Goal: Task Accomplishment & Management: Manage account settings

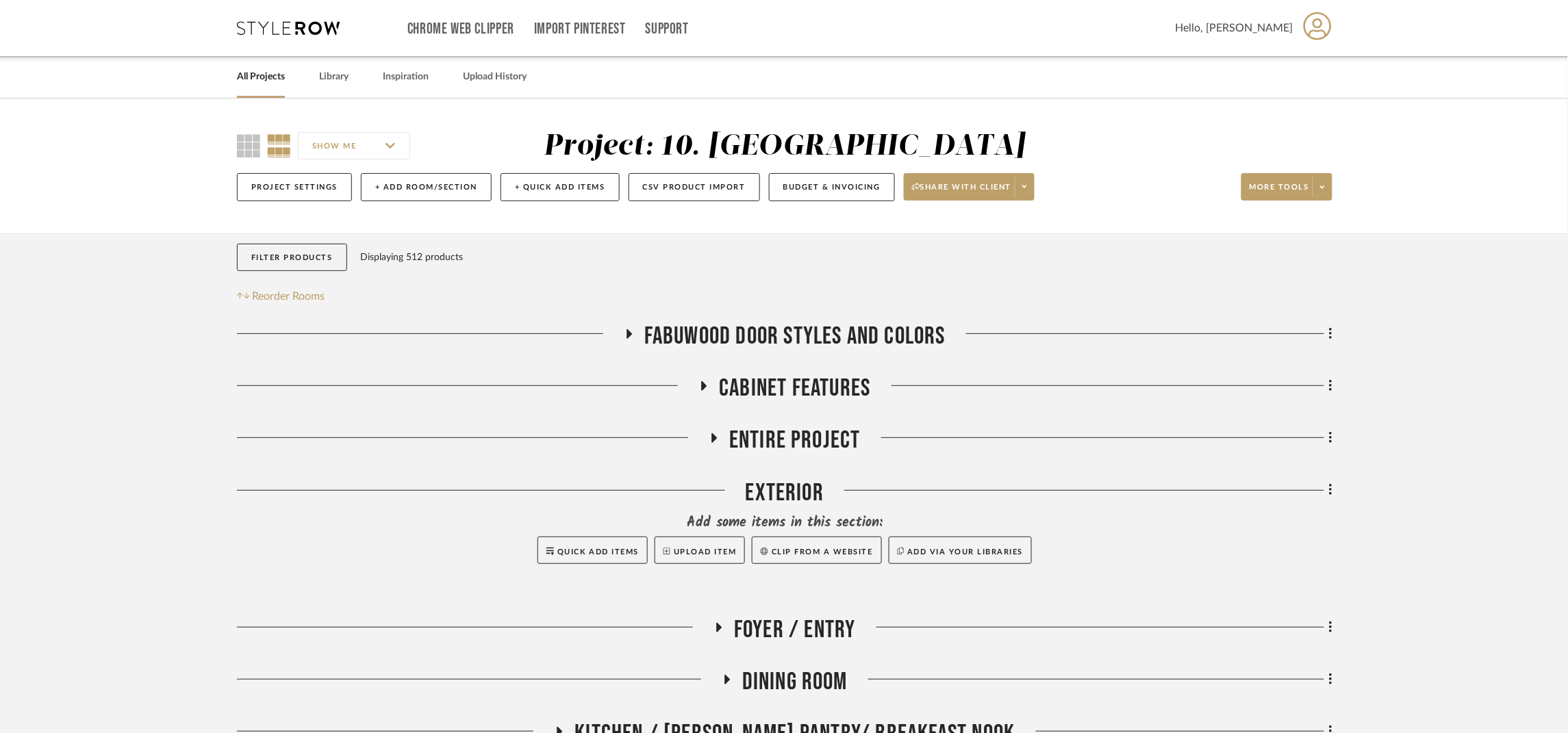
click at [816, 436] on span "Entire Project" at bounding box center [795, 440] width 132 height 29
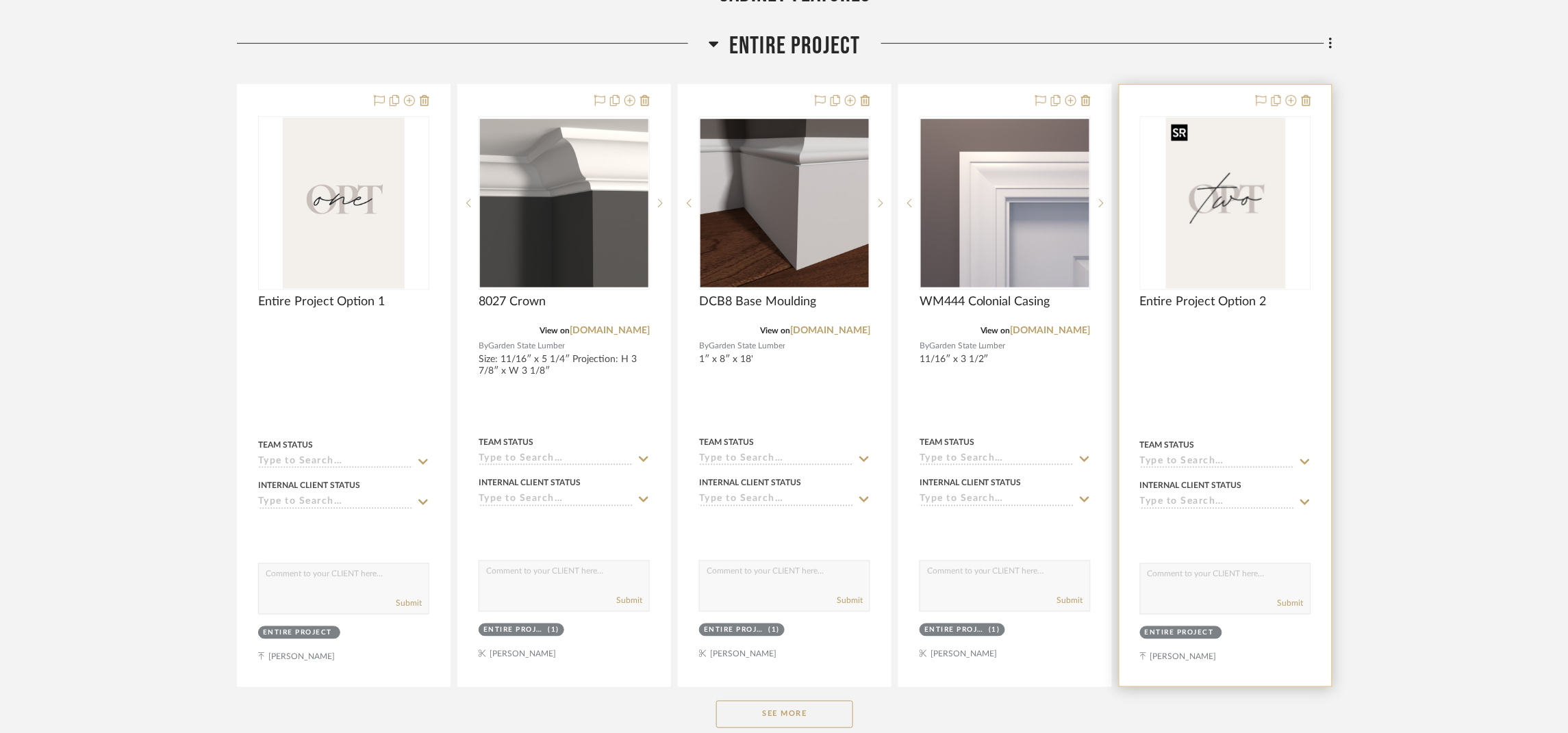
scroll to position [411, 0]
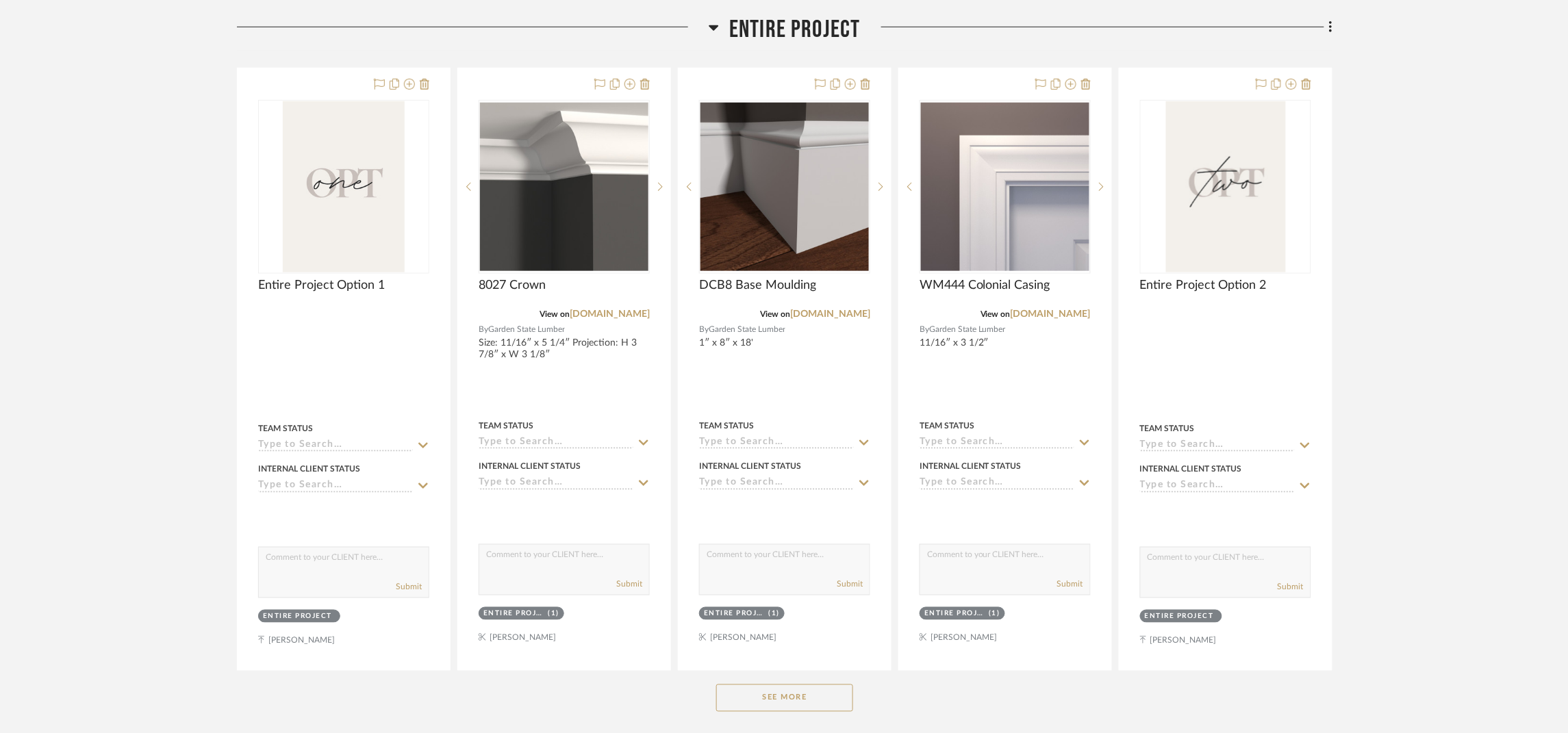
click at [836, 690] on button "See More" at bounding box center [785, 698] width 137 height 27
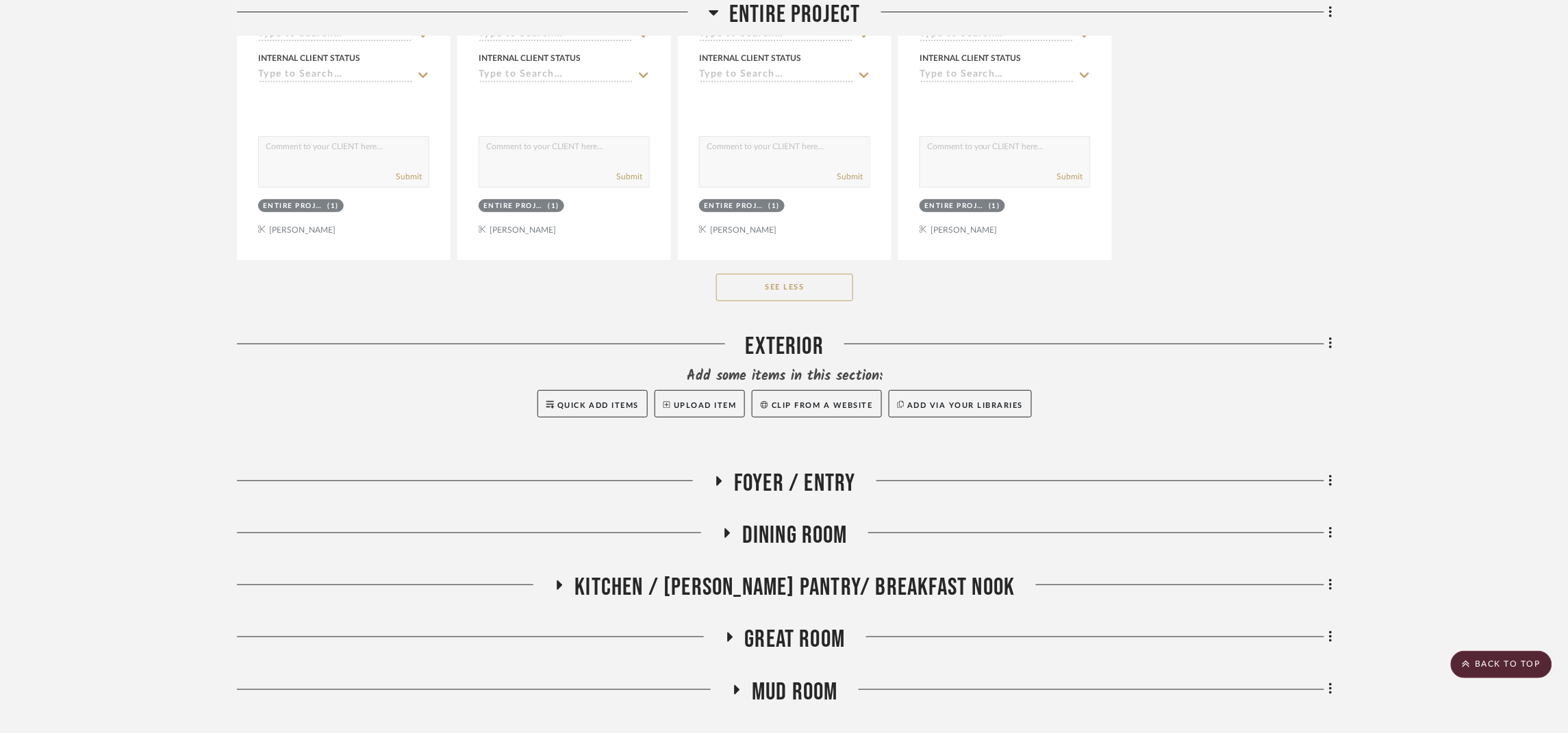
scroll to position [2053, 0]
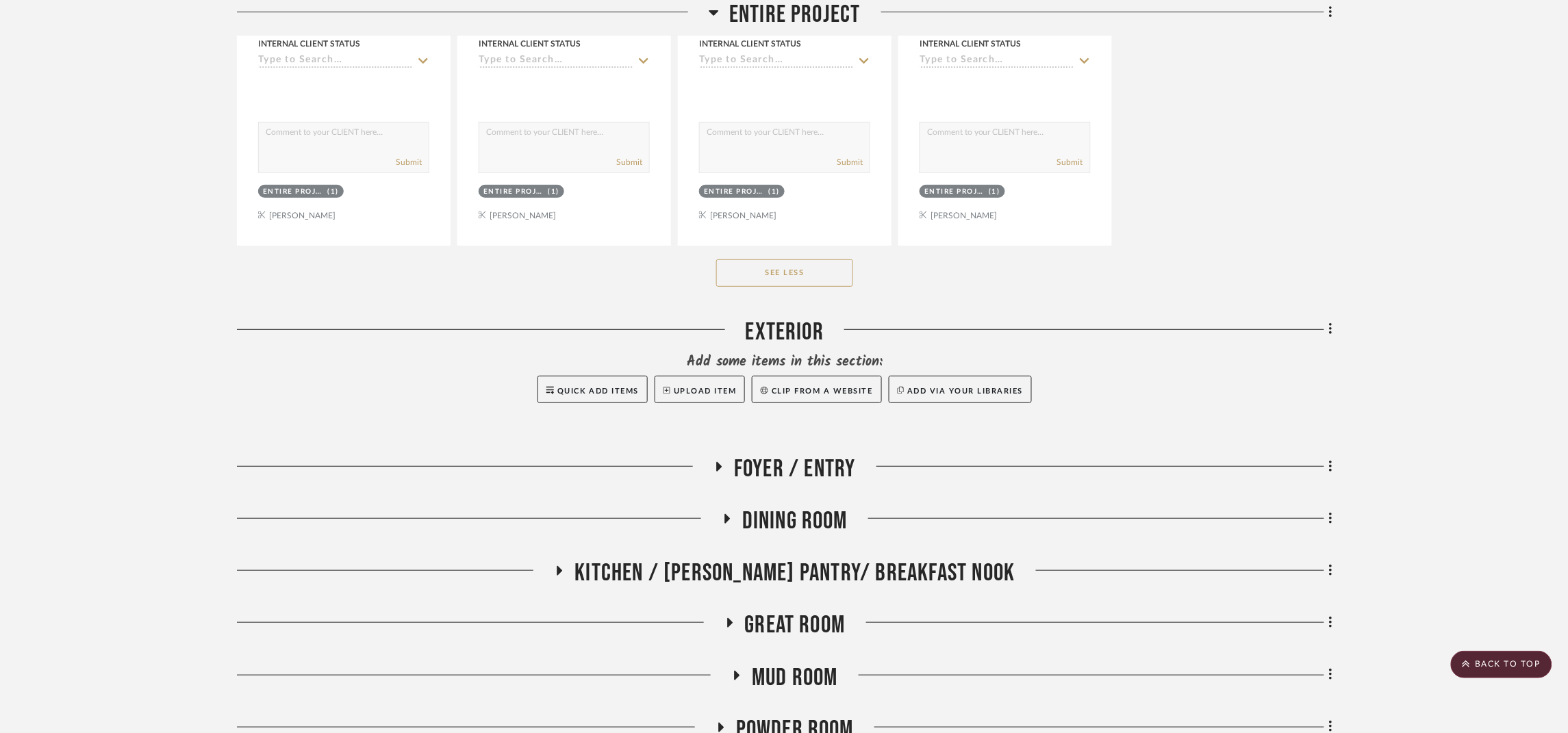
click at [841, 475] on span "Foyer / Entry" at bounding box center [795, 469] width 122 height 29
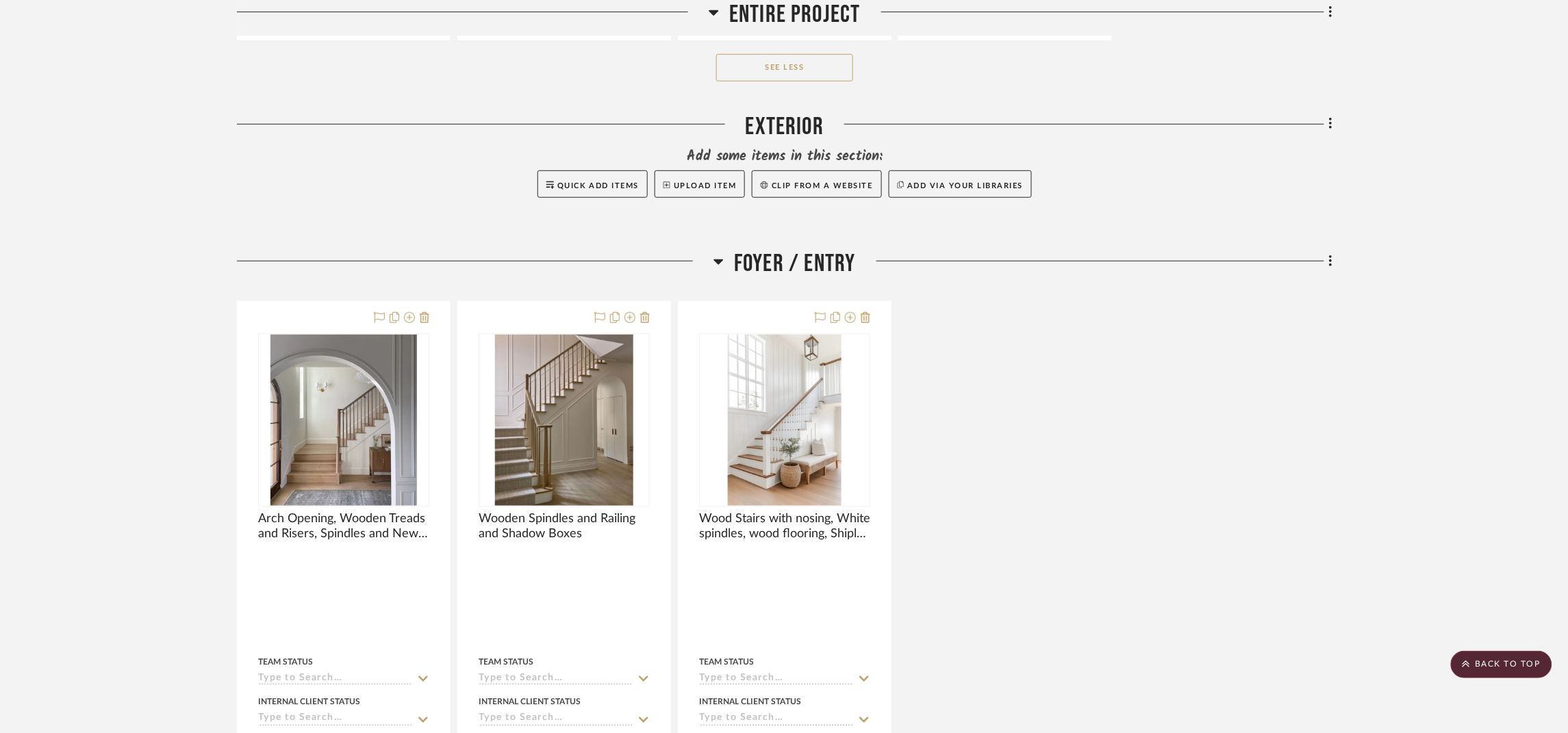
scroll to position [2464, 0]
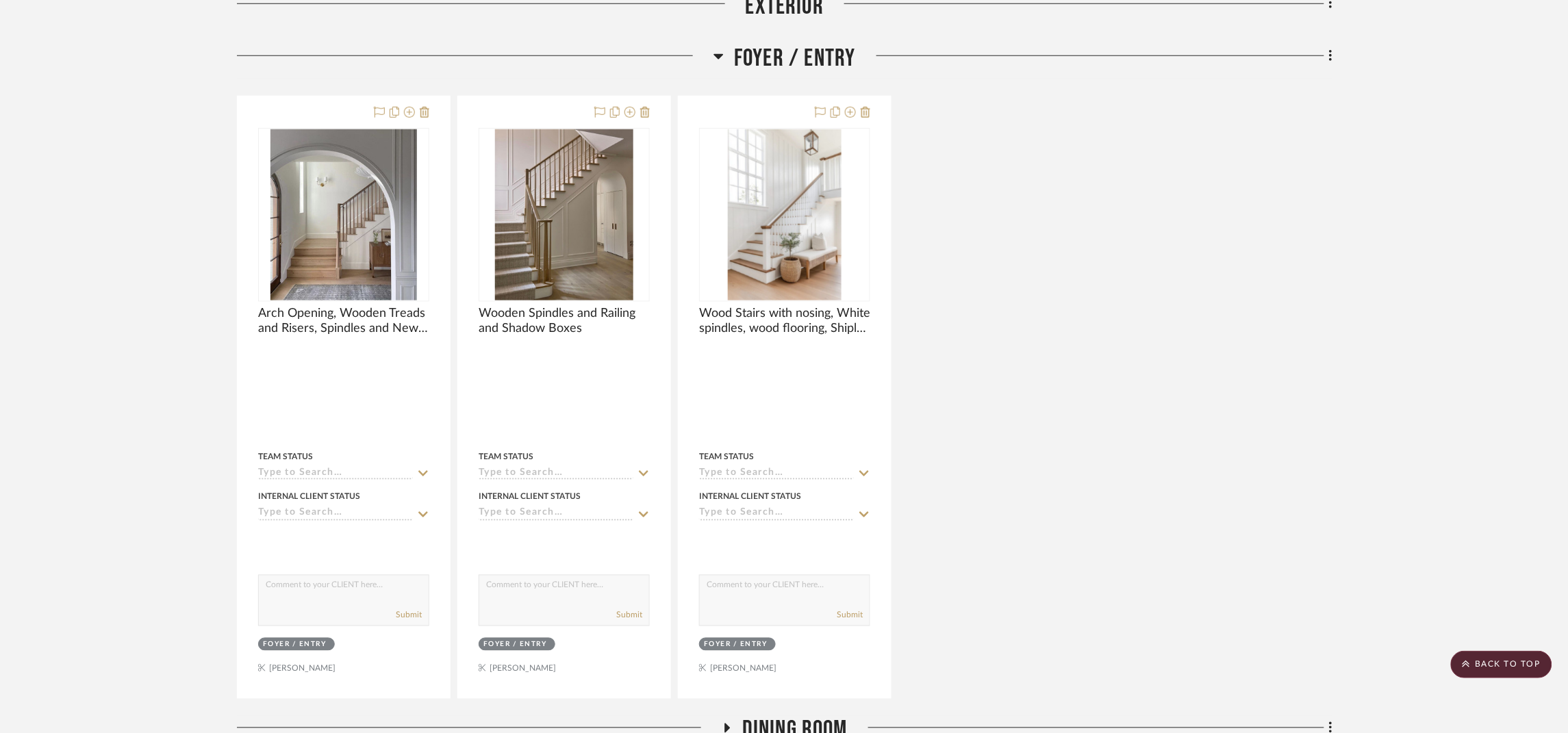
click at [835, 67] on span "Foyer / Entry" at bounding box center [795, 58] width 122 height 29
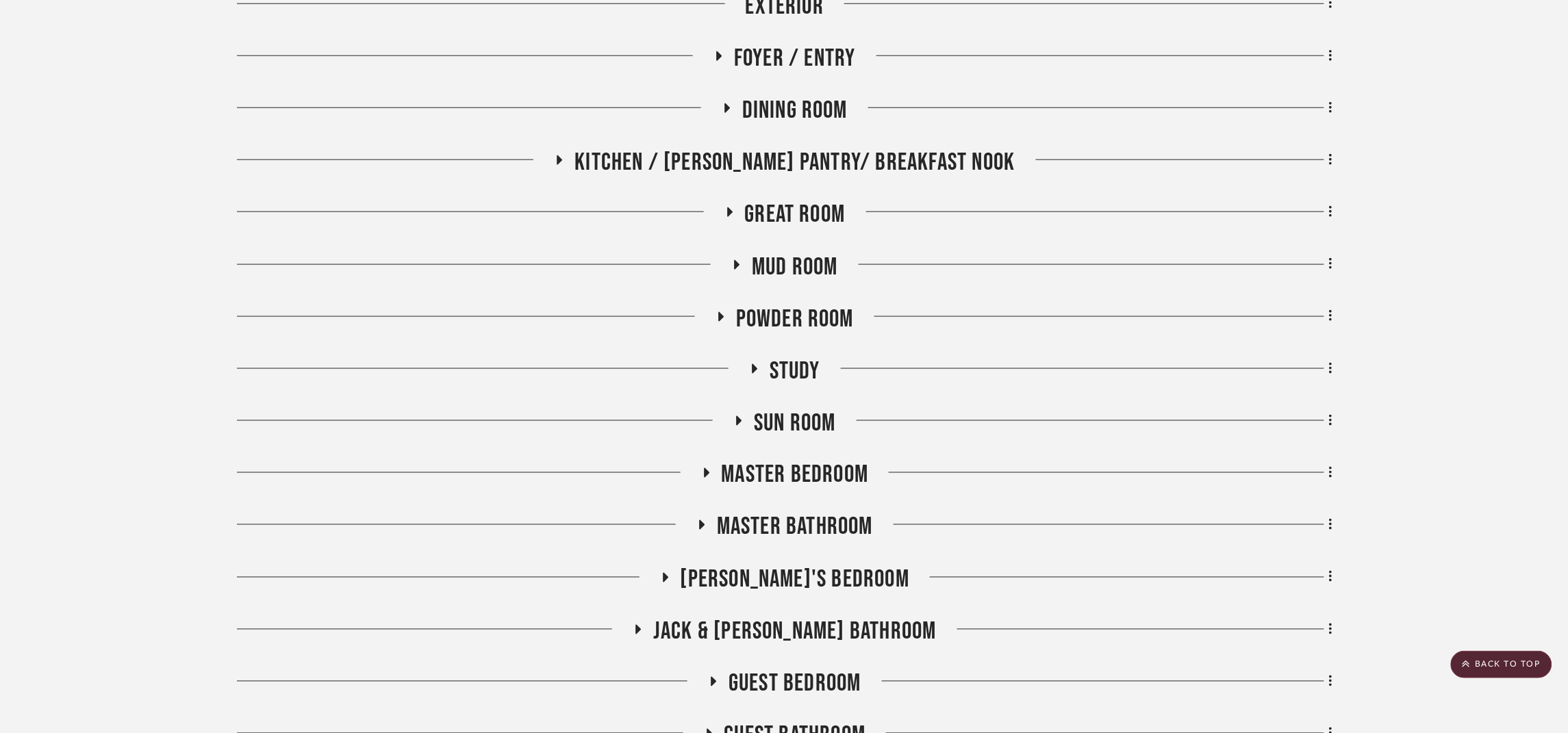
click at [815, 113] on span "Dining Room" at bounding box center [795, 110] width 106 height 29
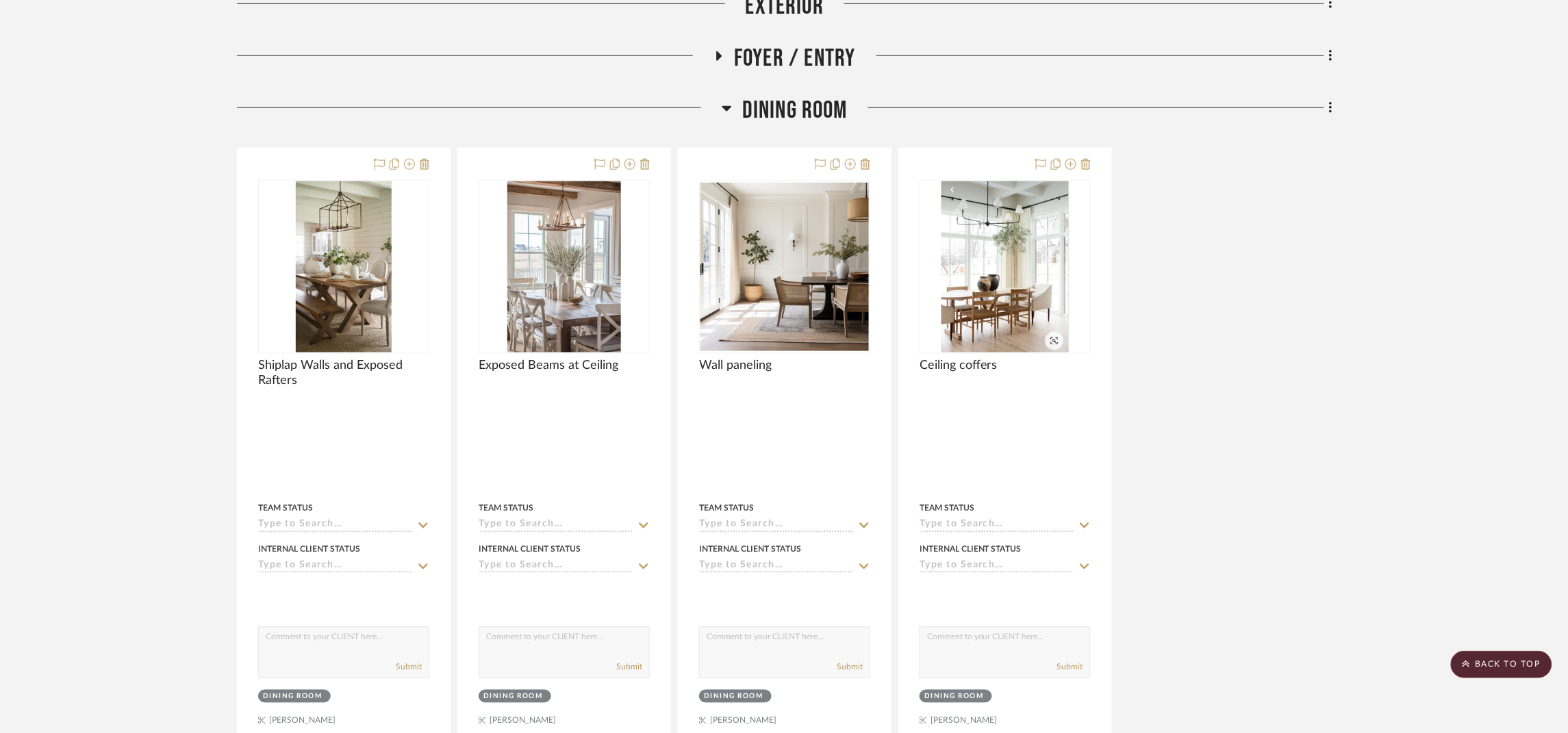
click at [815, 113] on span "Dining Room" at bounding box center [795, 110] width 106 height 29
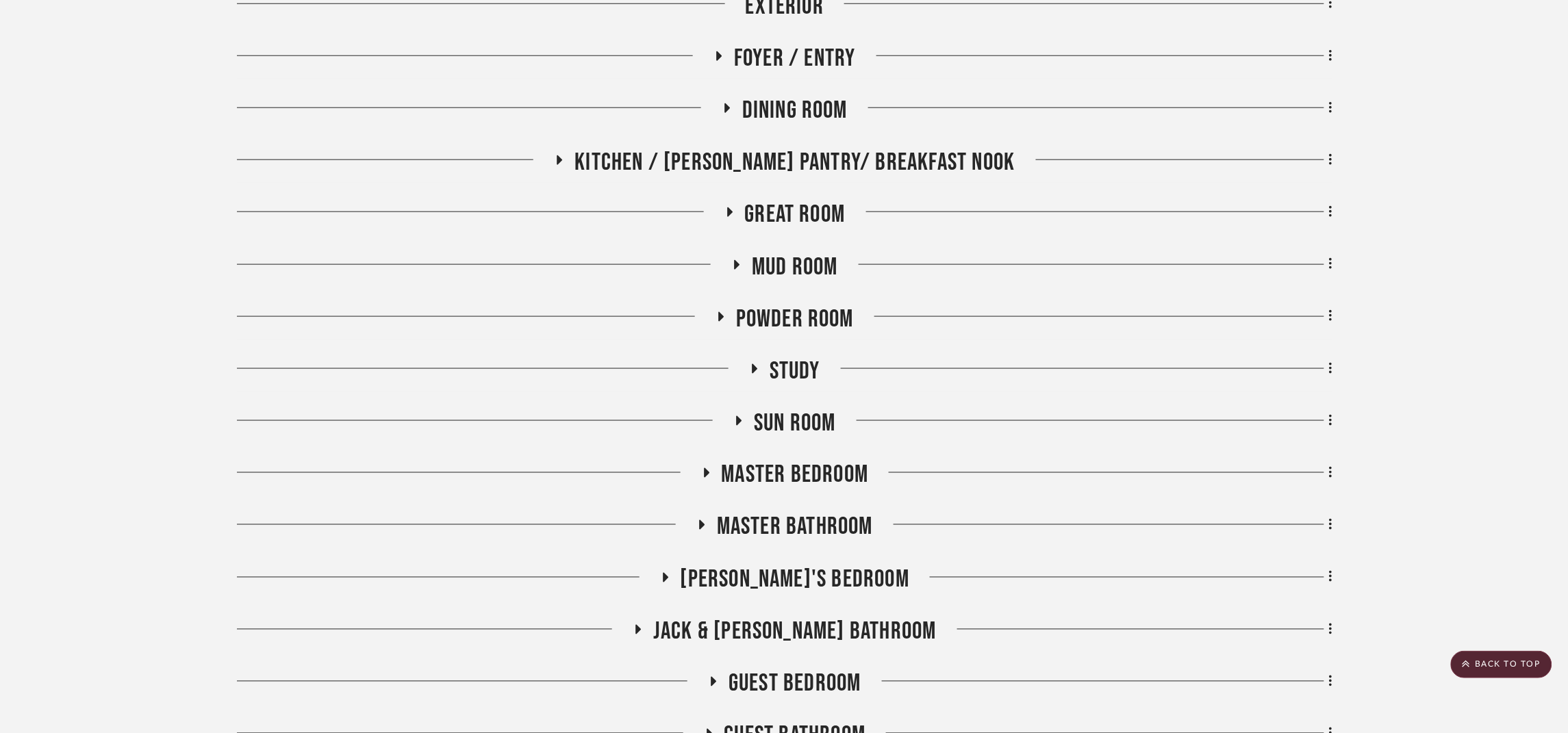
click at [807, 160] on span "Kitchen / [PERSON_NAME] Pantry/ Breakfast Nook" at bounding box center [795, 162] width 441 height 29
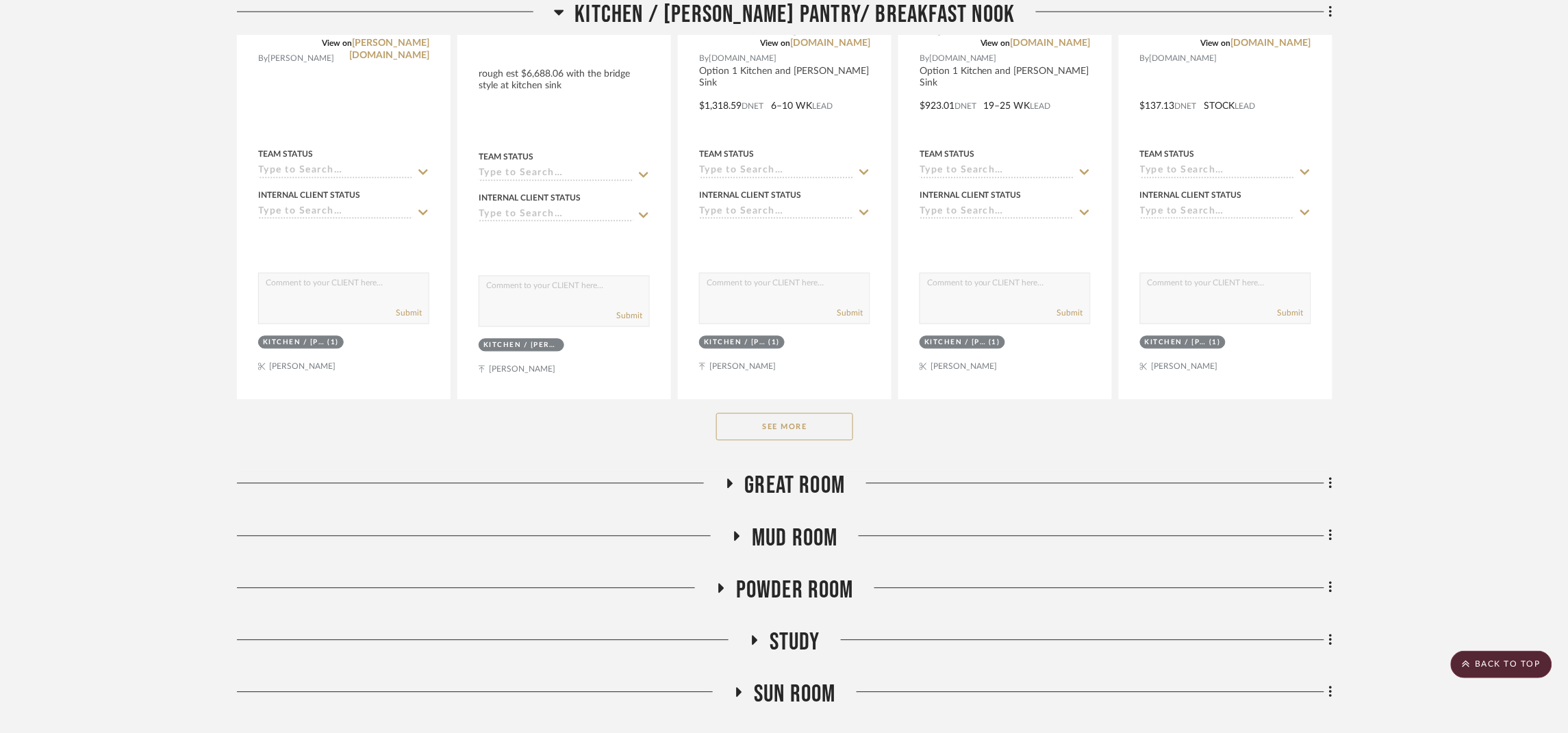
scroll to position [2875, 0]
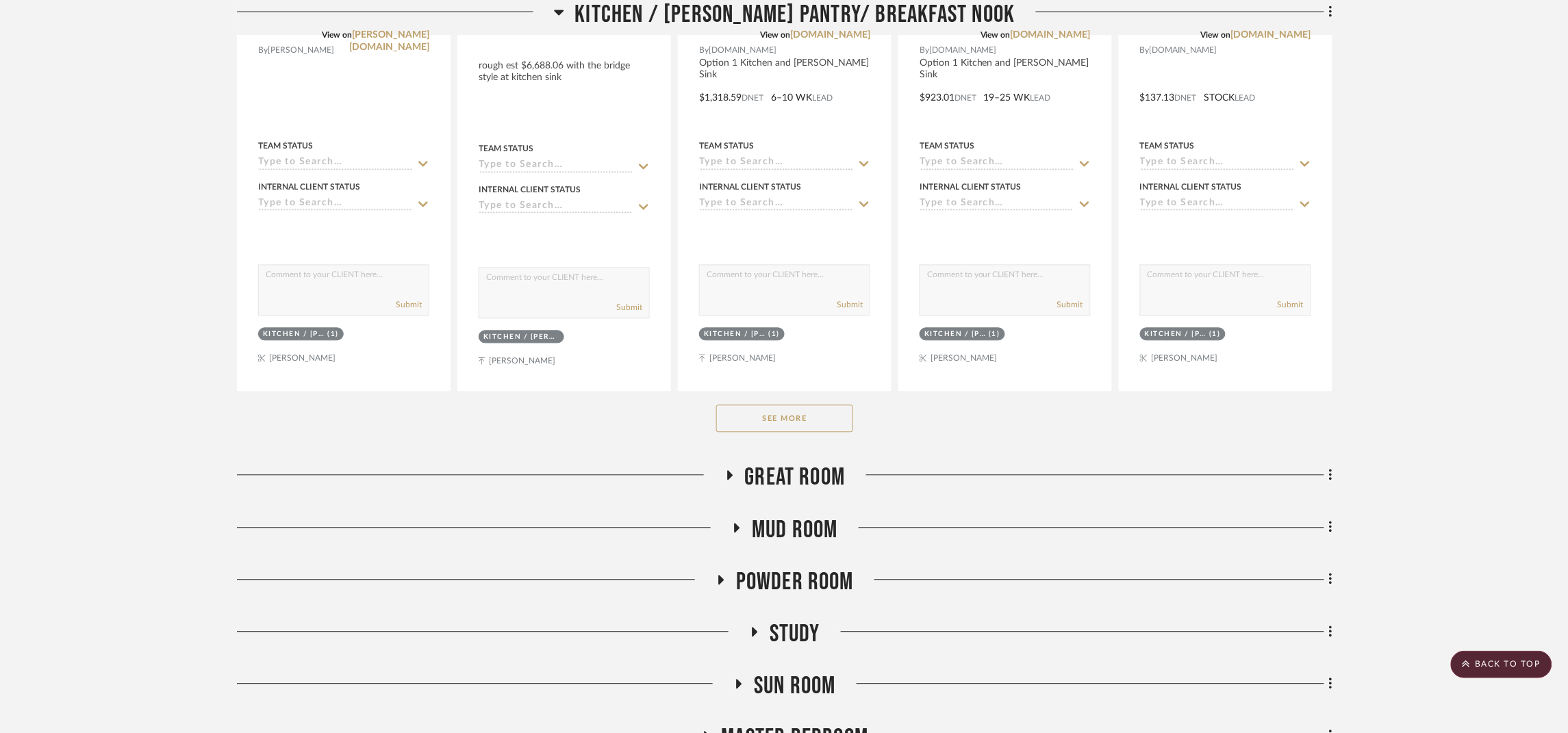
click at [825, 425] on button "See More" at bounding box center [785, 419] width 137 height 27
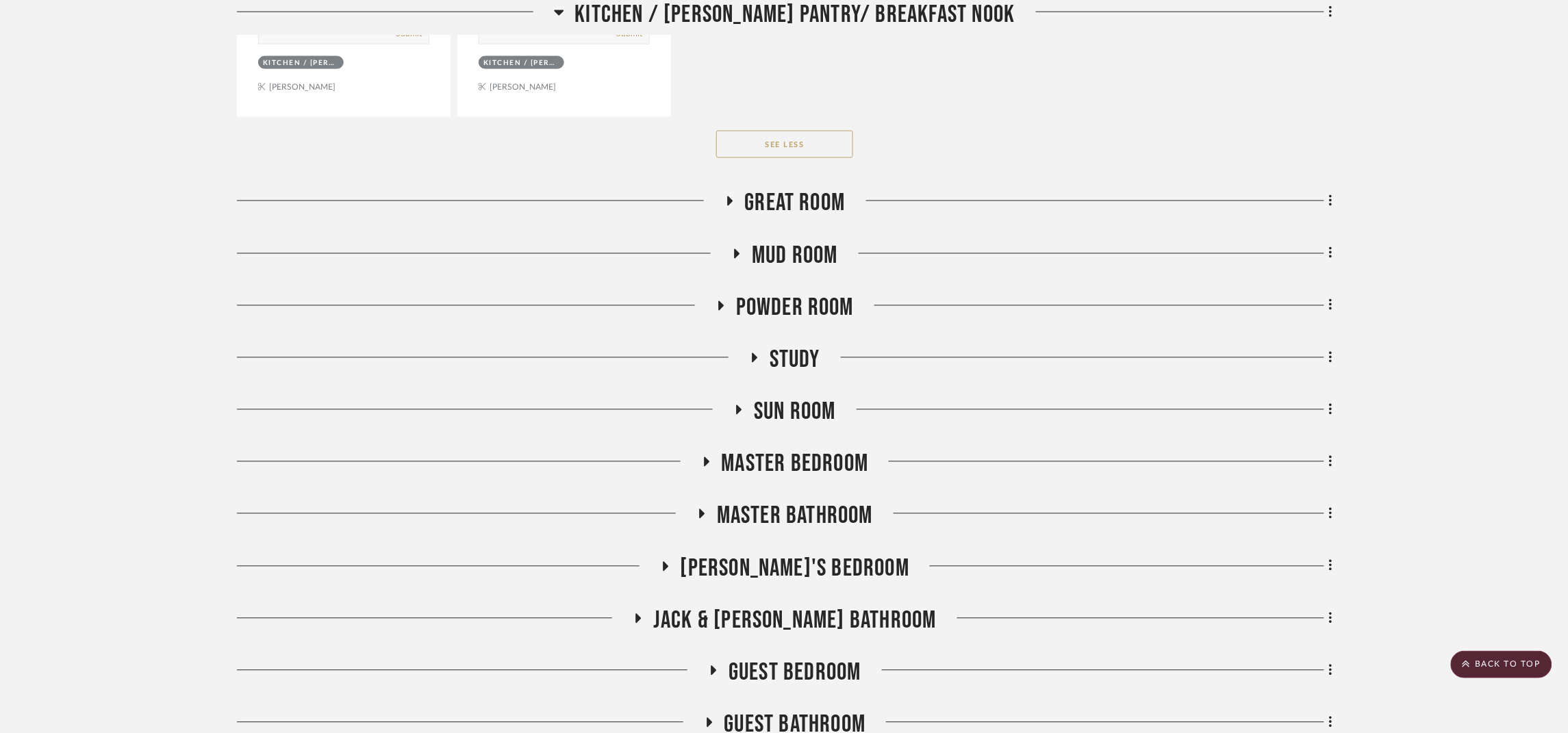
scroll to position [8524, 0]
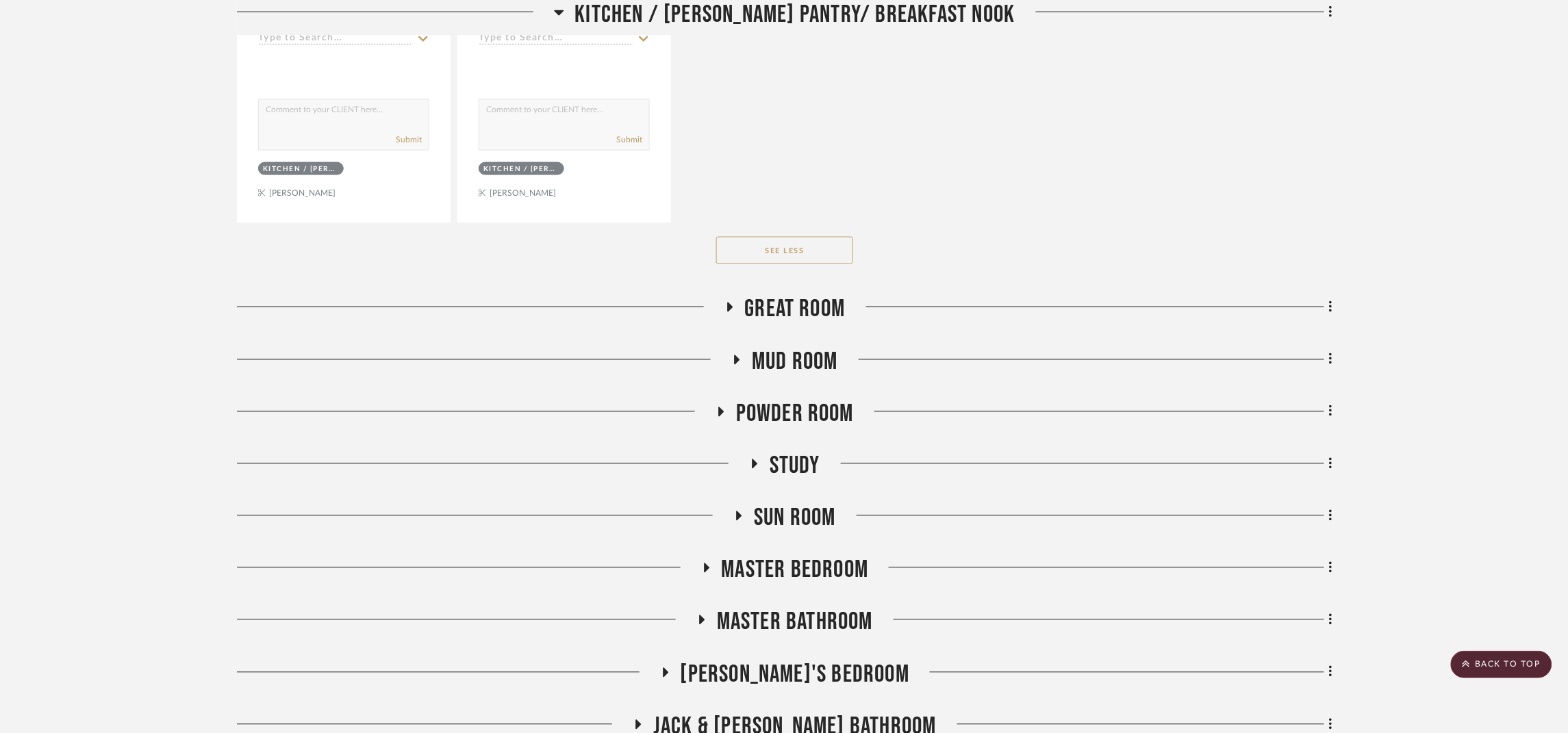
click at [792, 318] on span "Great Room" at bounding box center [795, 309] width 101 height 29
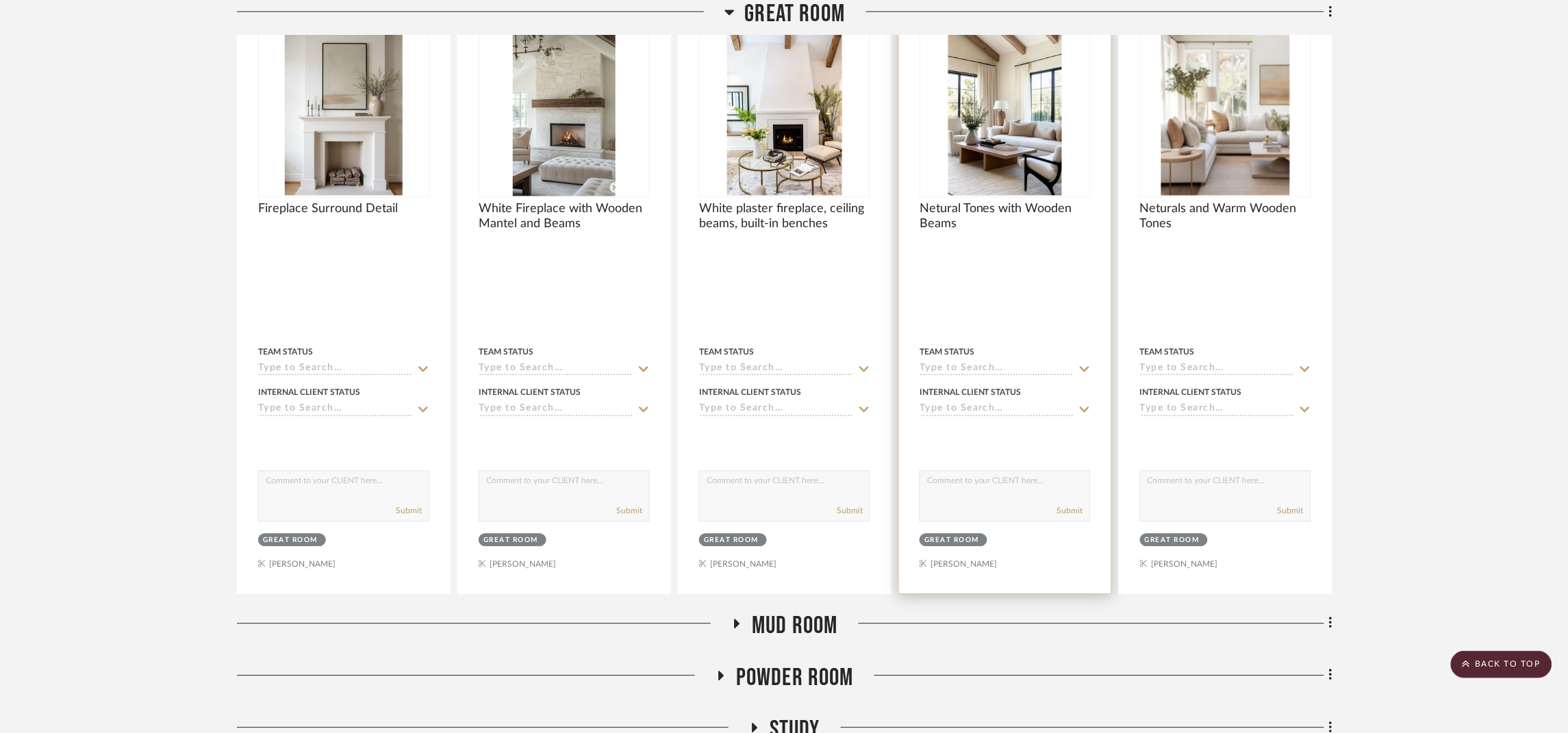
scroll to position [8934, 0]
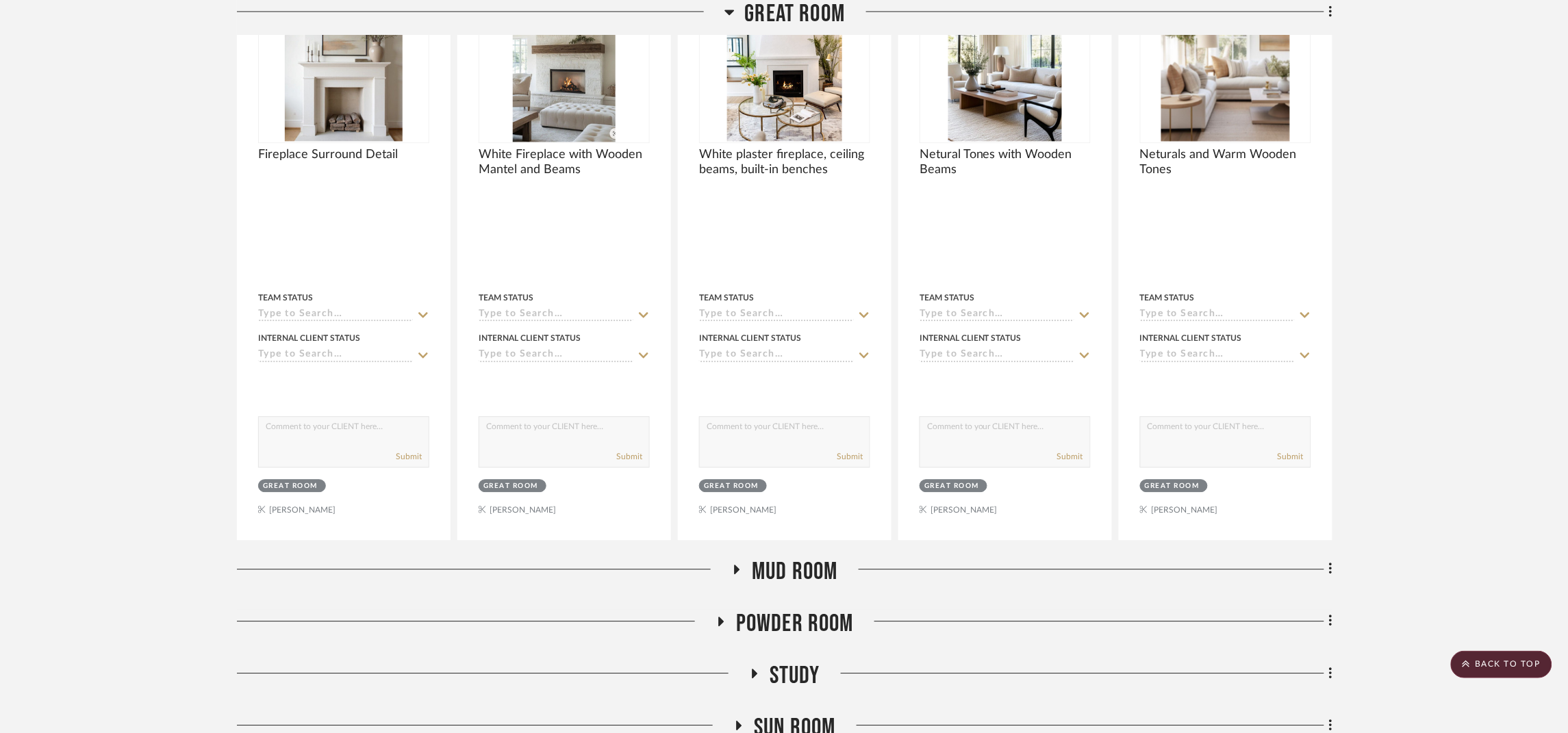
drag, startPoint x: 786, startPoint y: 588, endPoint x: 856, endPoint y: 583, distance: 70.2
click at [786, 586] on span "Mud Room" at bounding box center [796, 571] width 87 height 29
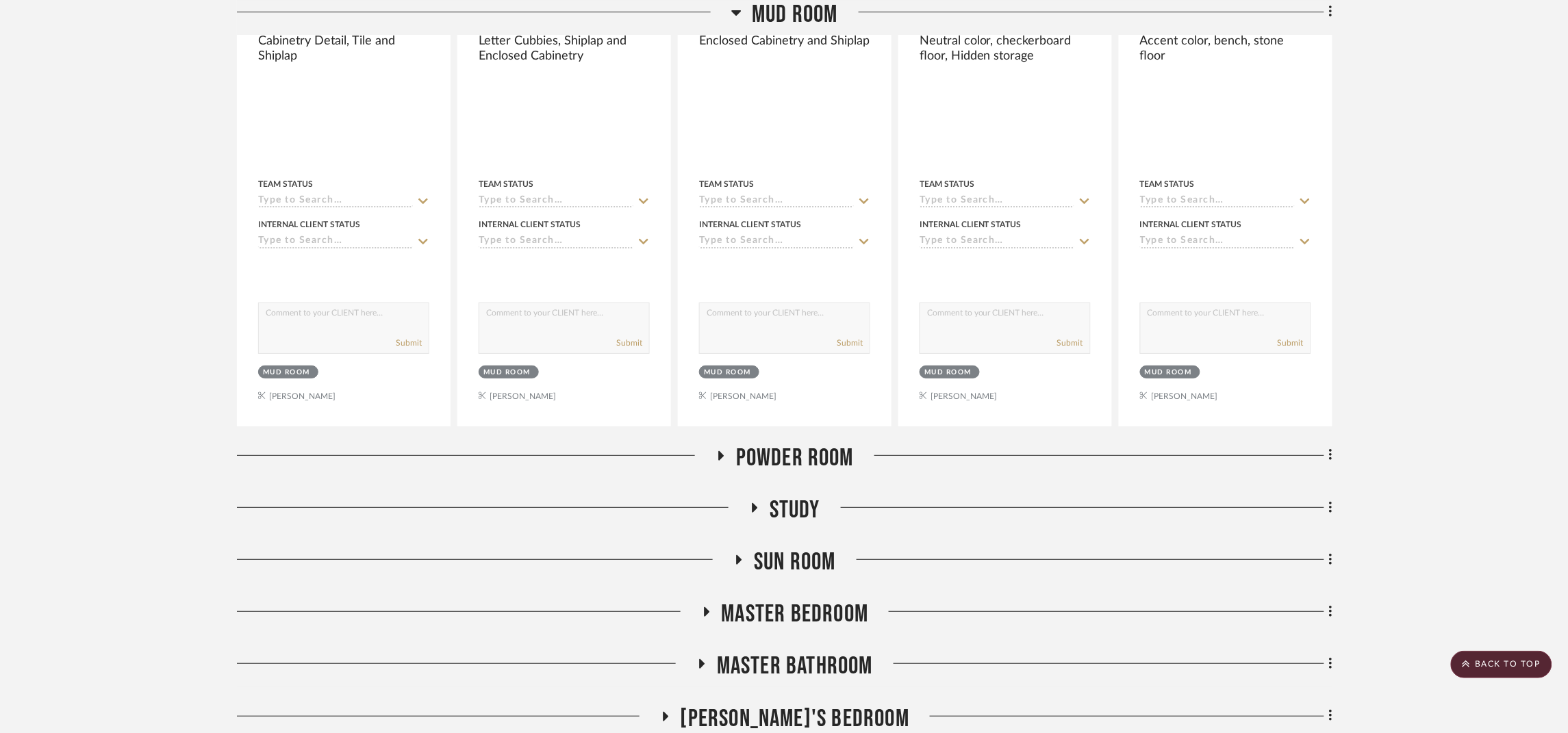
scroll to position [9756, 0]
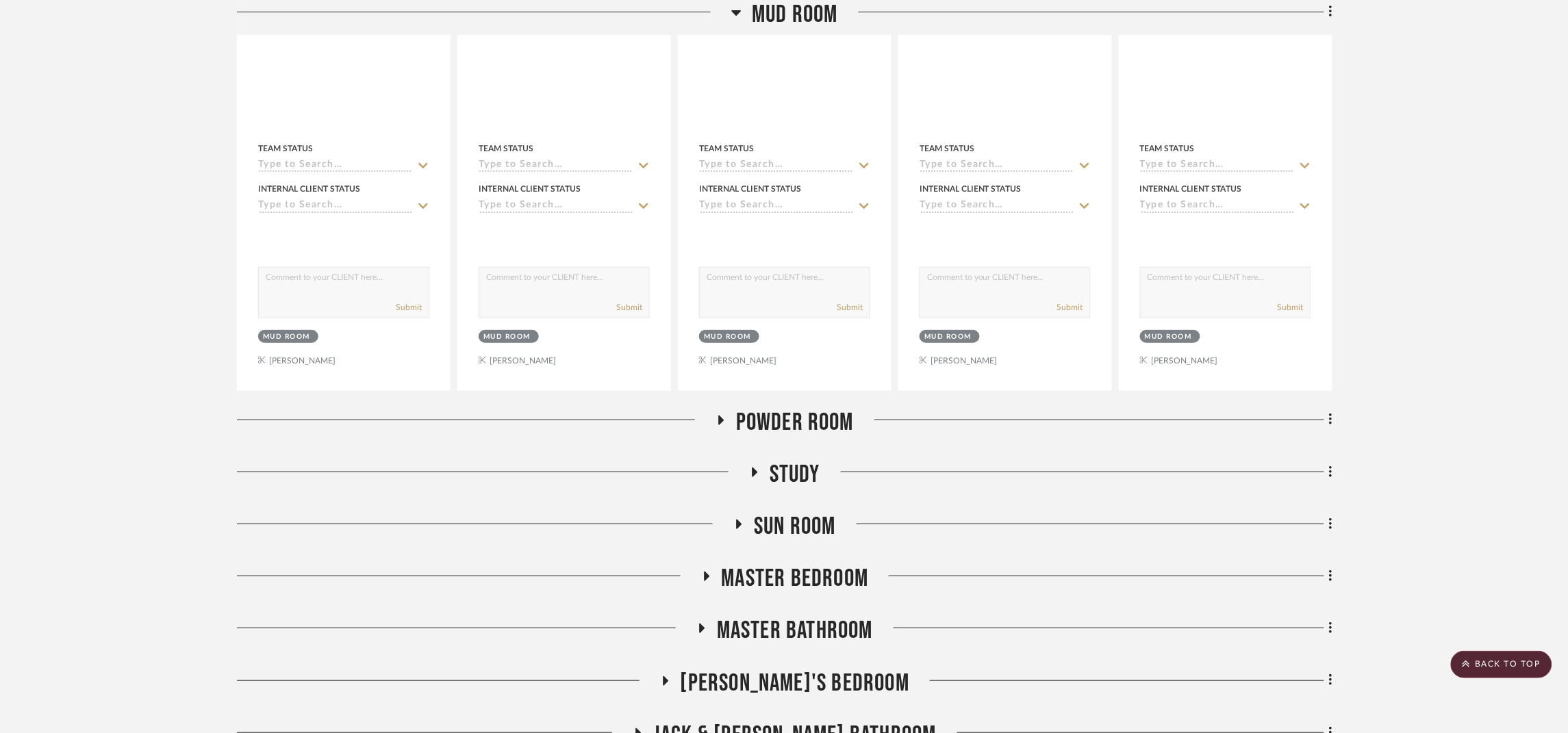
click at [803, 431] on span "Powder Room" at bounding box center [795, 422] width 117 height 29
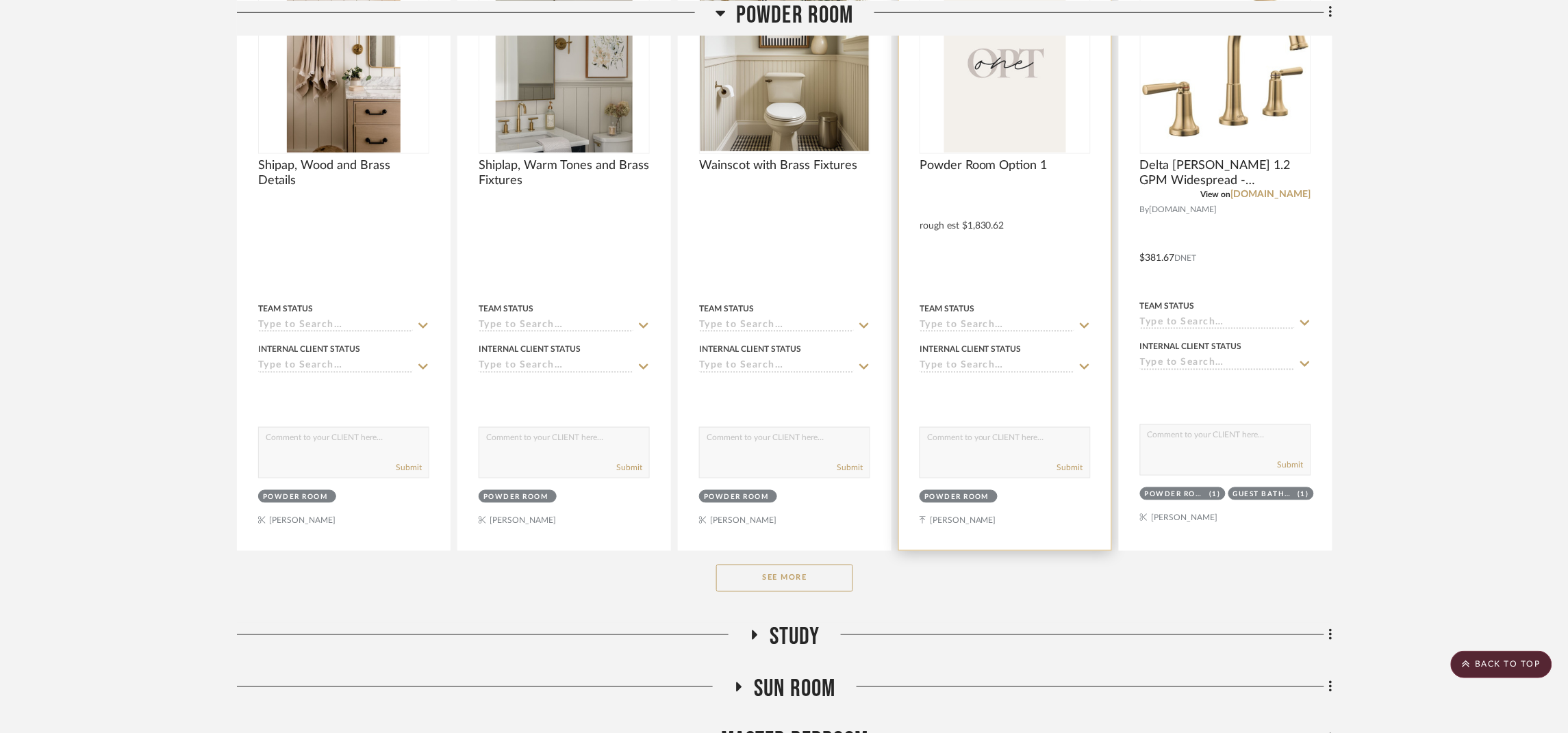
scroll to position [10269, 0]
click at [807, 591] on button "See More" at bounding box center [785, 576] width 137 height 27
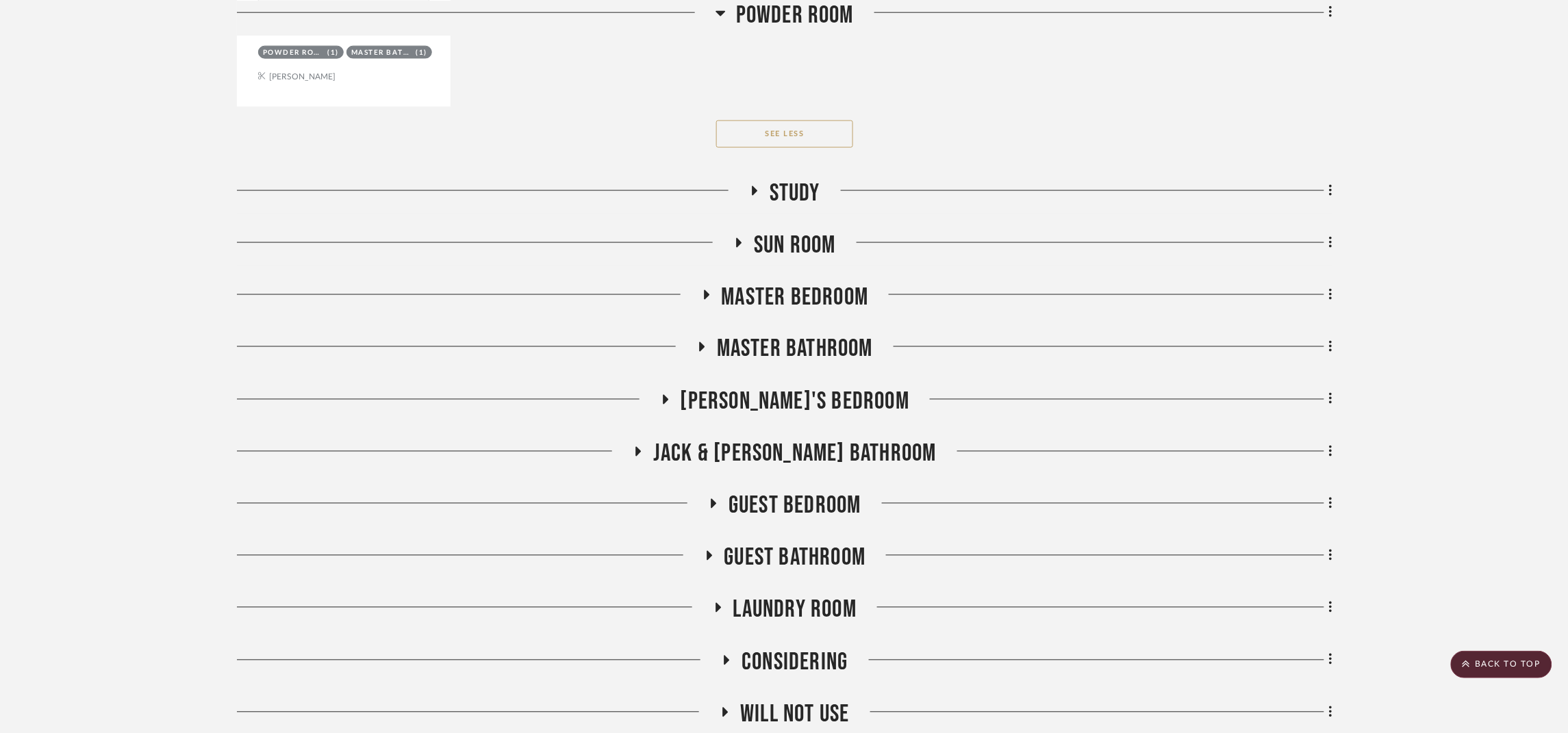
scroll to position [14275, 0]
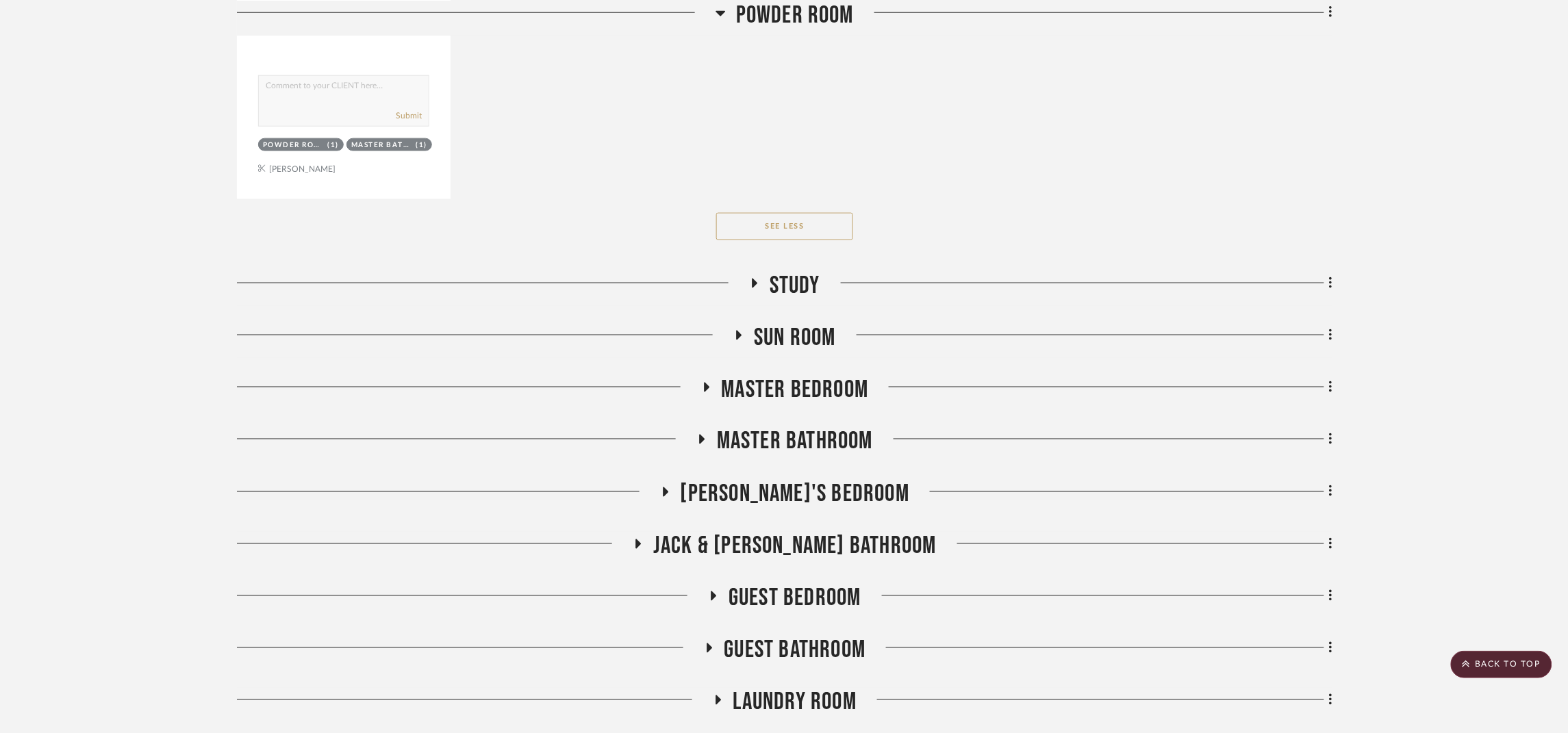
click at [799, 301] on span "Study" at bounding box center [795, 286] width 51 height 29
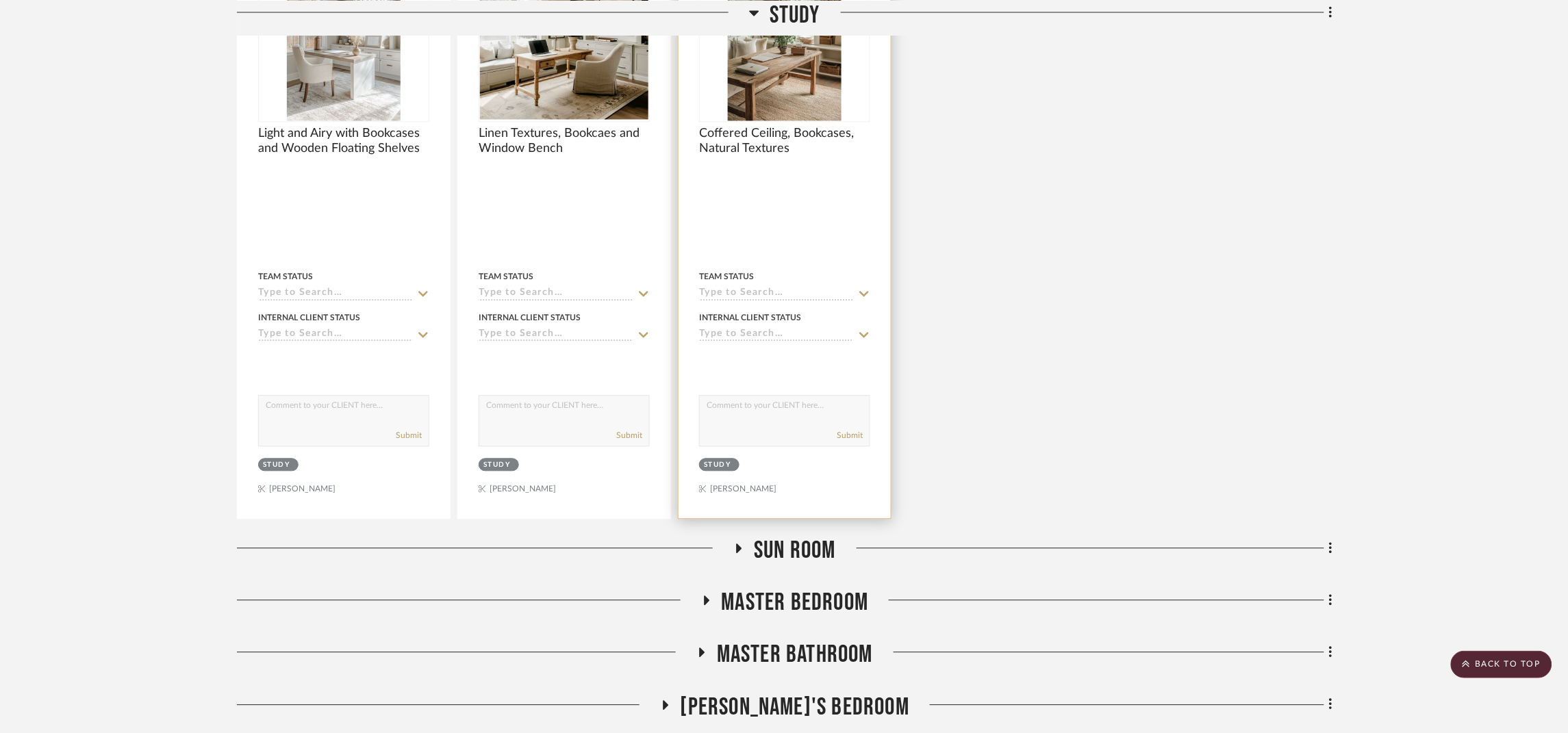
scroll to position [14686, 0]
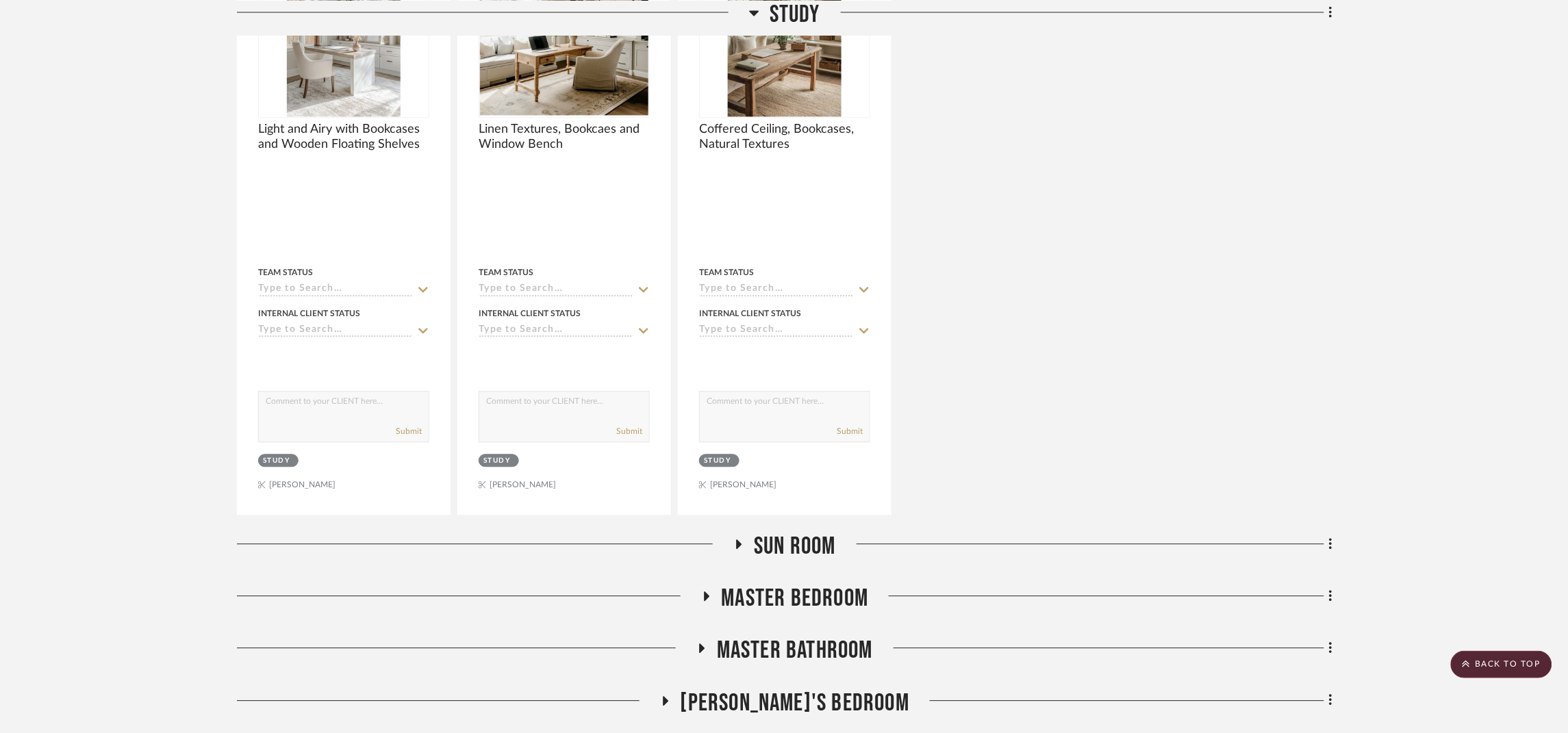
click at [823, 562] on span "Sun Room" at bounding box center [795, 547] width 82 height 29
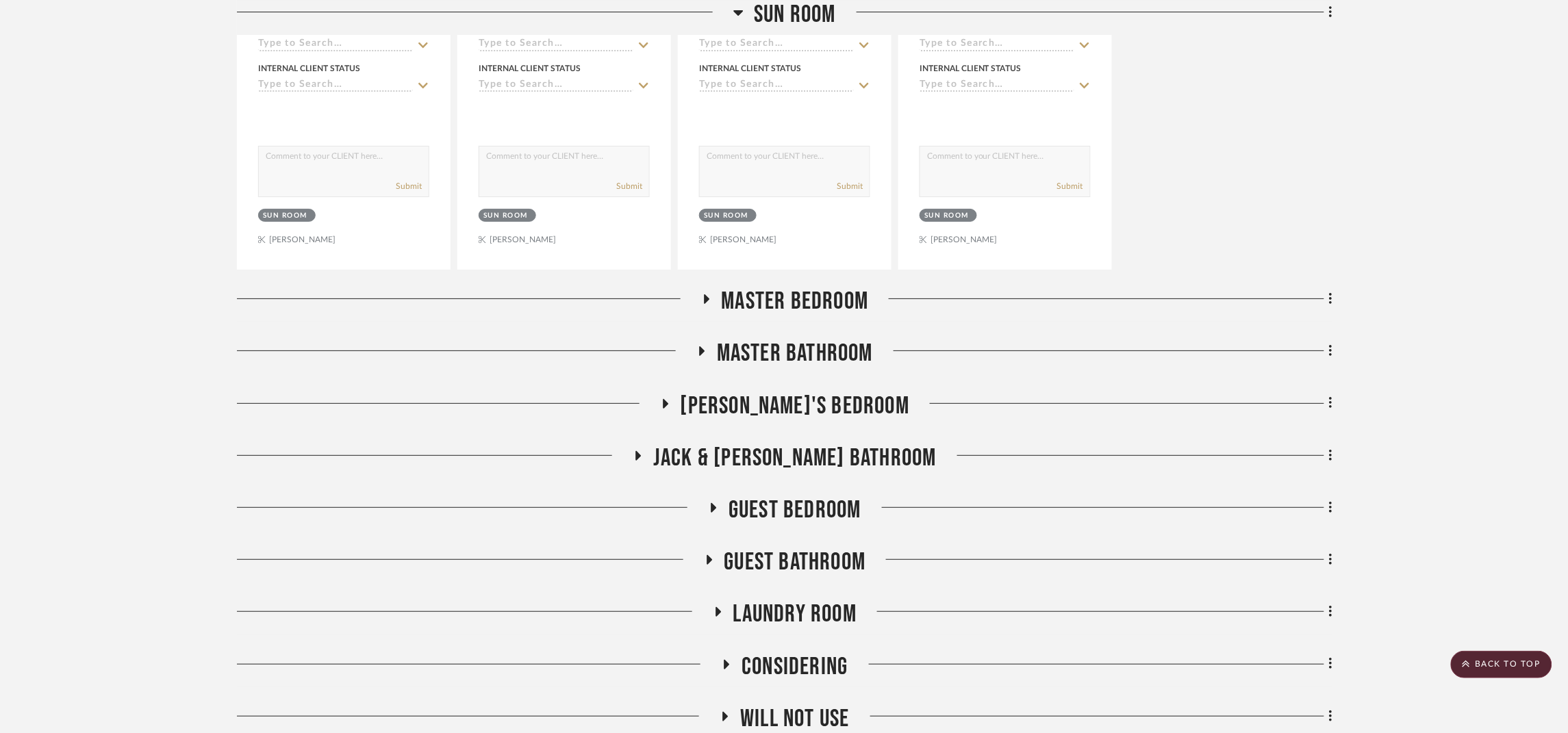
scroll to position [15610, 0]
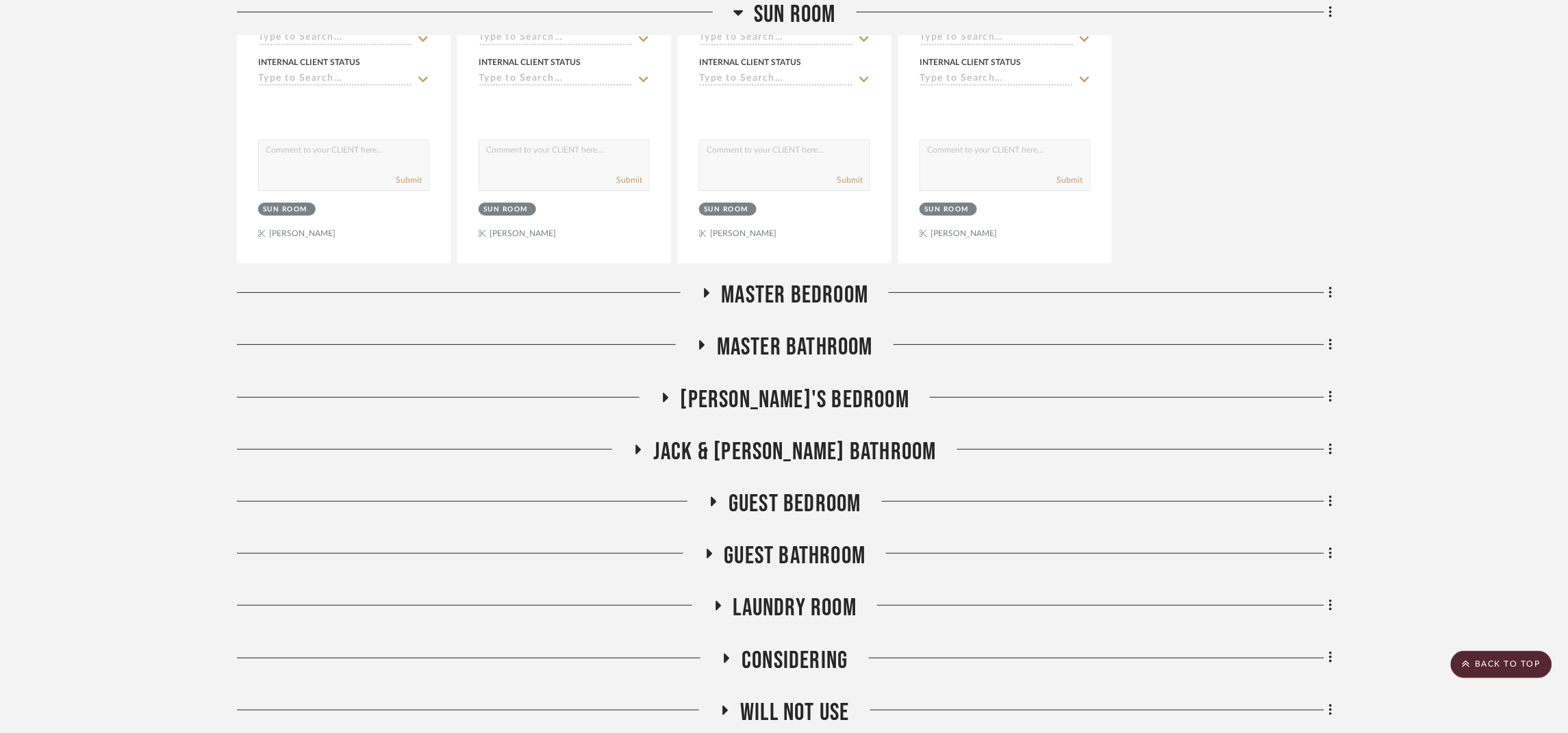
click at [833, 310] on span "Master Bedroom" at bounding box center [795, 295] width 147 height 29
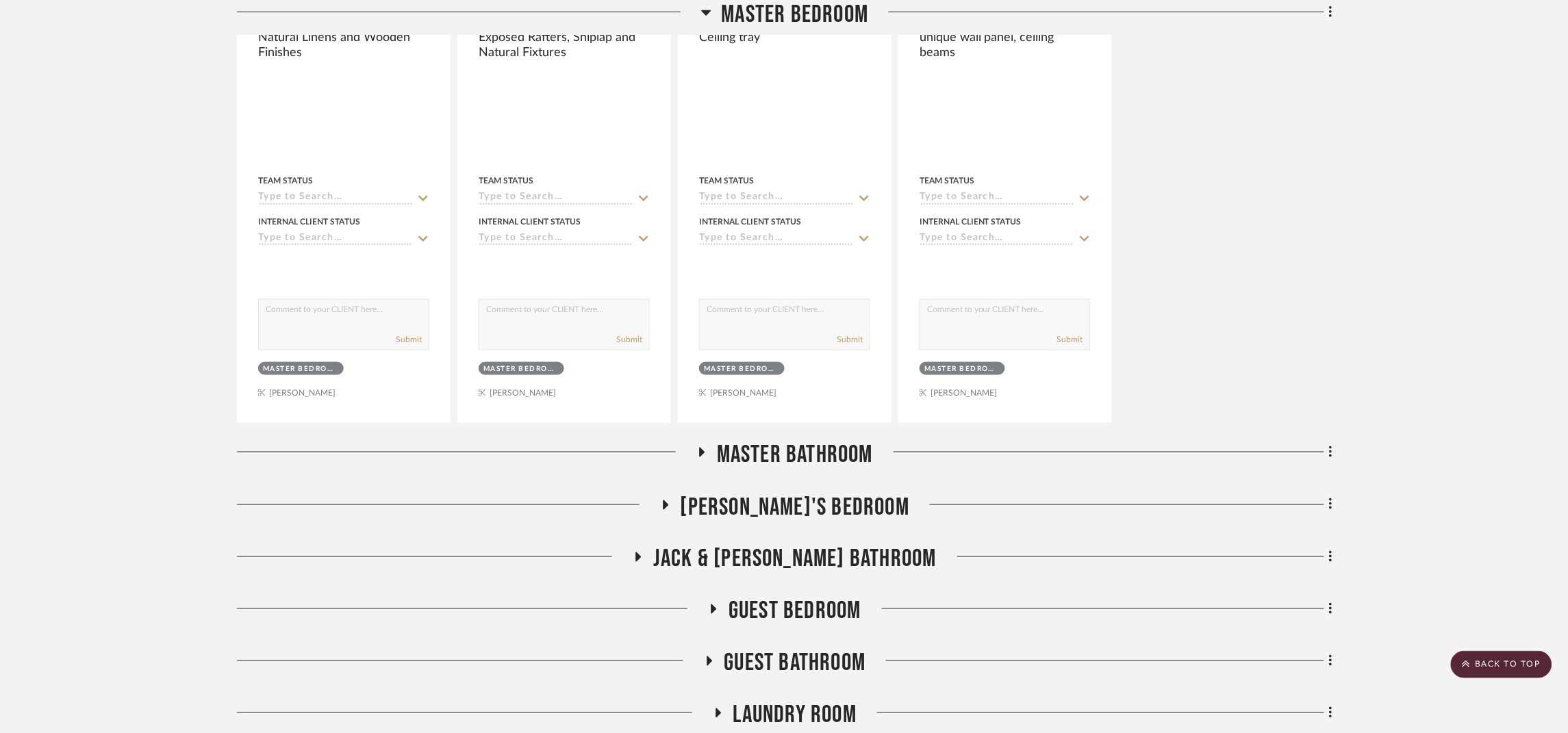
scroll to position [16124, 0]
click at [802, 469] on span "Master Bathroom" at bounding box center [795, 454] width 156 height 29
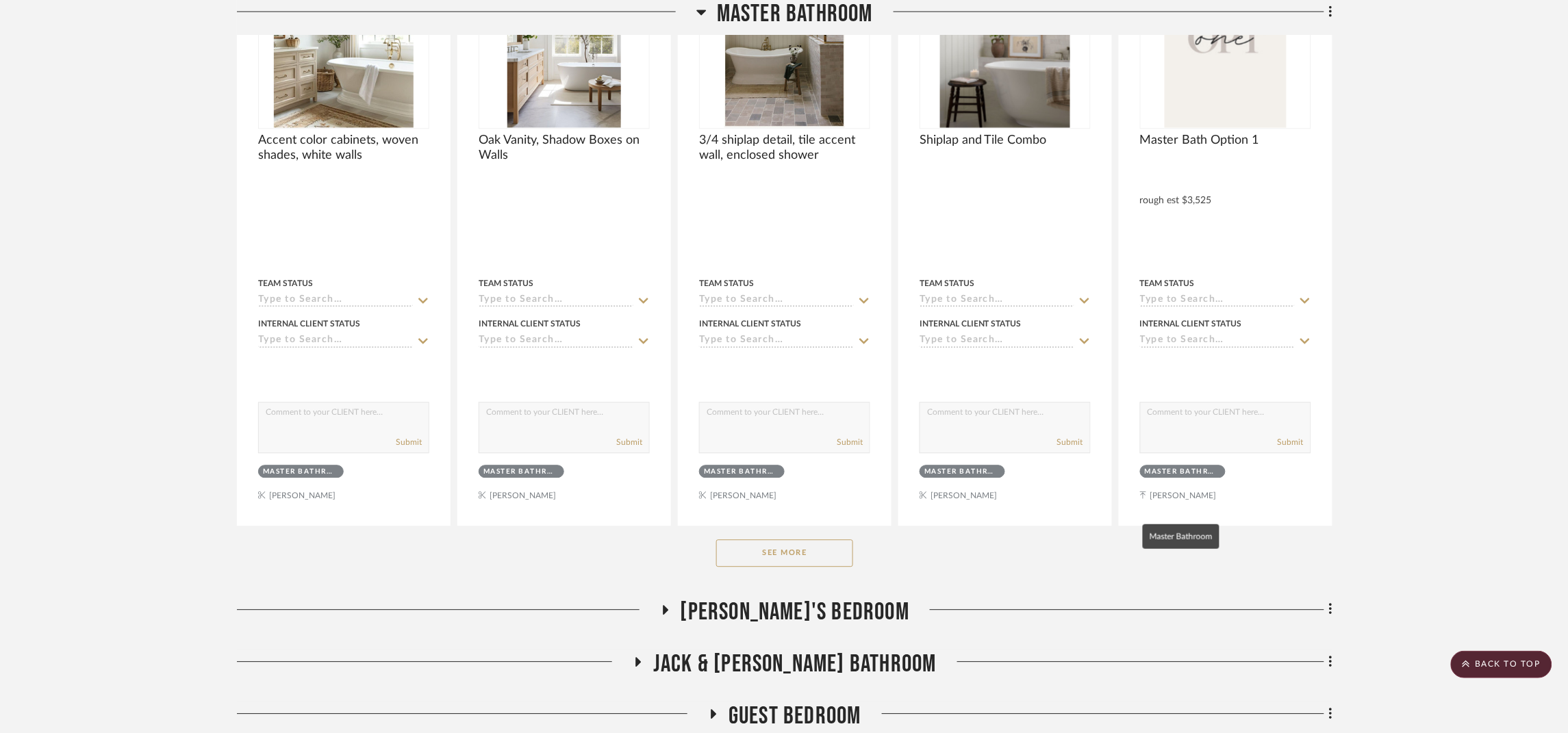
scroll to position [16740, 0]
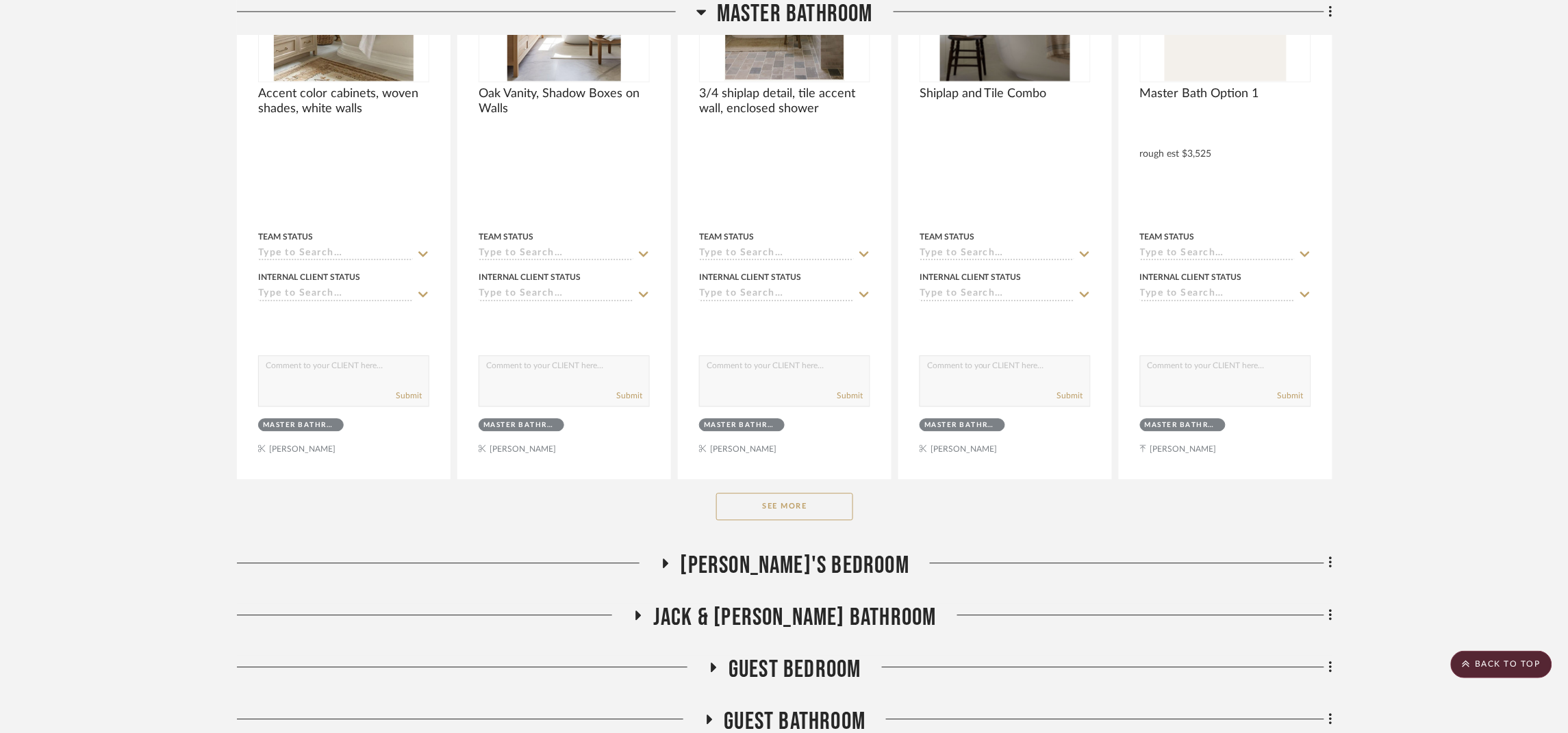
click at [829, 521] on button "See More" at bounding box center [785, 506] width 137 height 27
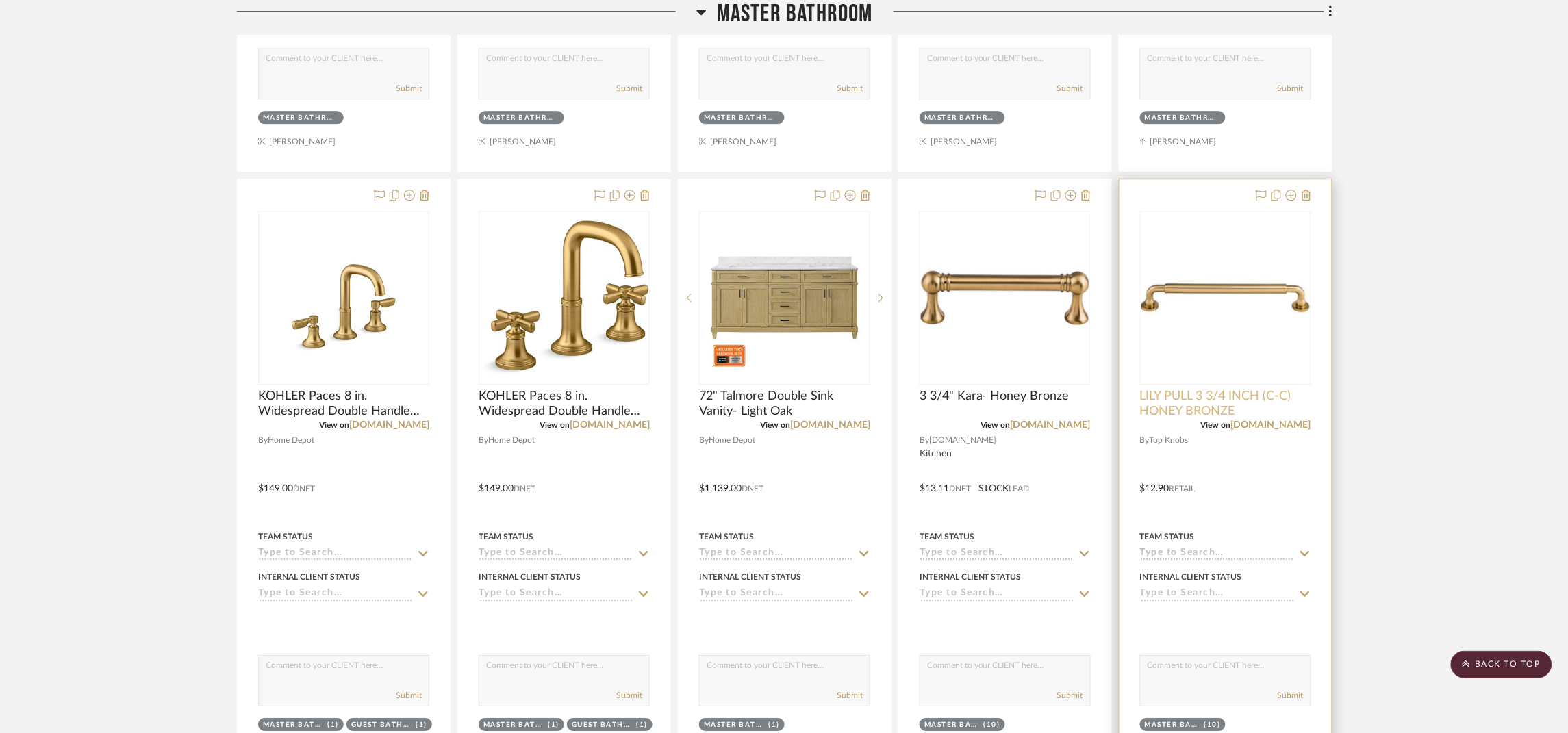
scroll to position [17048, 0]
click at [1296, 200] on icon at bounding box center [1291, 194] width 11 height 11
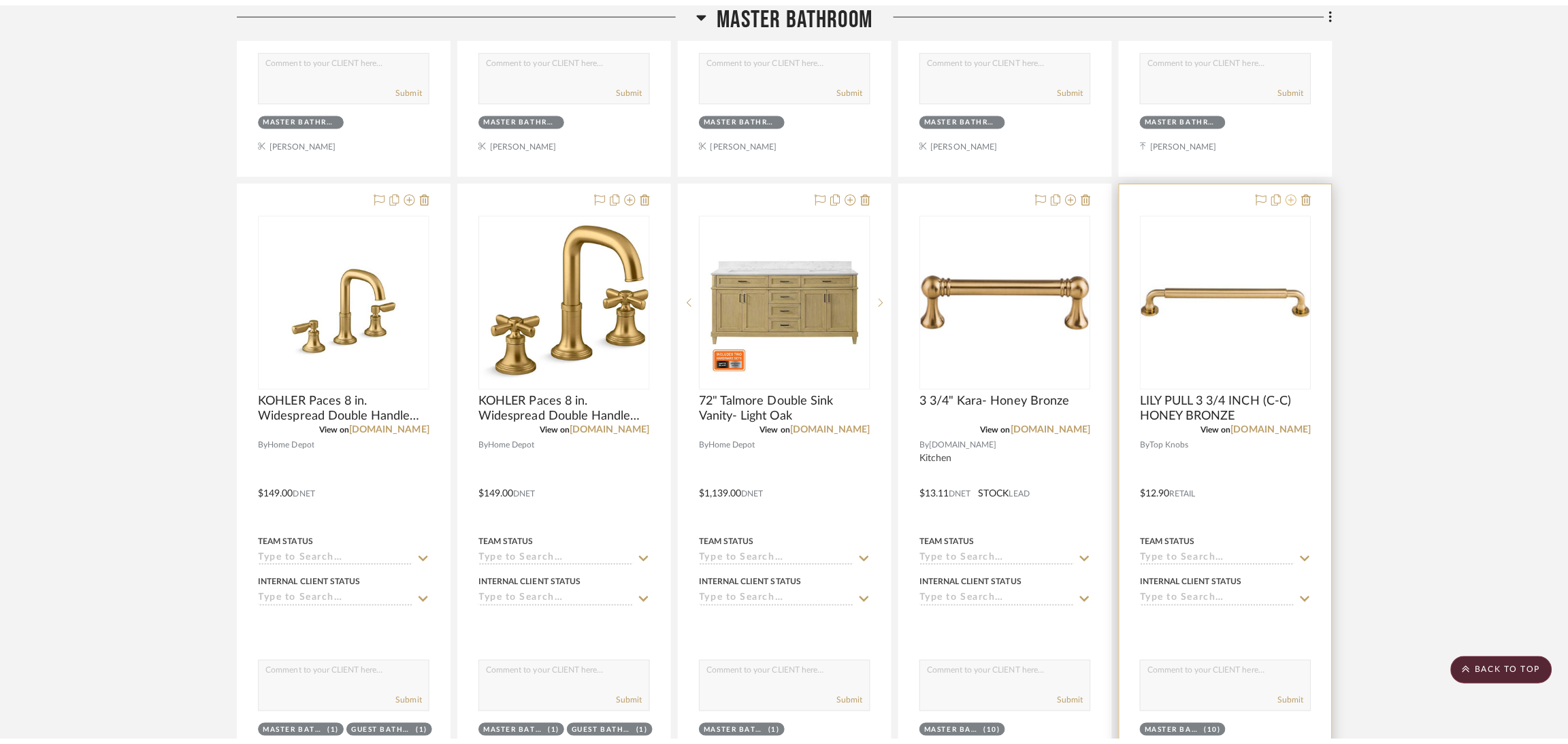
scroll to position [0, 0]
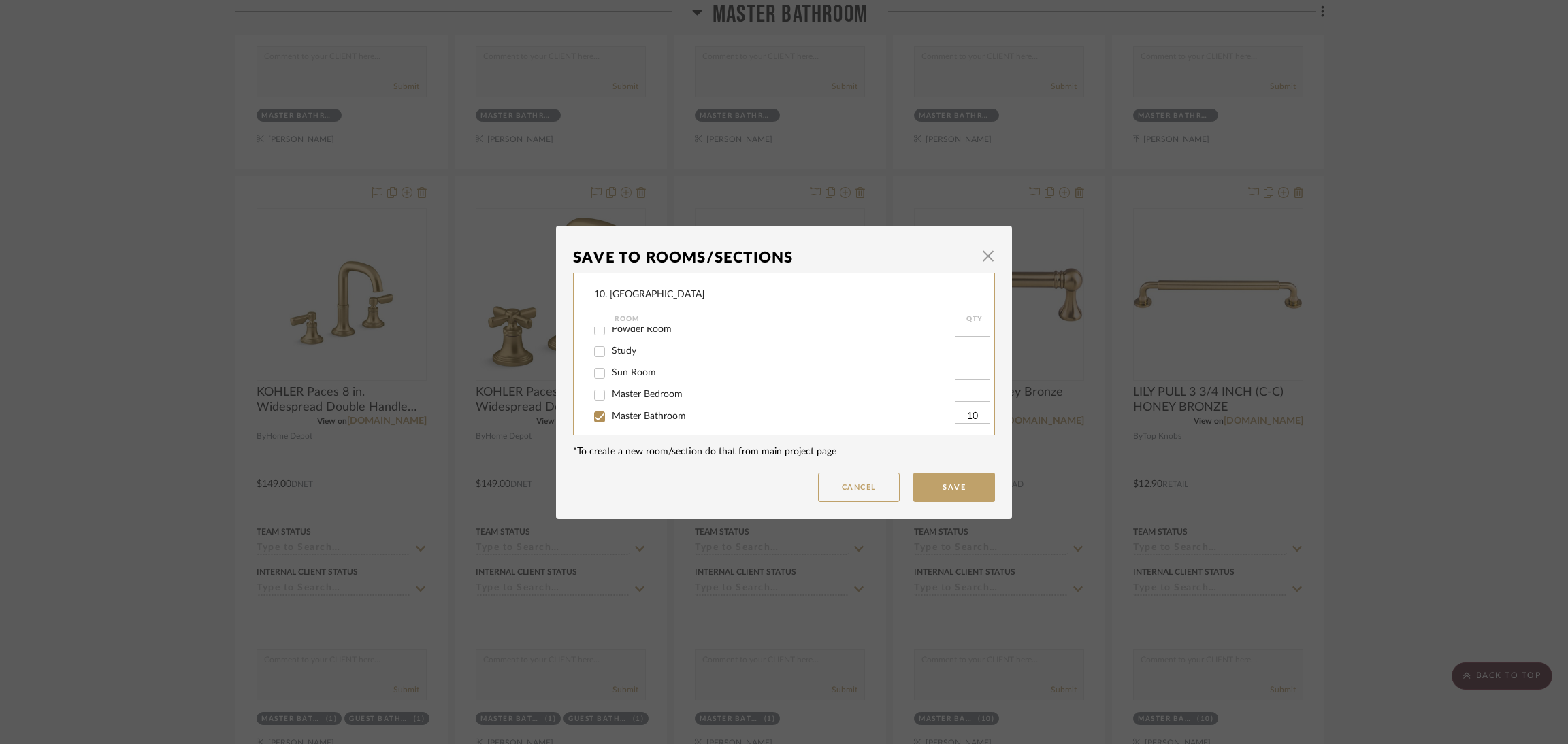
click at [656, 419] on span "Master Bathroom" at bounding box center [649, 416] width 75 height 10
click at [610, 419] on input "Master Bathroom" at bounding box center [599, 417] width 22 height 22
checkbox input "false"
click at [633, 343] on span "Considering" at bounding box center [636, 345] width 49 height 10
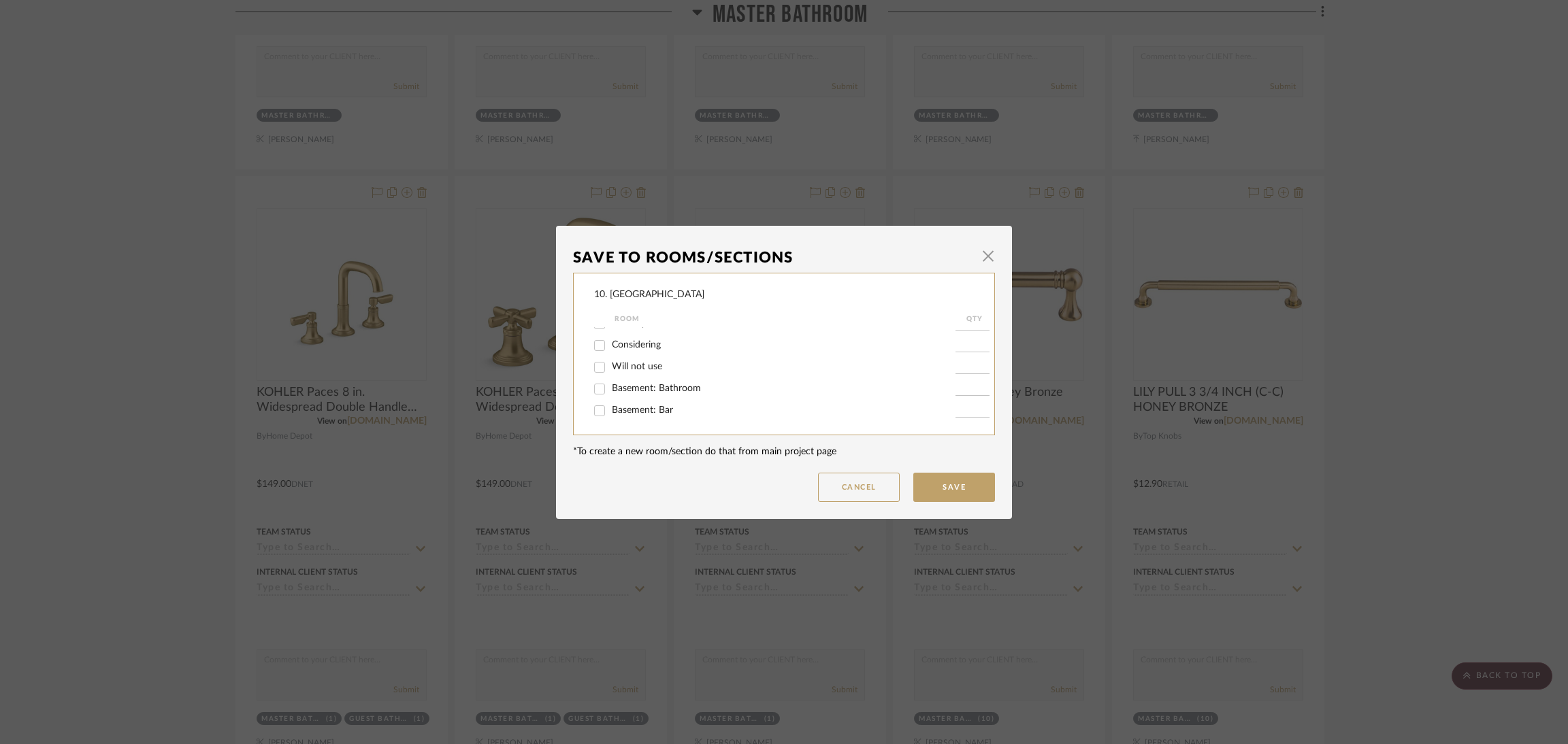
click at [610, 343] on input "Considering" at bounding box center [599, 345] width 22 height 22
checkbox input "true"
type input "1"
click at [969, 482] on button "Save" at bounding box center [954, 487] width 82 height 29
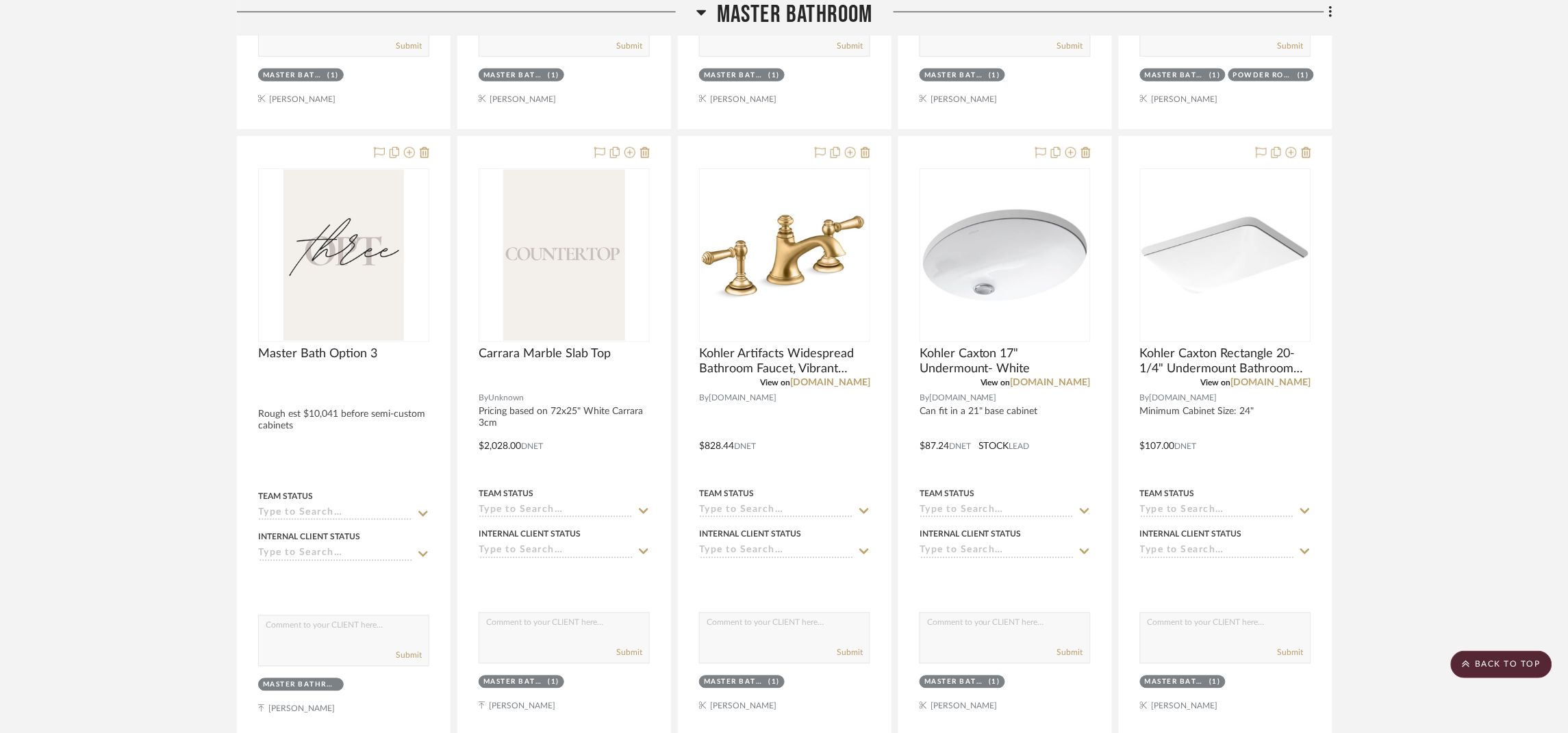
scroll to position [20232, 0]
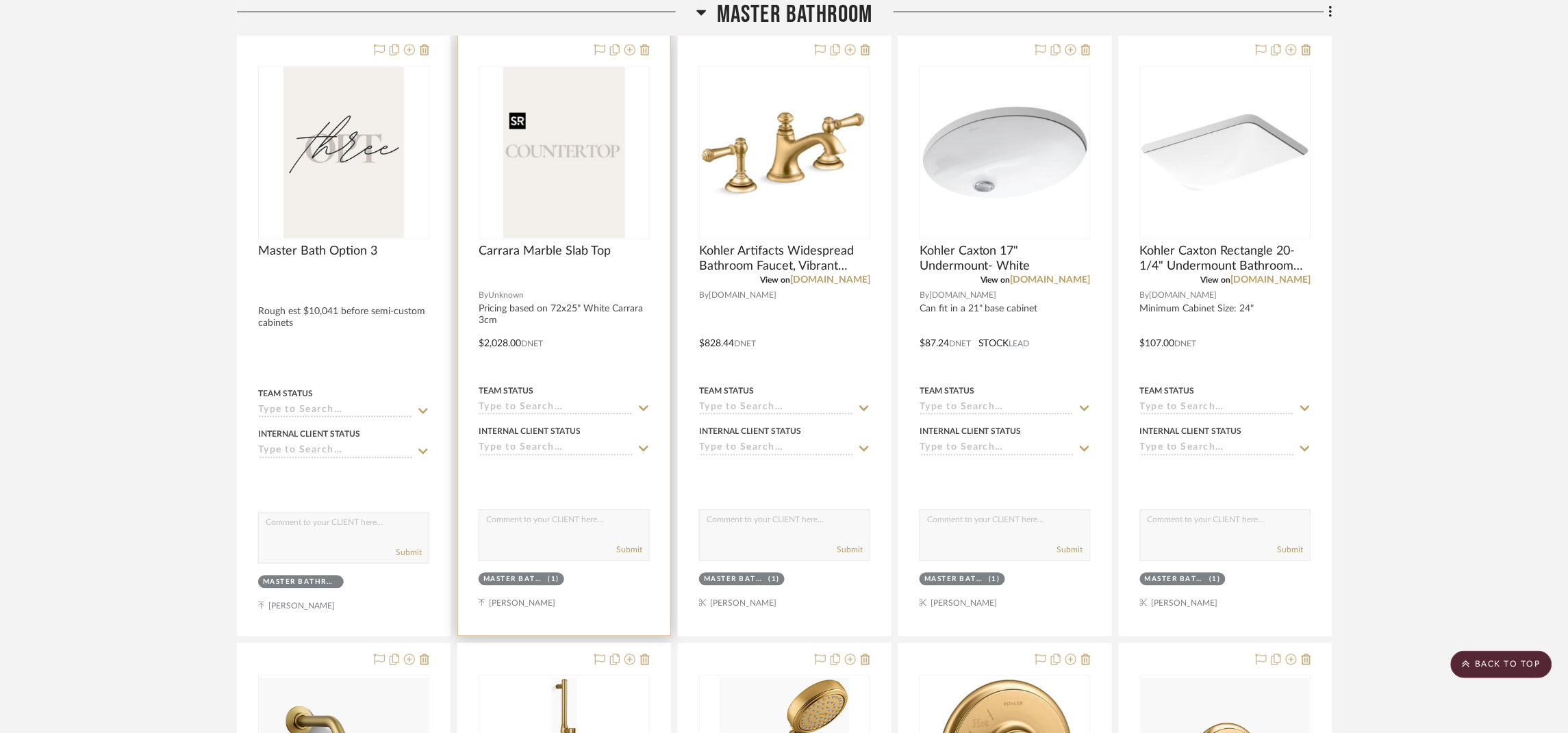
click at [0, 0] on img at bounding box center [0, 0] width 0 height 0
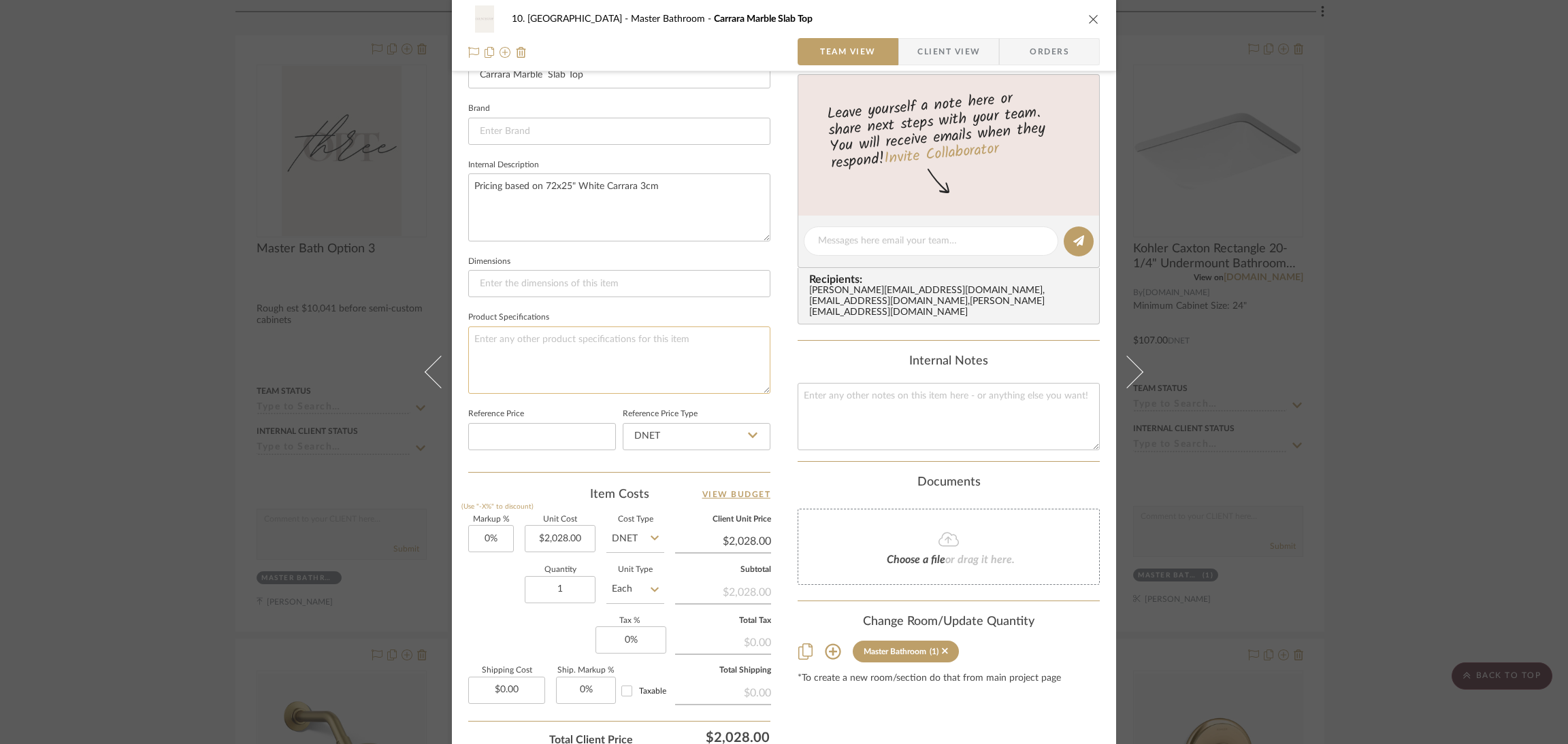
scroll to position [408, 0]
click at [488, 528] on input "0" at bounding box center [491, 537] width 46 height 27
type input "15%"
click at [843, 691] on div "Content here copies to Client View - confirm visibility there. Show in Client D…" at bounding box center [948, 243] width 302 height 1117
type input "$2,332.20"
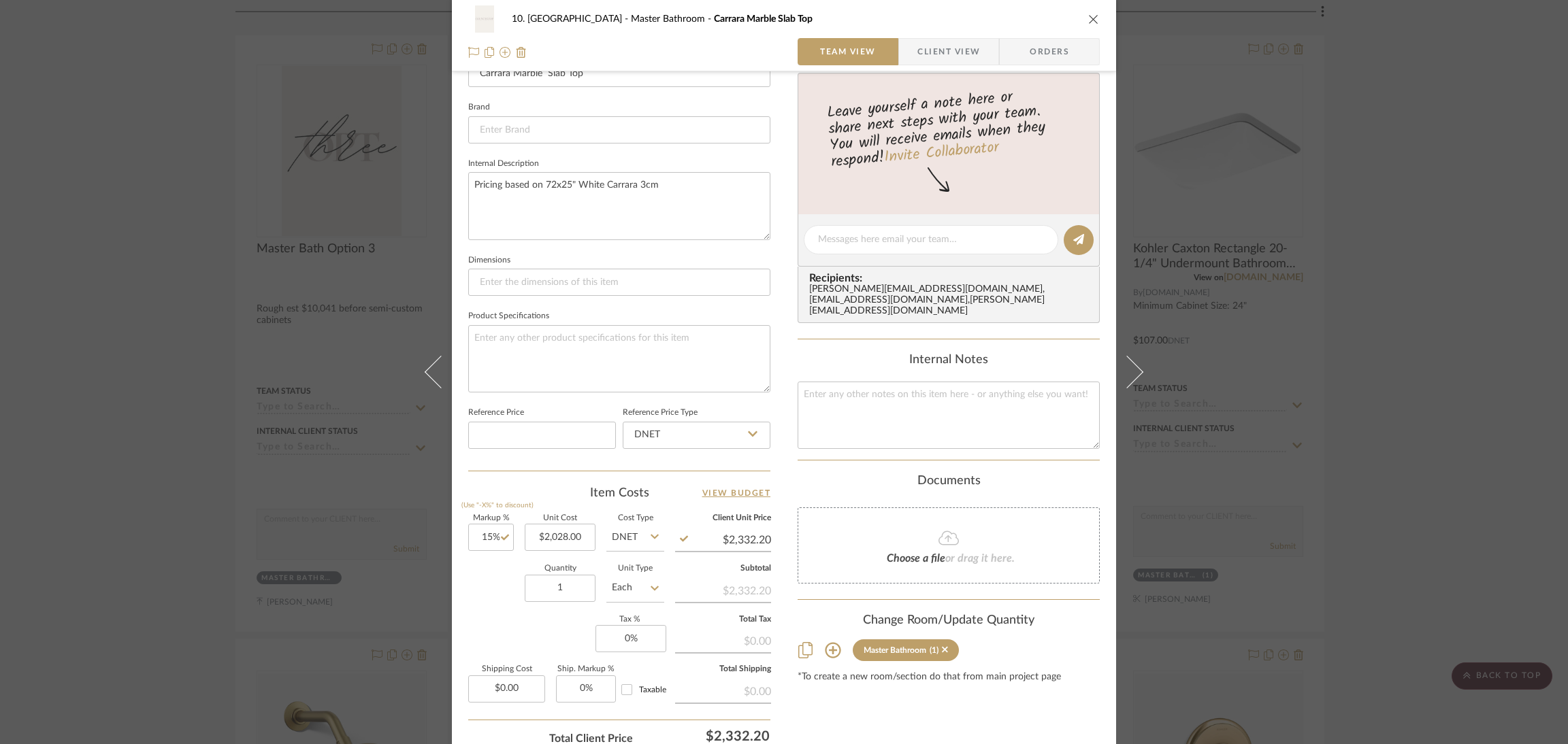
click at [1342, 387] on div "10. [PERSON_NAME] Master Bathroom Carrara Marble Slab Top Team View Client View…" at bounding box center [784, 372] width 1568 height 744
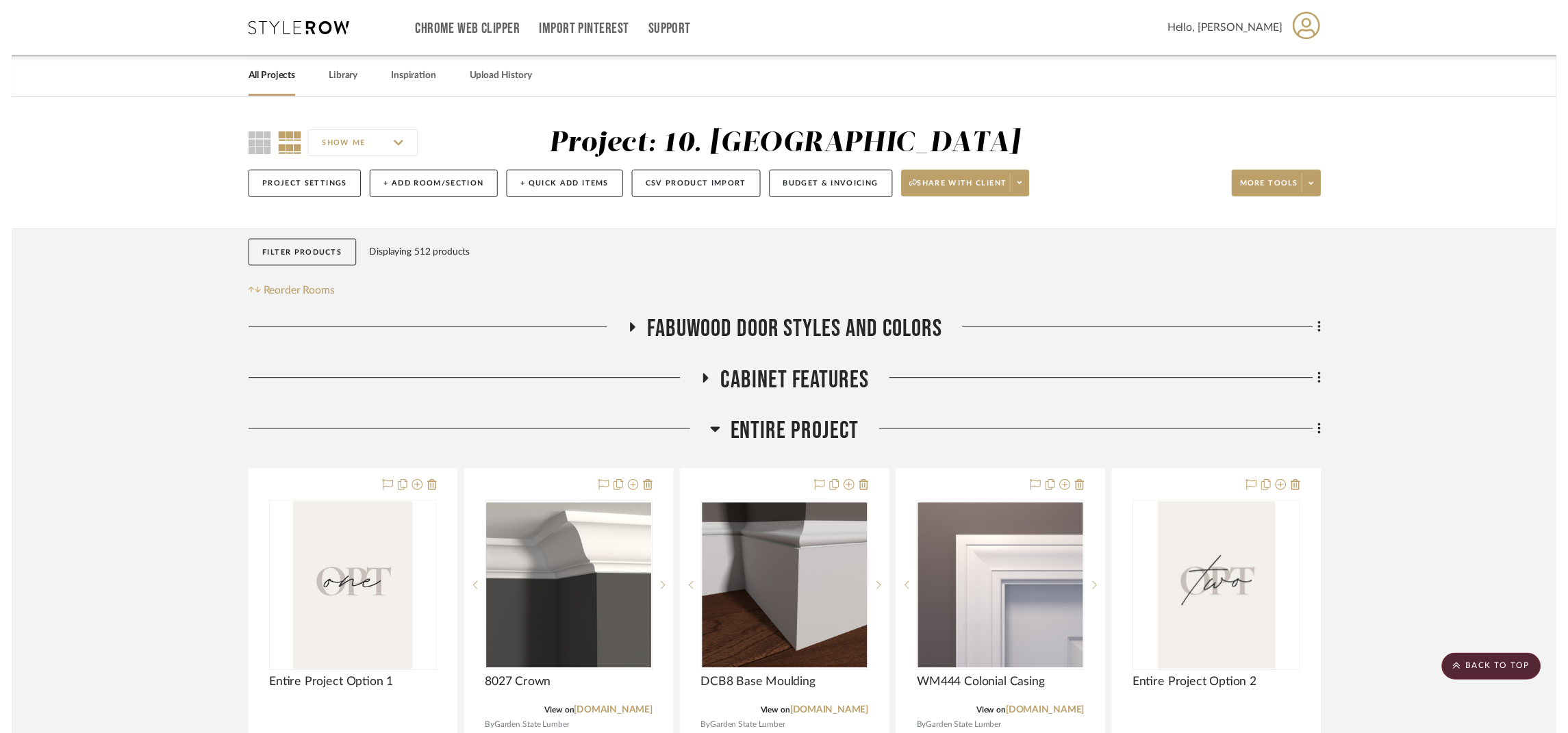
scroll to position [20232, 0]
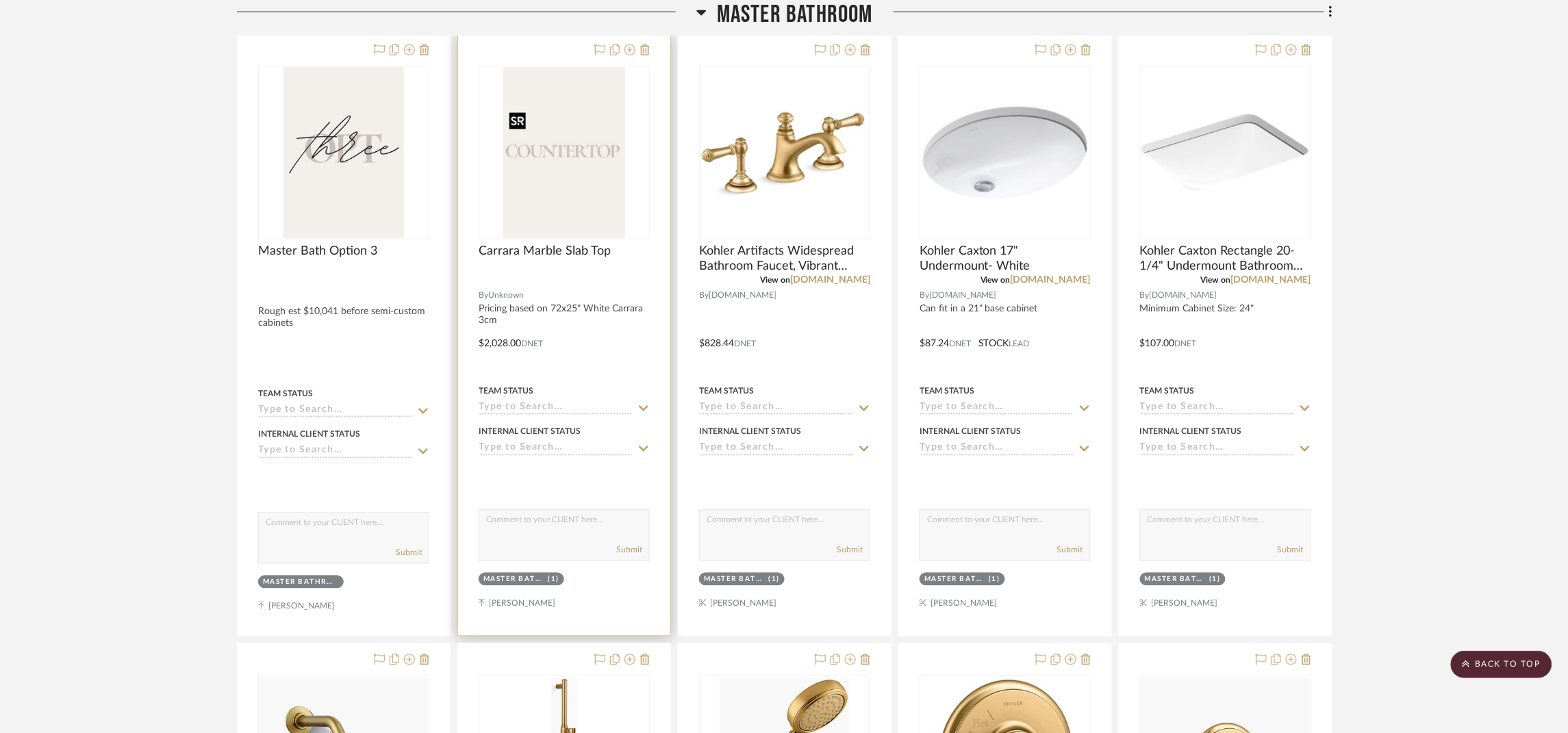
click at [550, 170] on img "0" at bounding box center [563, 152] width 121 height 171
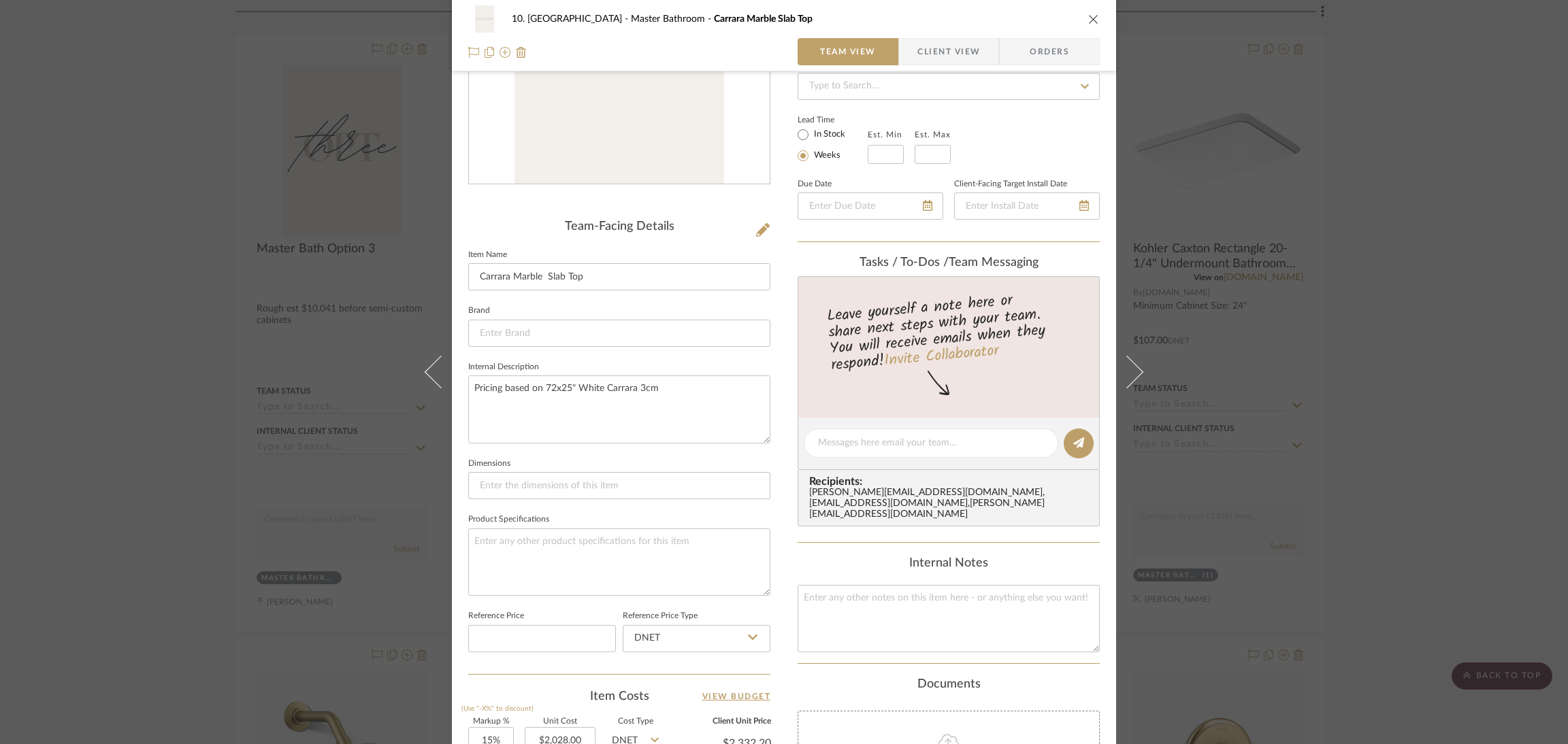
scroll to position [512, 0]
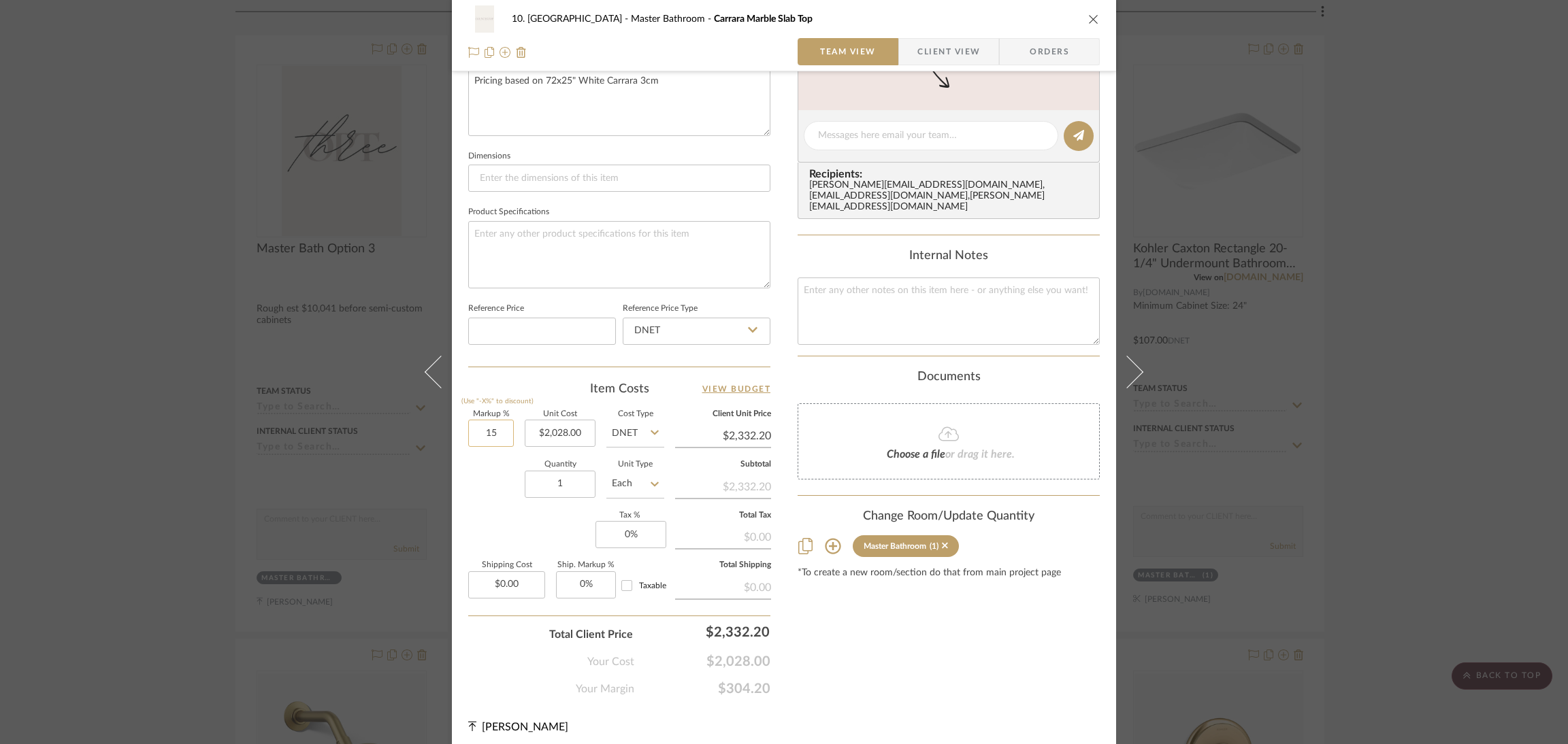
click at [484, 426] on input "15" at bounding box center [491, 433] width 46 height 27
type input "0%"
click at [887, 626] on div "Content here copies to Client View - confirm visibility there. Show in Client D…" at bounding box center [948, 139] width 302 height 1117
type input "$2,028.00"
click at [1424, 394] on div "10. [PERSON_NAME] Master Bathroom Carrara Marble Slab Top Team View Client View…" at bounding box center [784, 372] width 1568 height 744
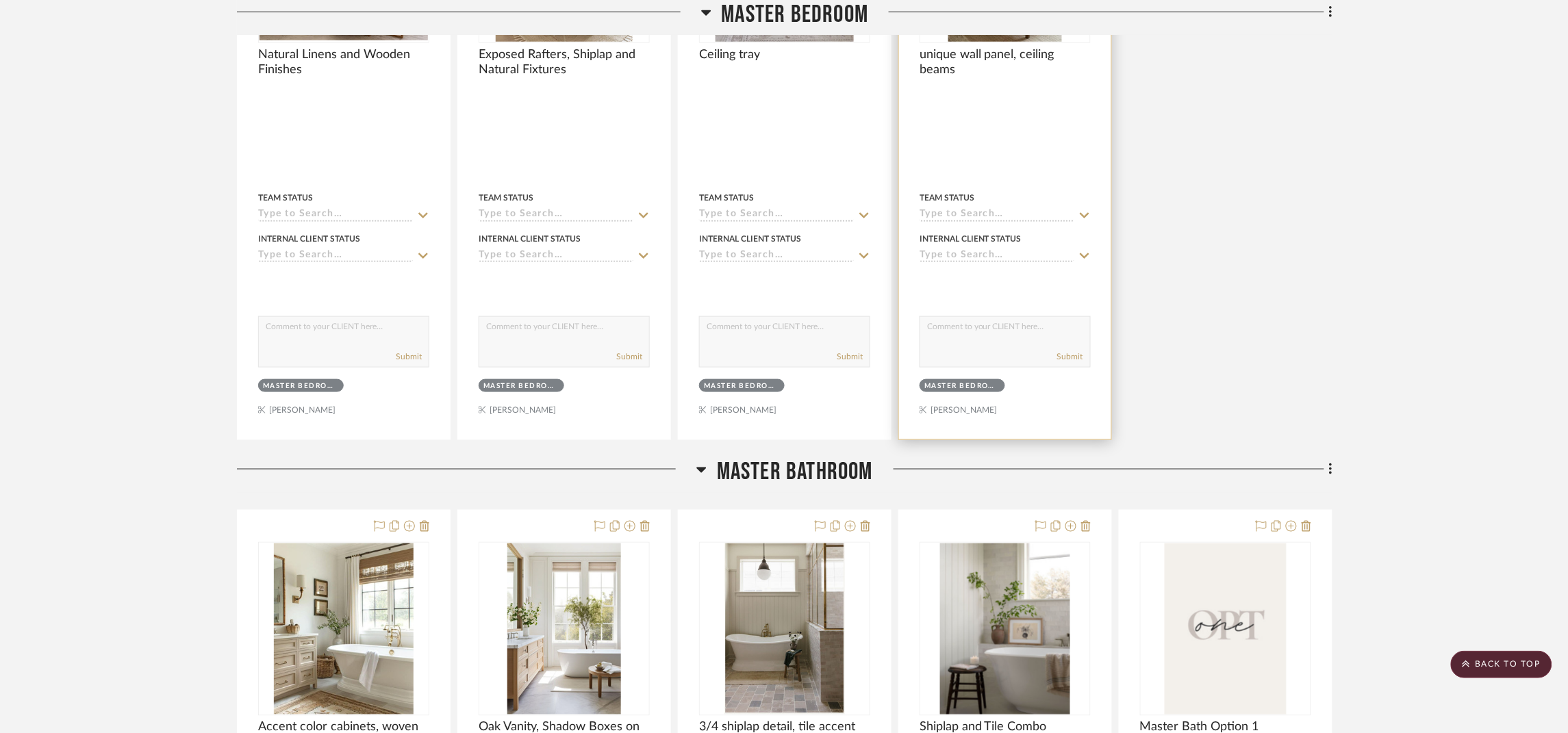
scroll to position [16021, 0]
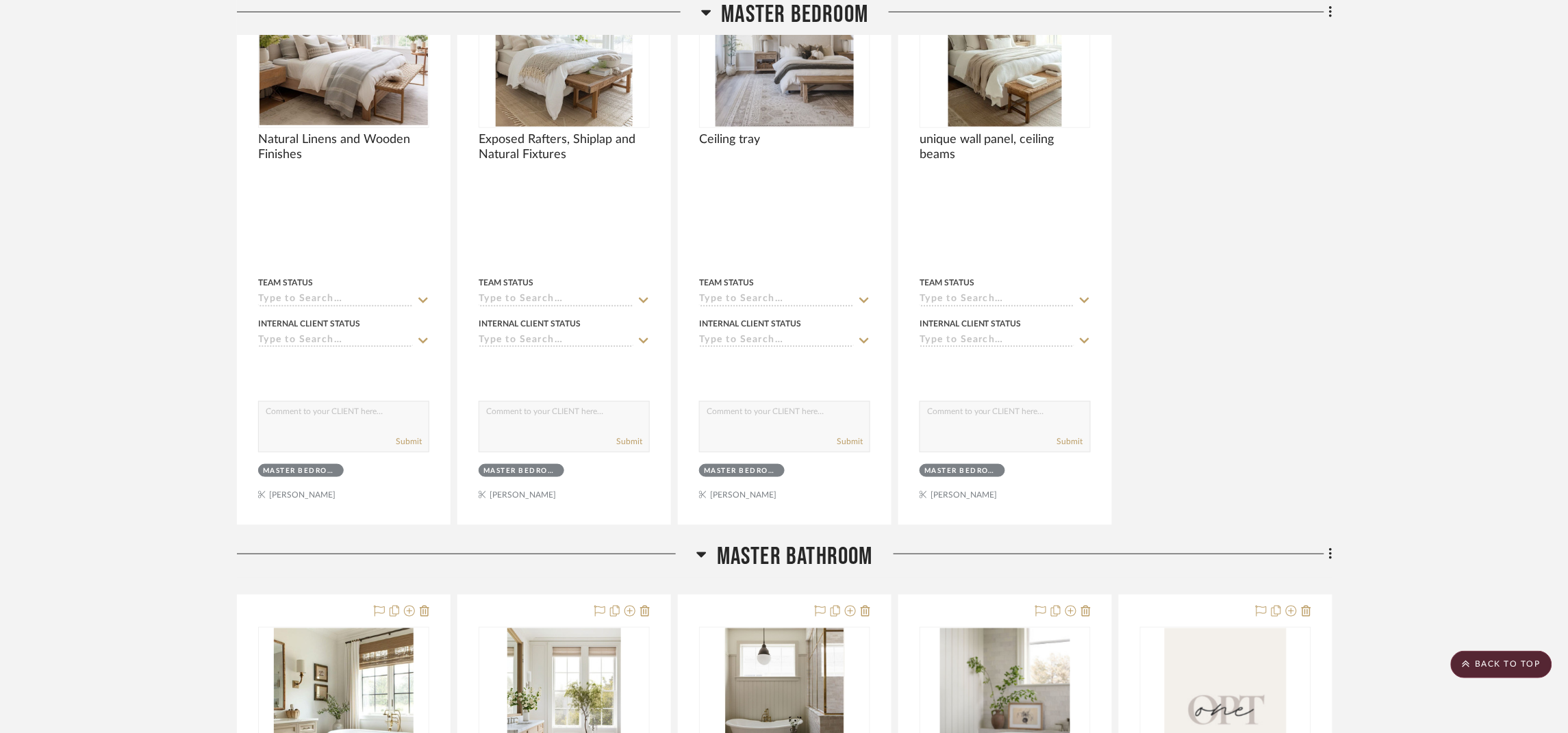
click at [844, 571] on span "Master Bathroom" at bounding box center [795, 556] width 156 height 29
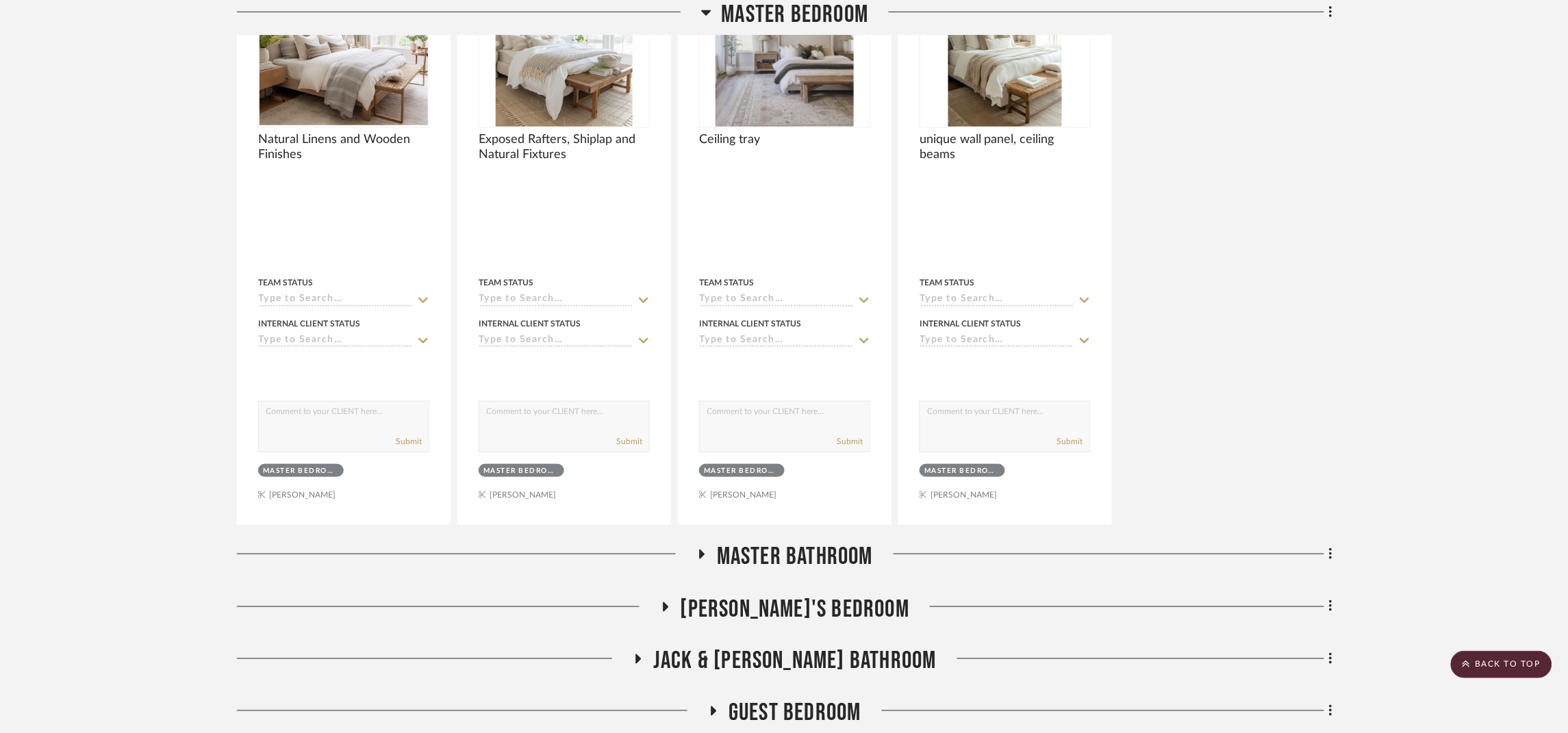
click at [786, 12] on span "Master Bedroom" at bounding box center [795, 14] width 147 height 29
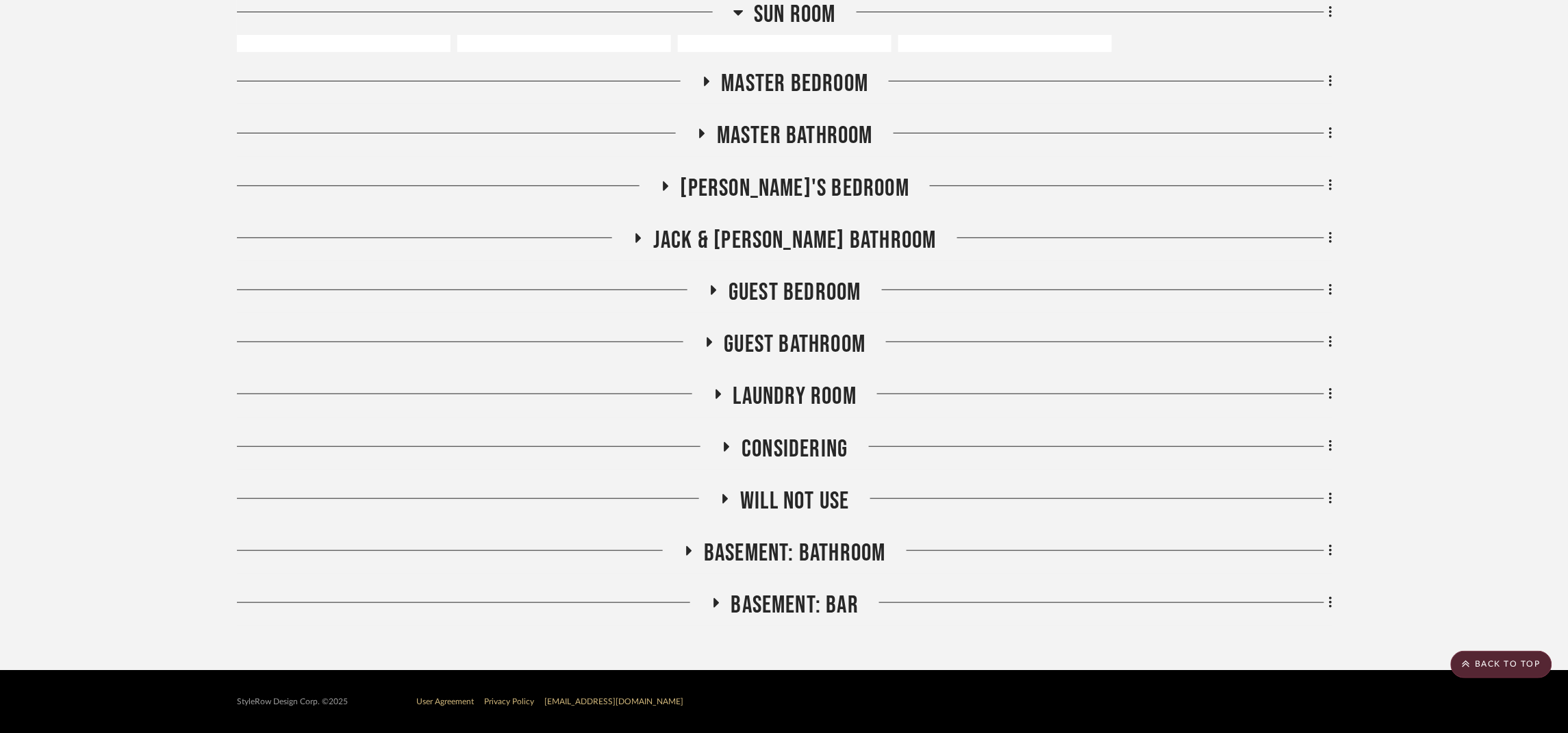
scroll to position [15854, 0]
click at [803, 182] on span "[PERSON_NAME]'s Bedroom" at bounding box center [795, 188] width 229 height 29
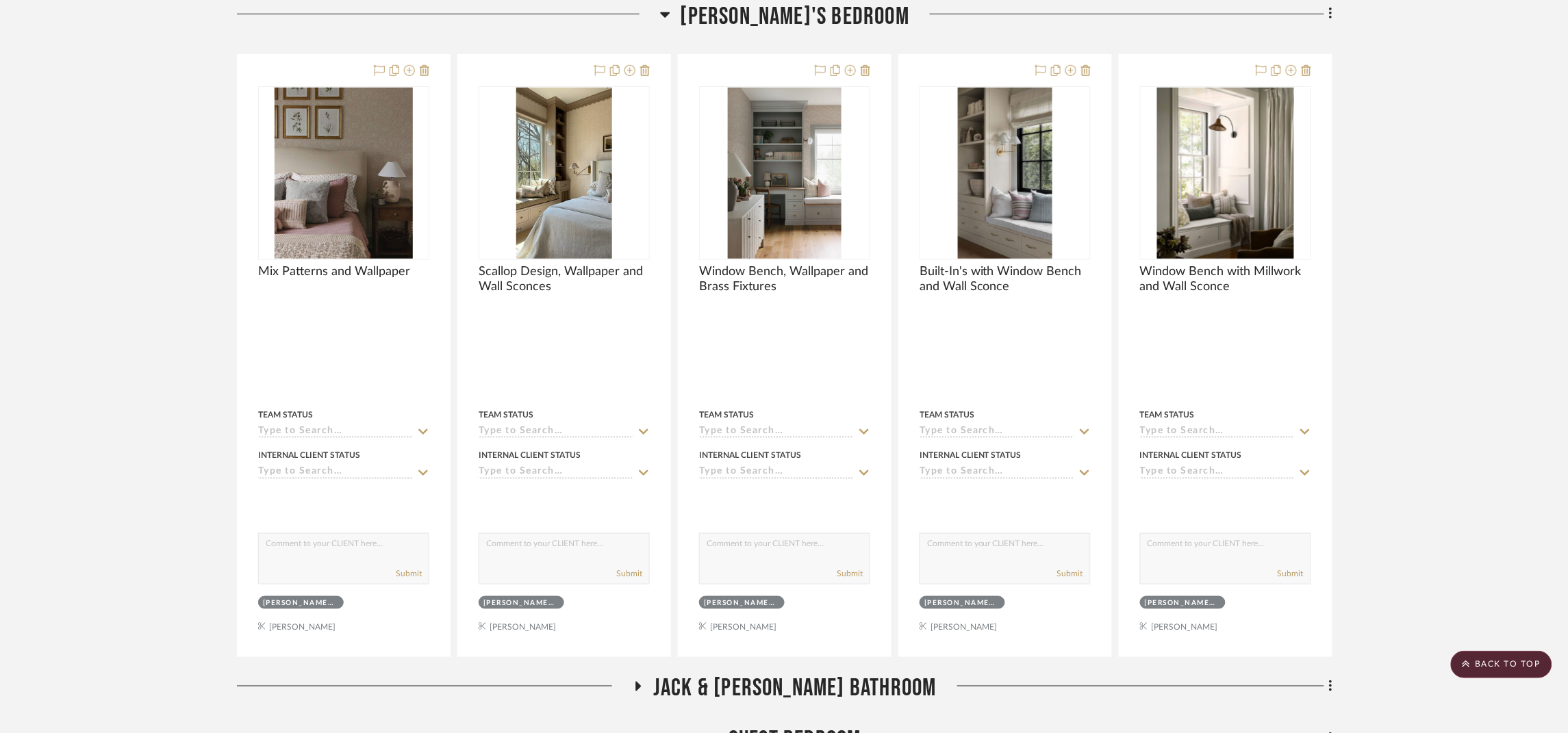
scroll to position [16059, 0]
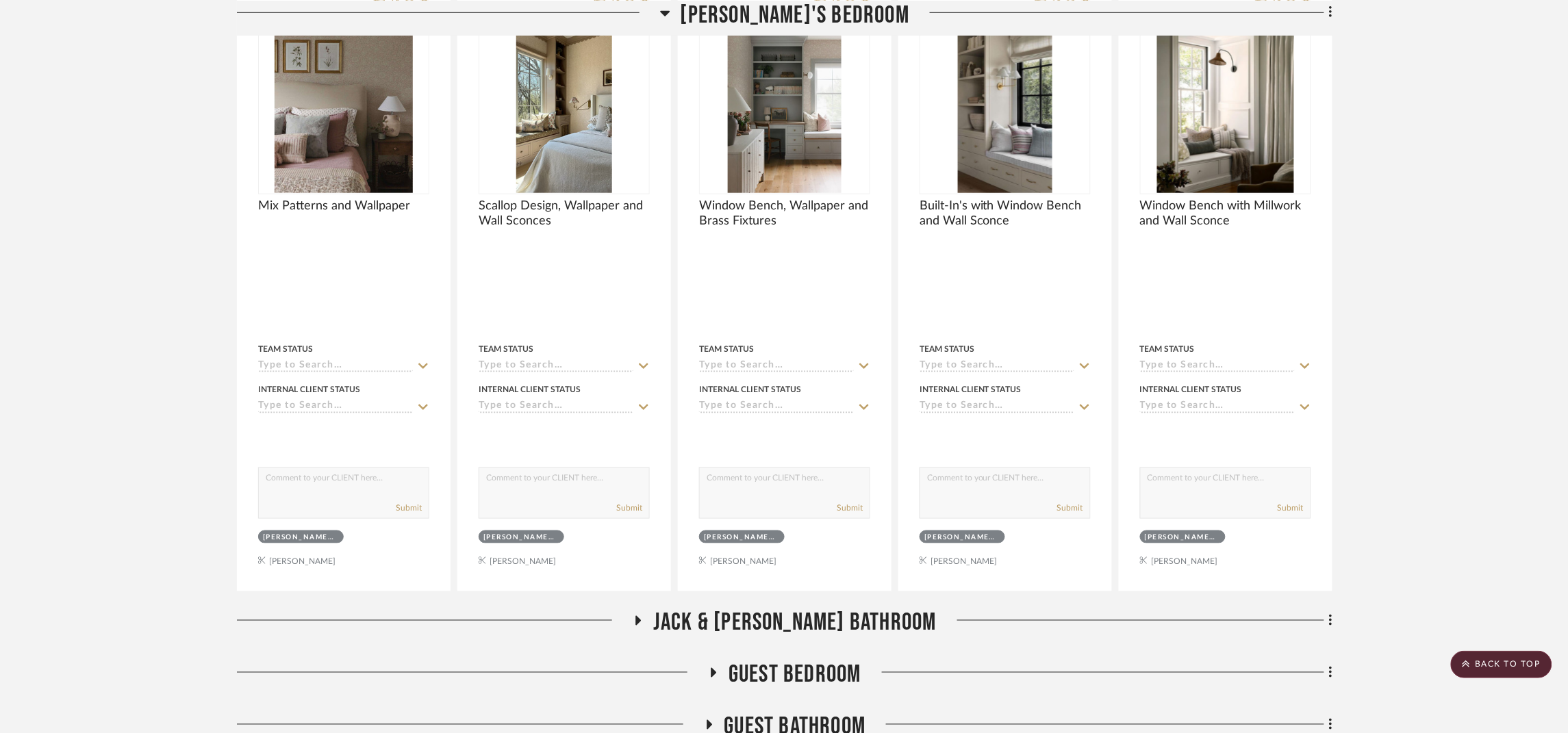
click at [849, 638] on span "Jack & [PERSON_NAME] Bathroom" at bounding box center [795, 623] width 283 height 29
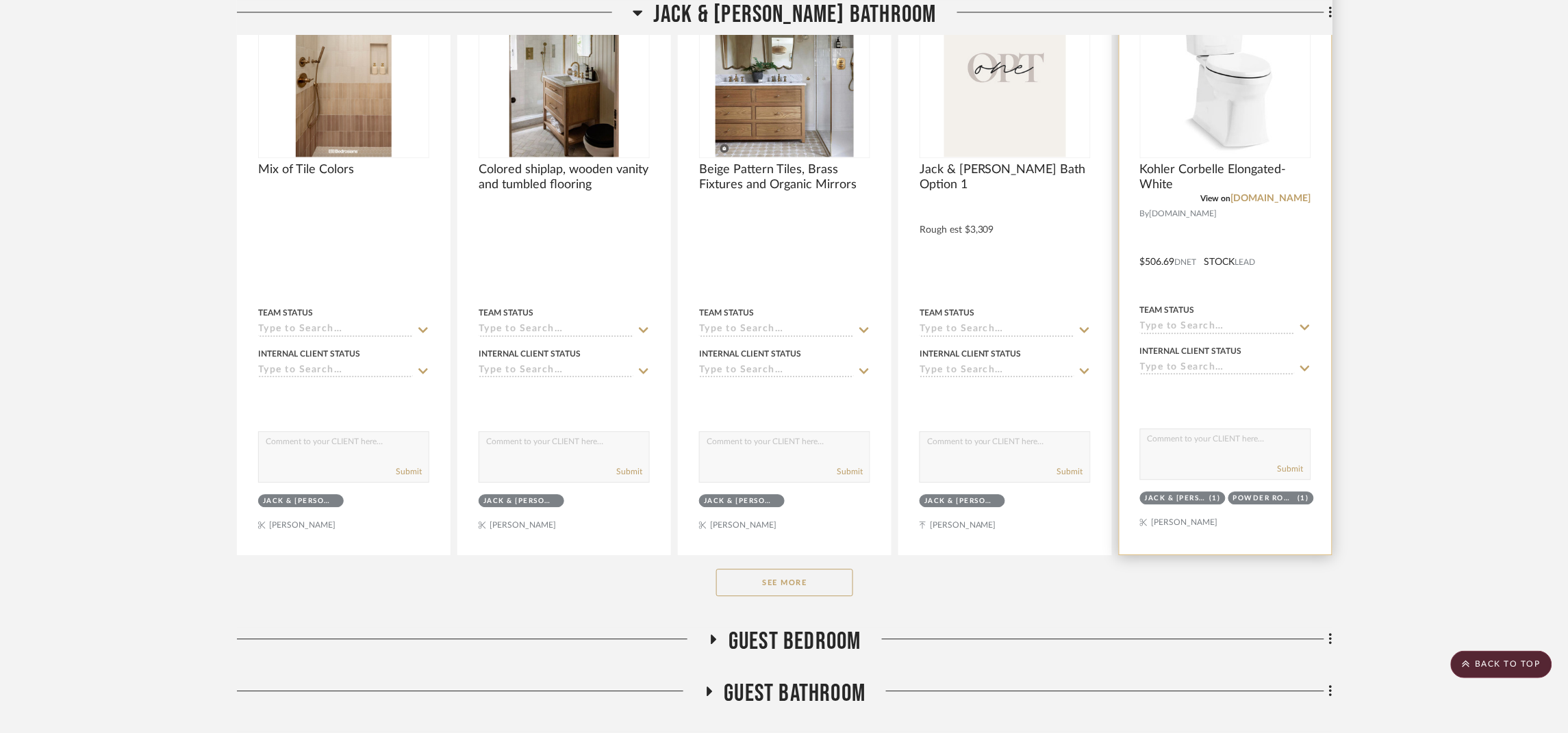
scroll to position [16778, 0]
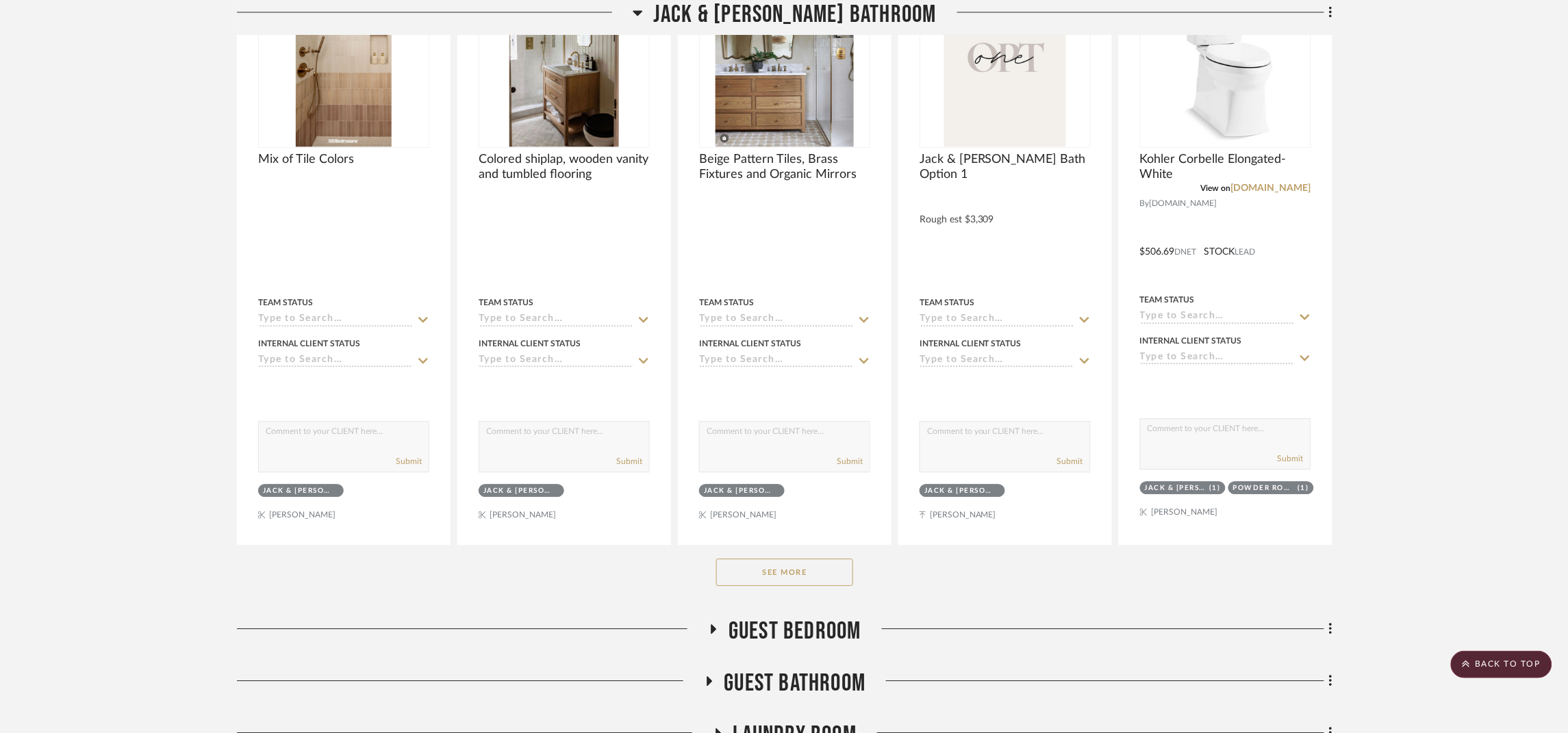
click at [776, 586] on button "See More" at bounding box center [785, 572] width 137 height 27
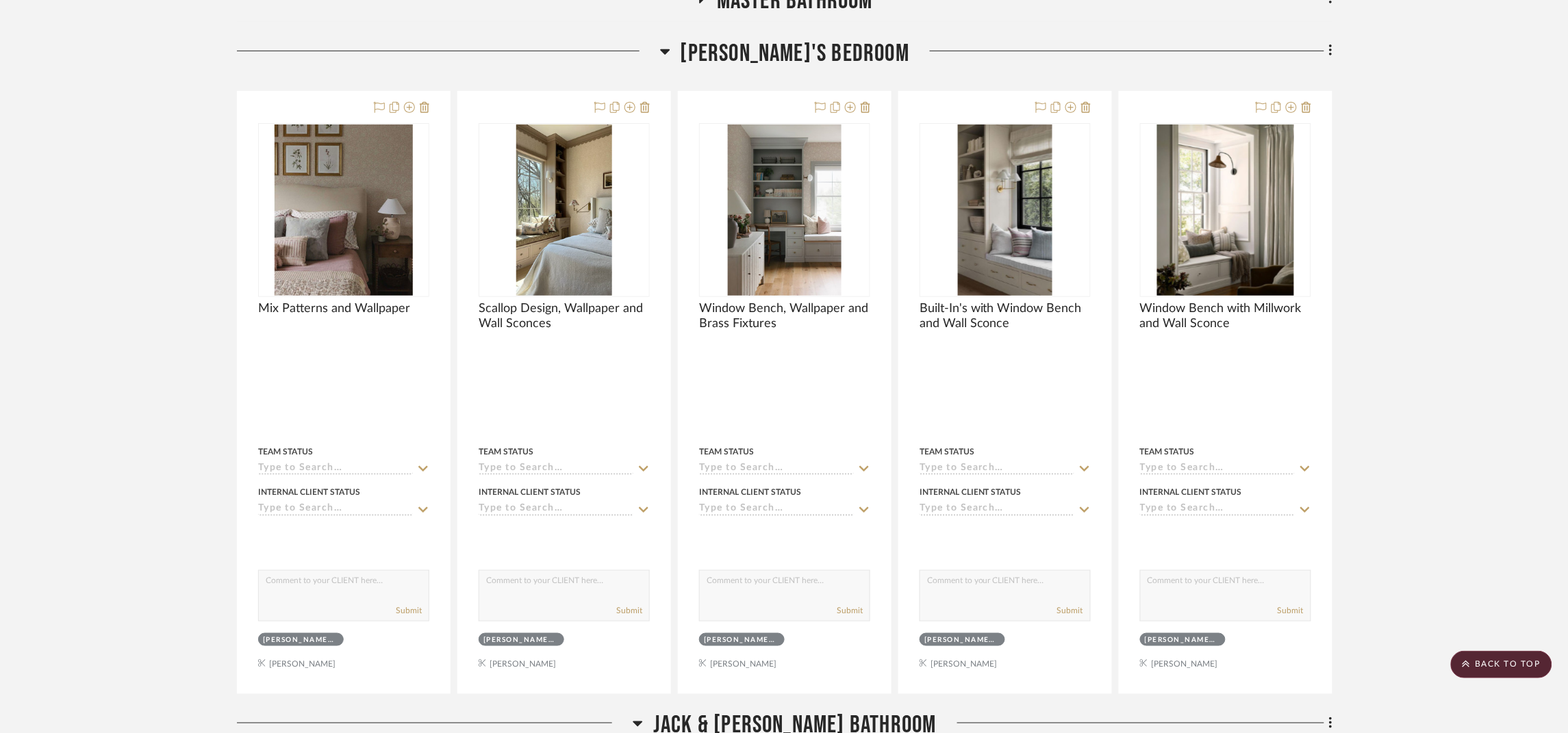
scroll to position [15648, 0]
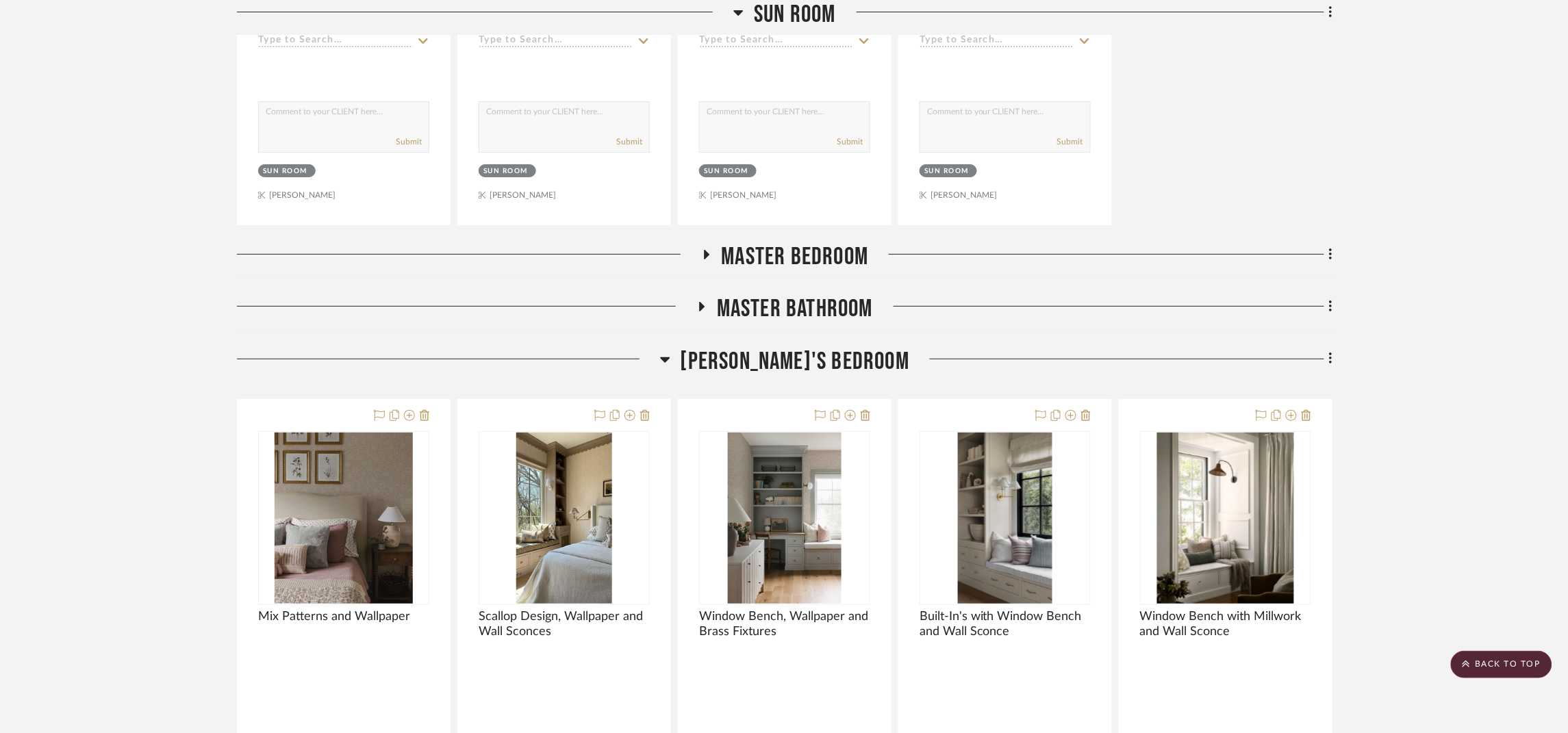
click at [799, 324] on span "Master Bathroom" at bounding box center [795, 308] width 156 height 29
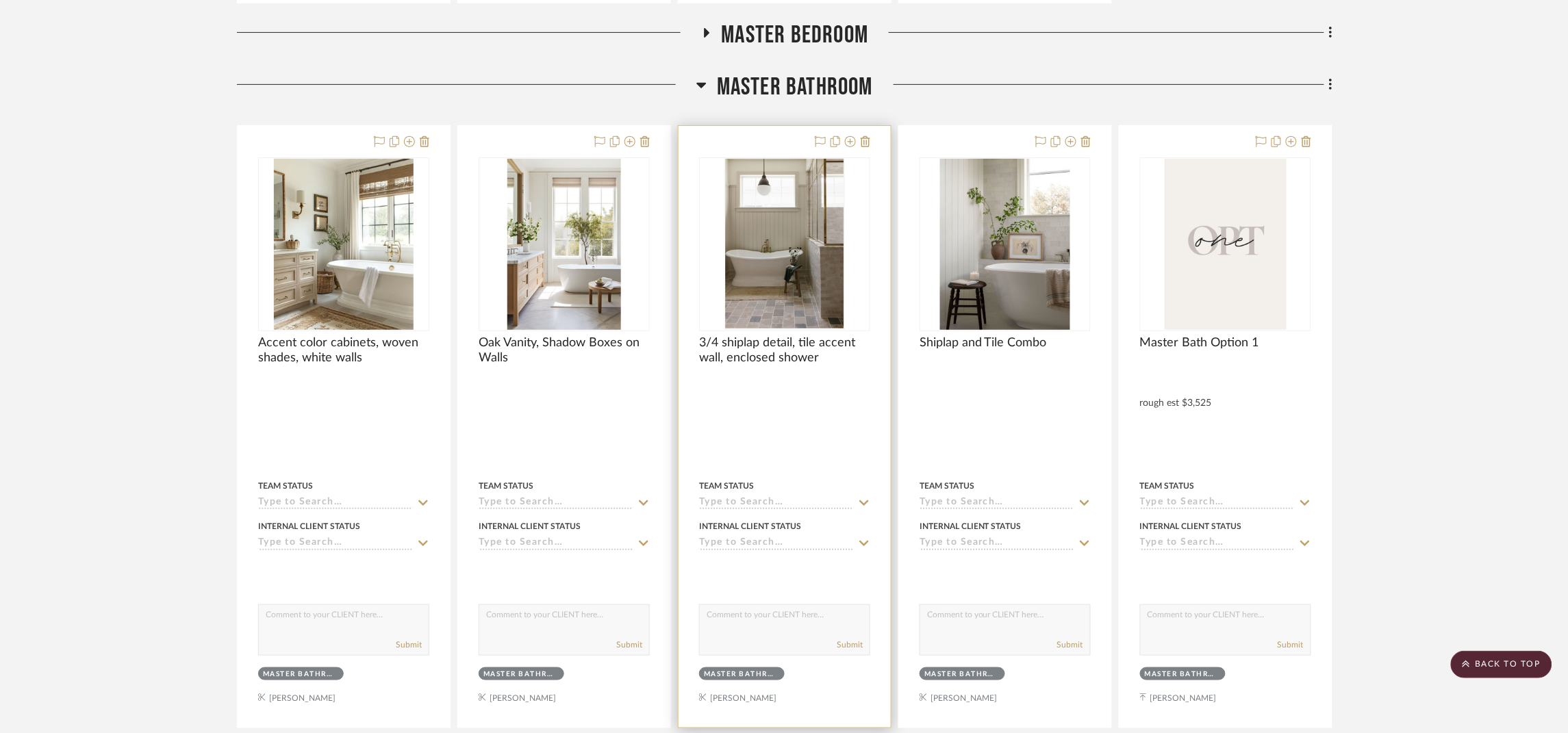
scroll to position [15751, 0]
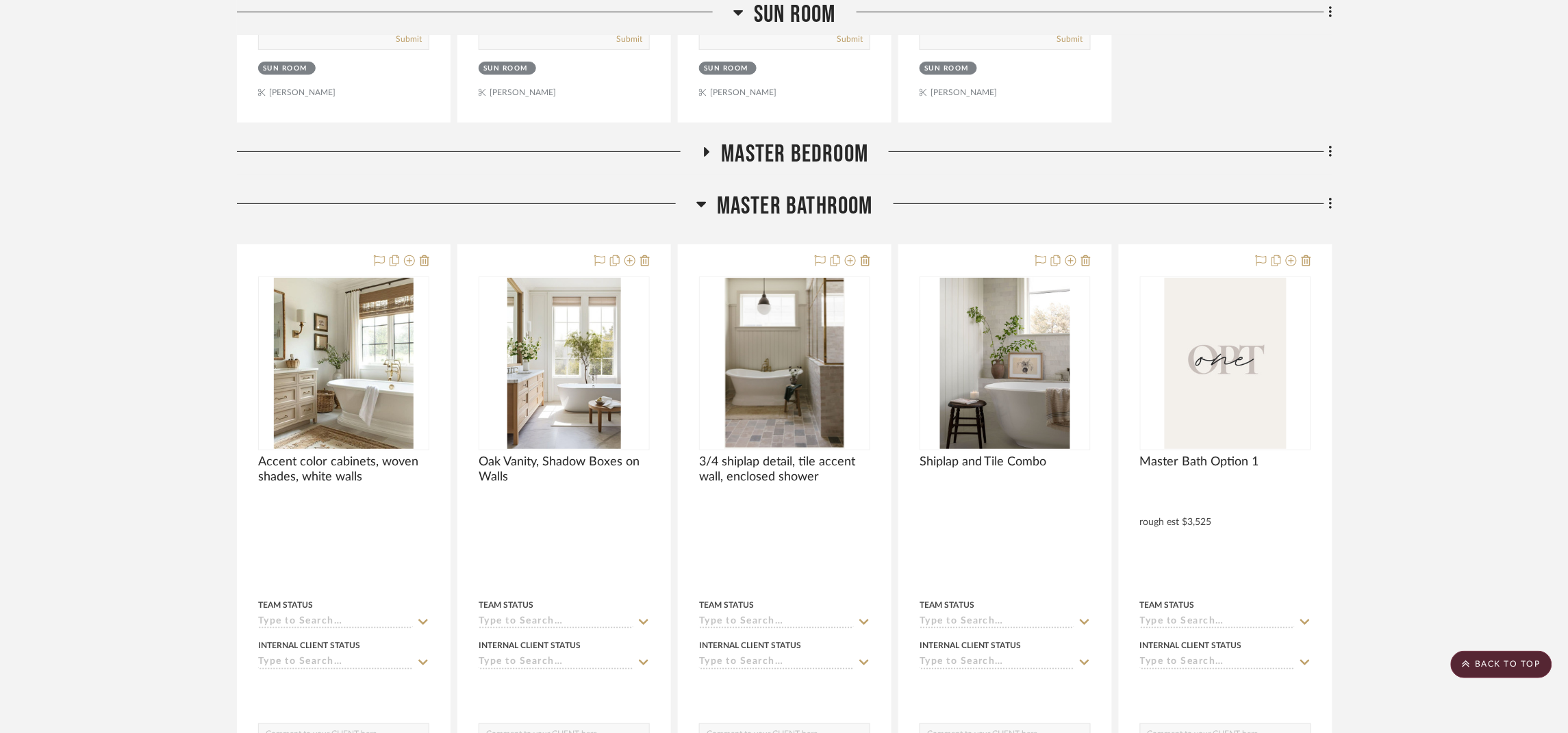
click at [847, 222] on span "Master Bathroom" at bounding box center [795, 206] width 156 height 29
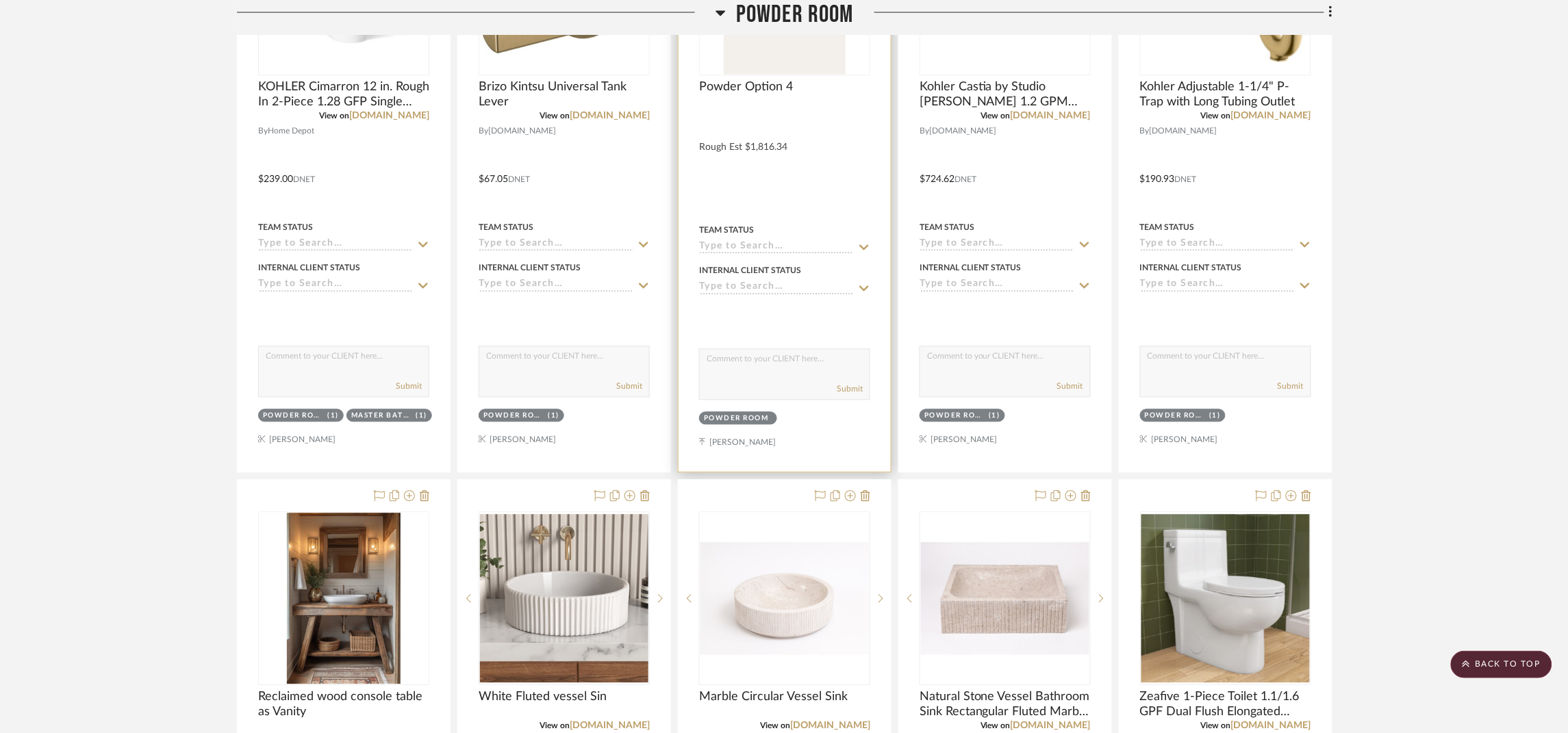
scroll to position [12567, 0]
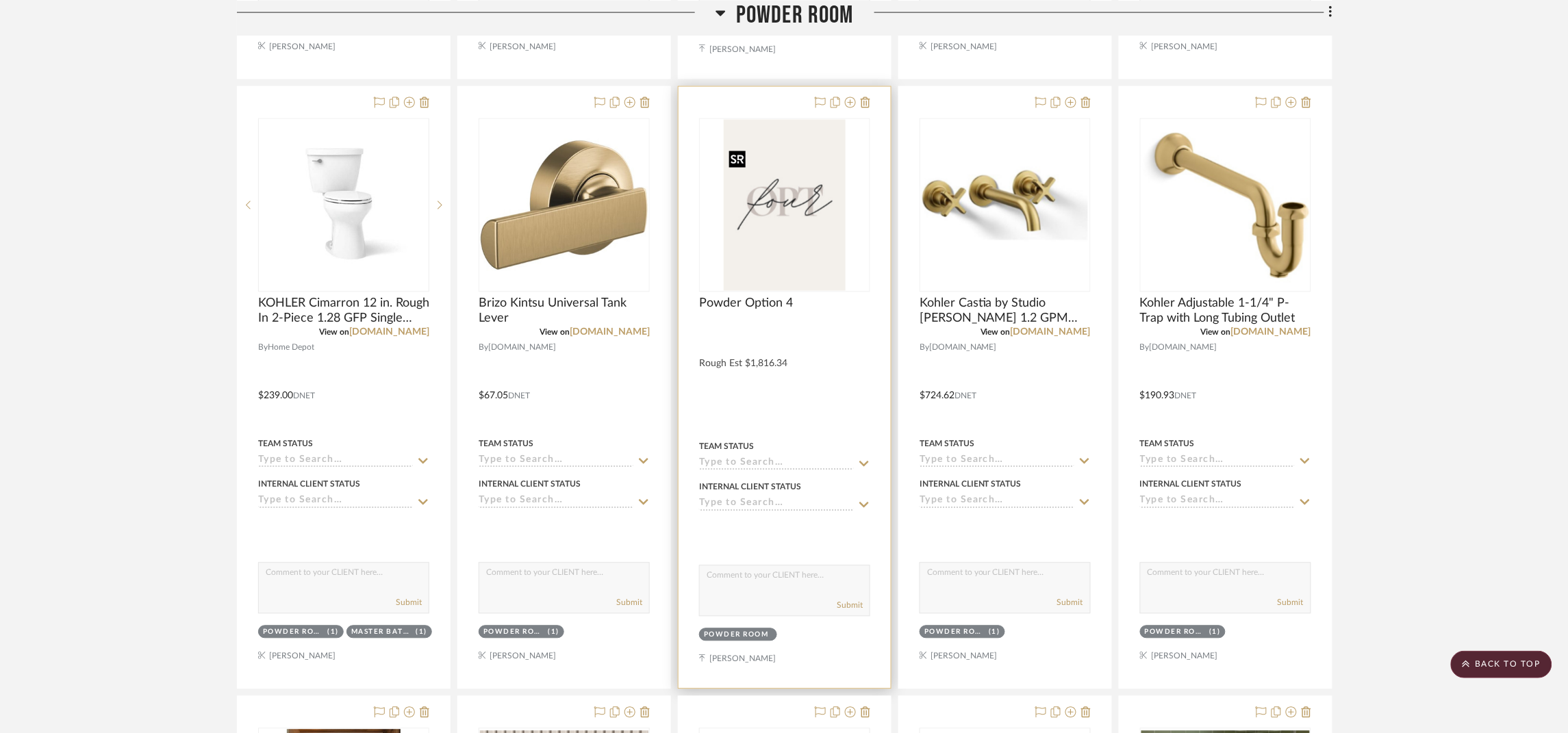
click at [825, 243] on img "0" at bounding box center [785, 205] width 122 height 171
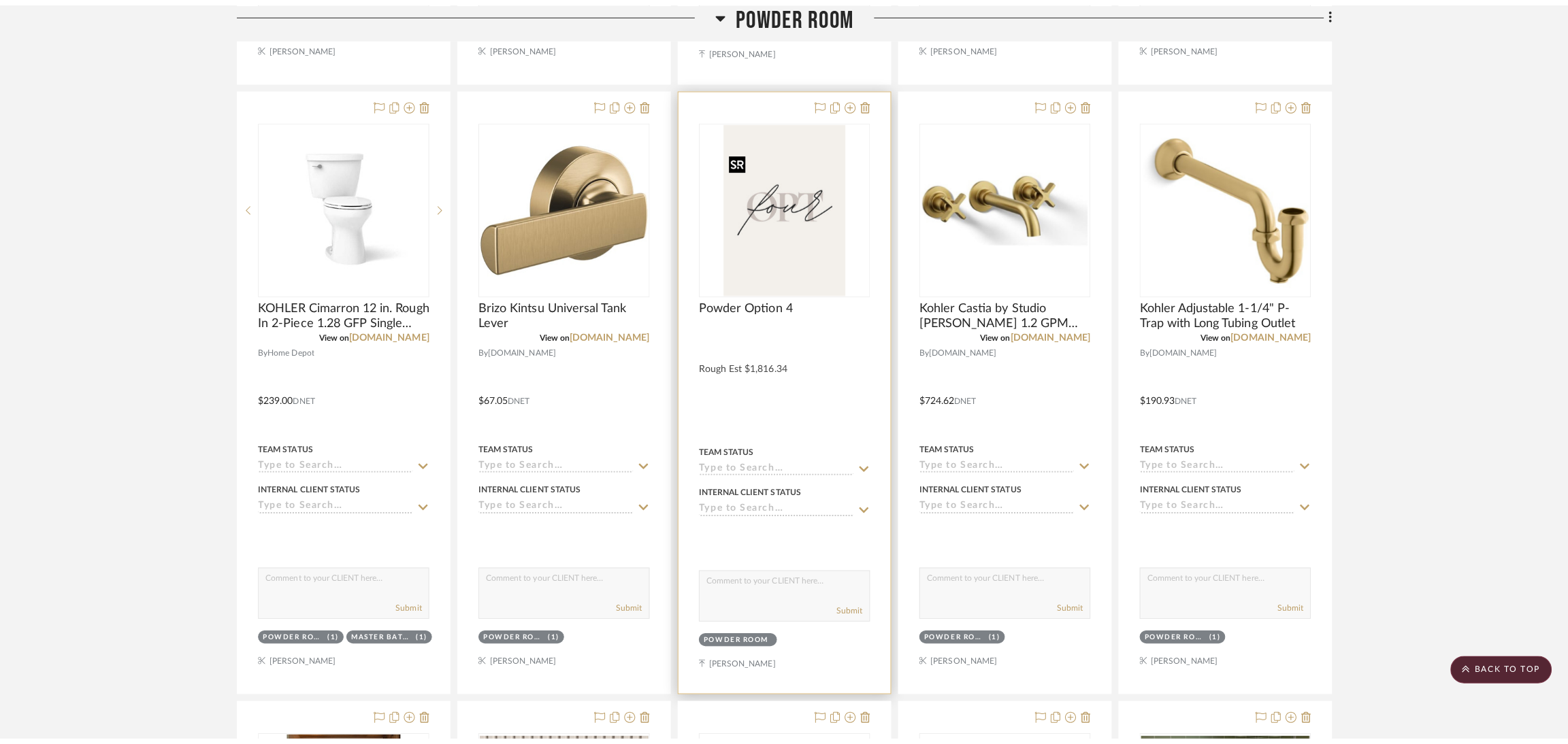
scroll to position [0, 0]
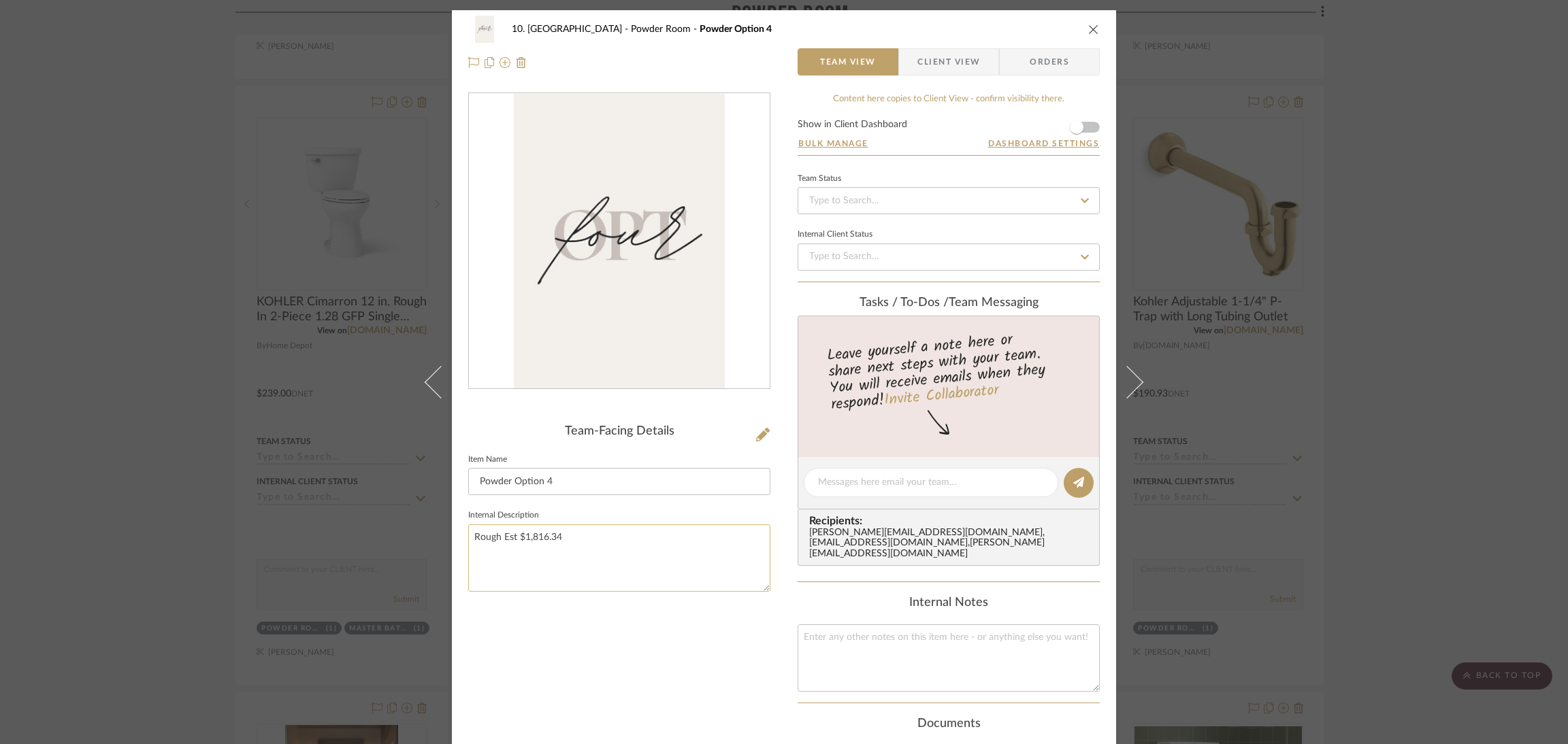
click at [606, 525] on textarea "Rough Est $1,816.34" at bounding box center [619, 558] width 302 height 67
type textarea "Rough Est $1,816.34 + reclaimed console table"
click at [717, 629] on div "Team-Facing Details Item Name Powder Option 4 Internal Description Rough Est $1…" at bounding box center [619, 509] width 302 height 833
click at [1402, 471] on div "10. [PERSON_NAME] Powder Room Powder Option 4 Team View Client View Orders Team…" at bounding box center [784, 372] width 1568 height 744
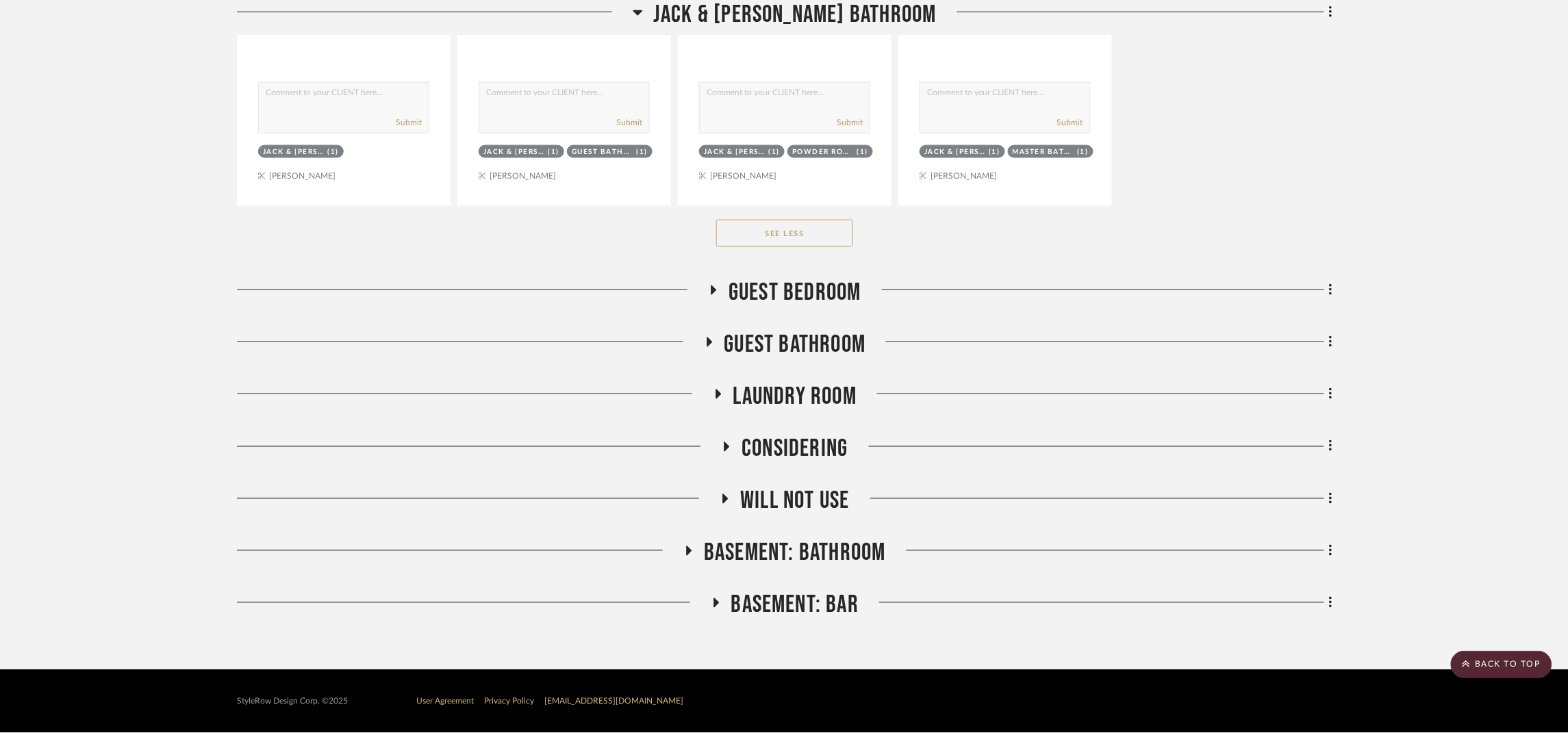
scroll to position [20198, 0]
click at [841, 290] on span "Guest Bedroom" at bounding box center [795, 292] width 132 height 29
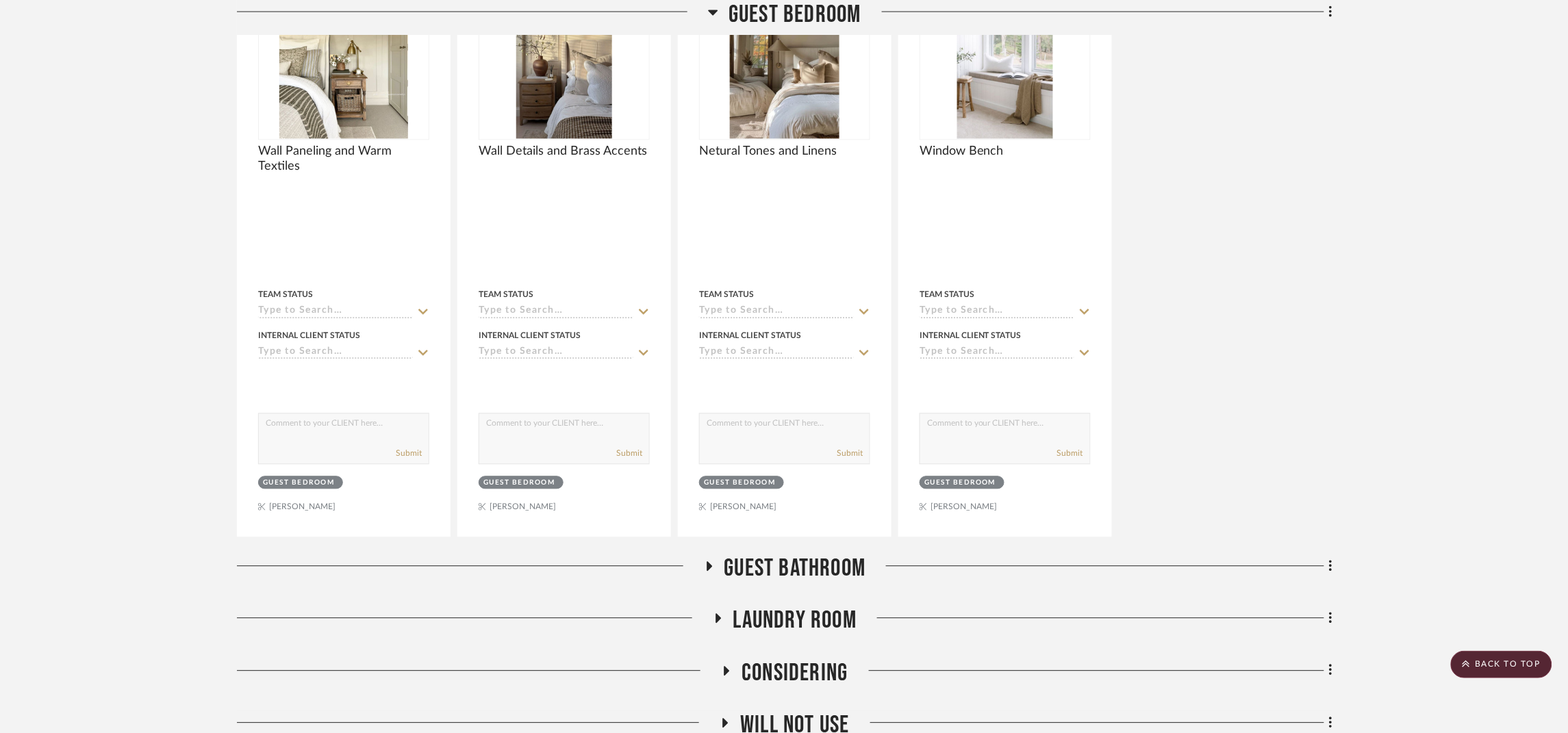
scroll to position [20609, 0]
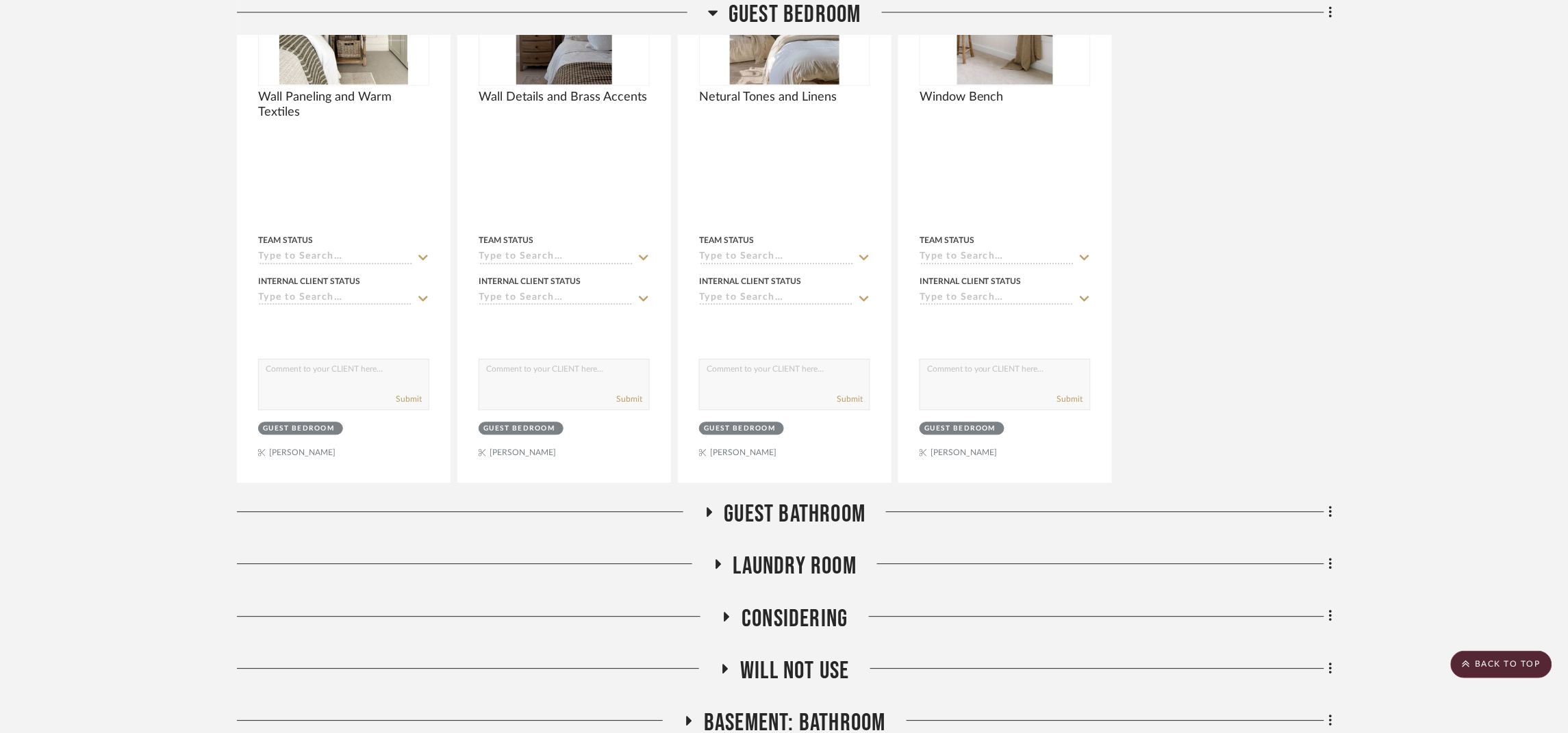
click at [836, 529] on span "Guest Bathroom" at bounding box center [796, 514] width 142 height 29
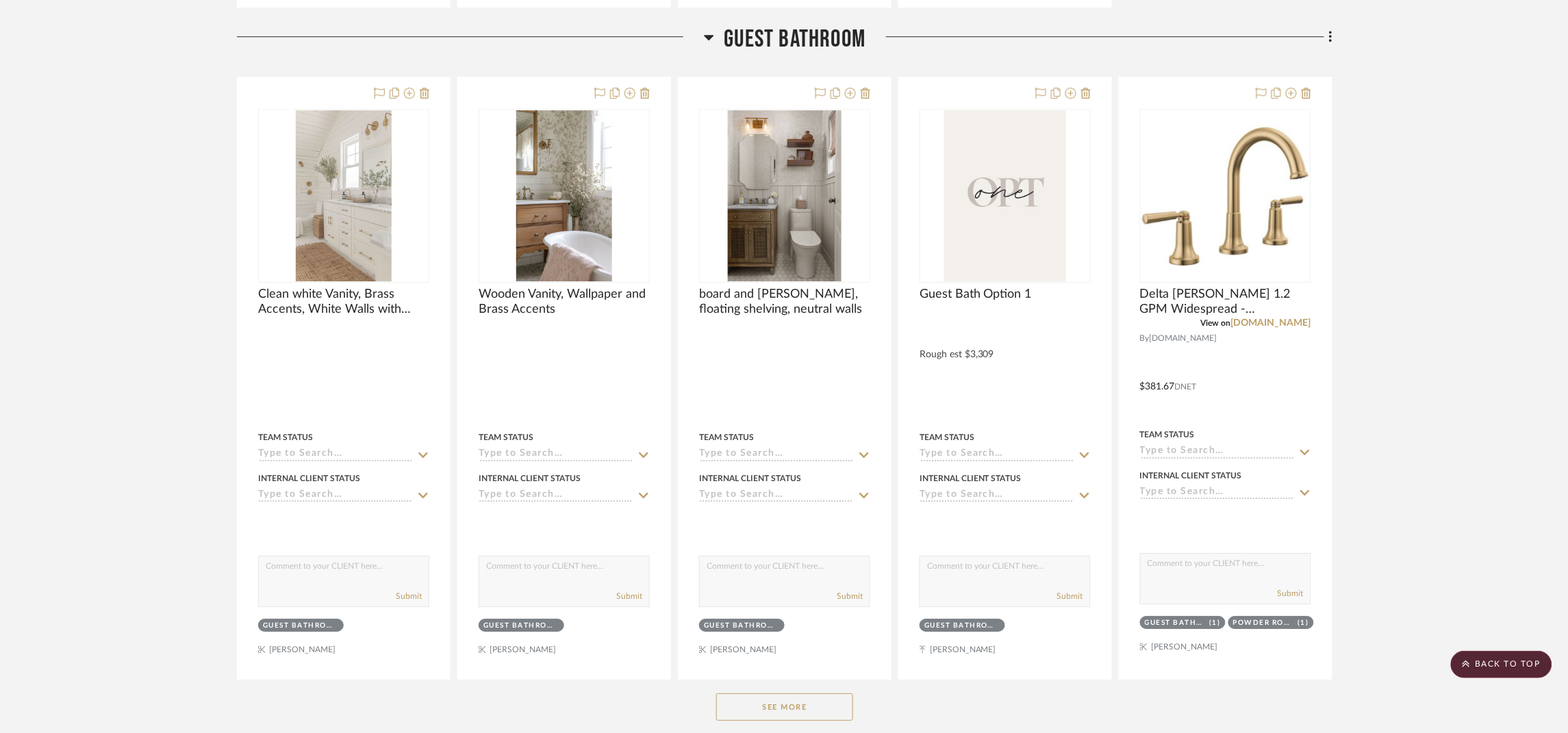
scroll to position [21123, 0]
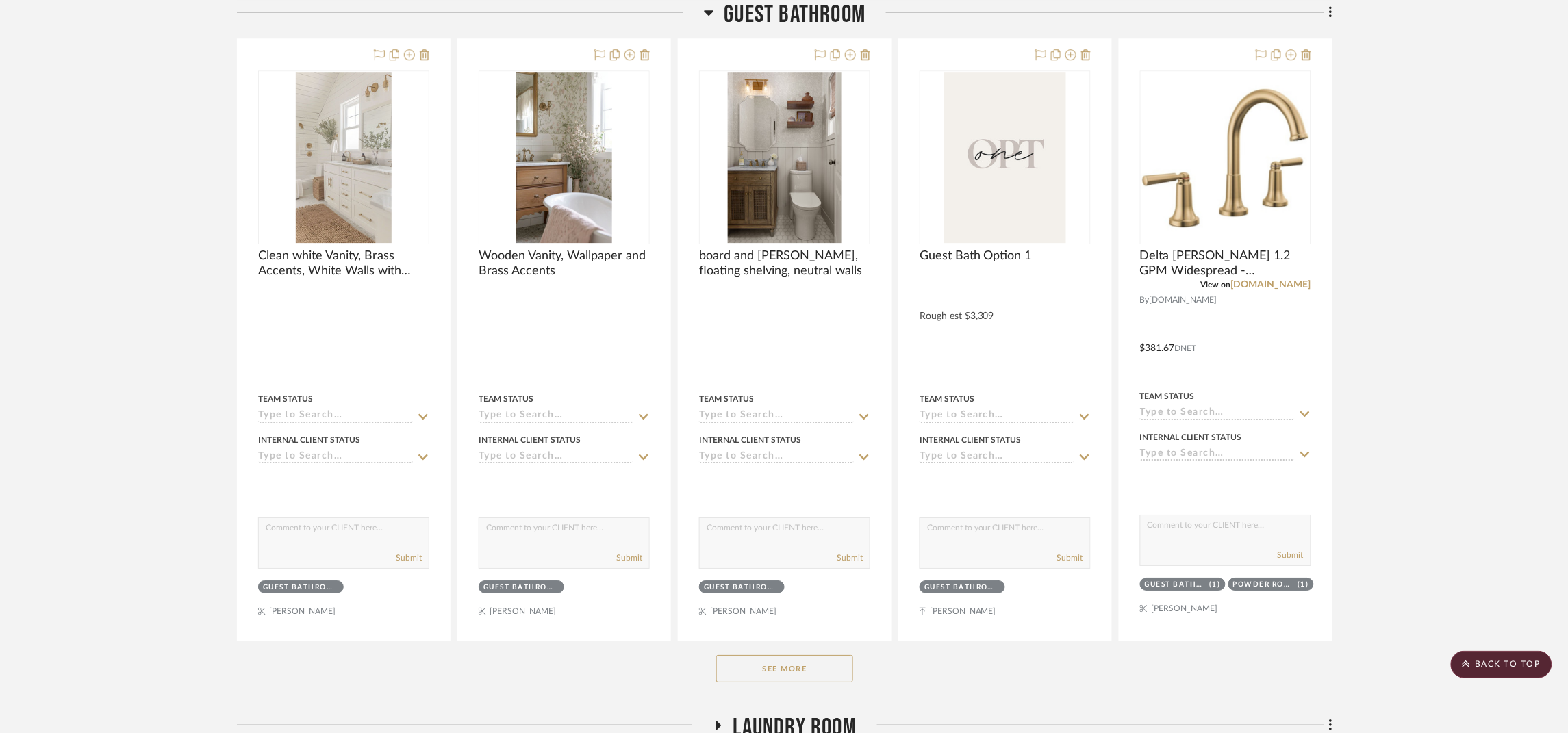
click at [823, 683] on button "See More" at bounding box center [785, 669] width 137 height 27
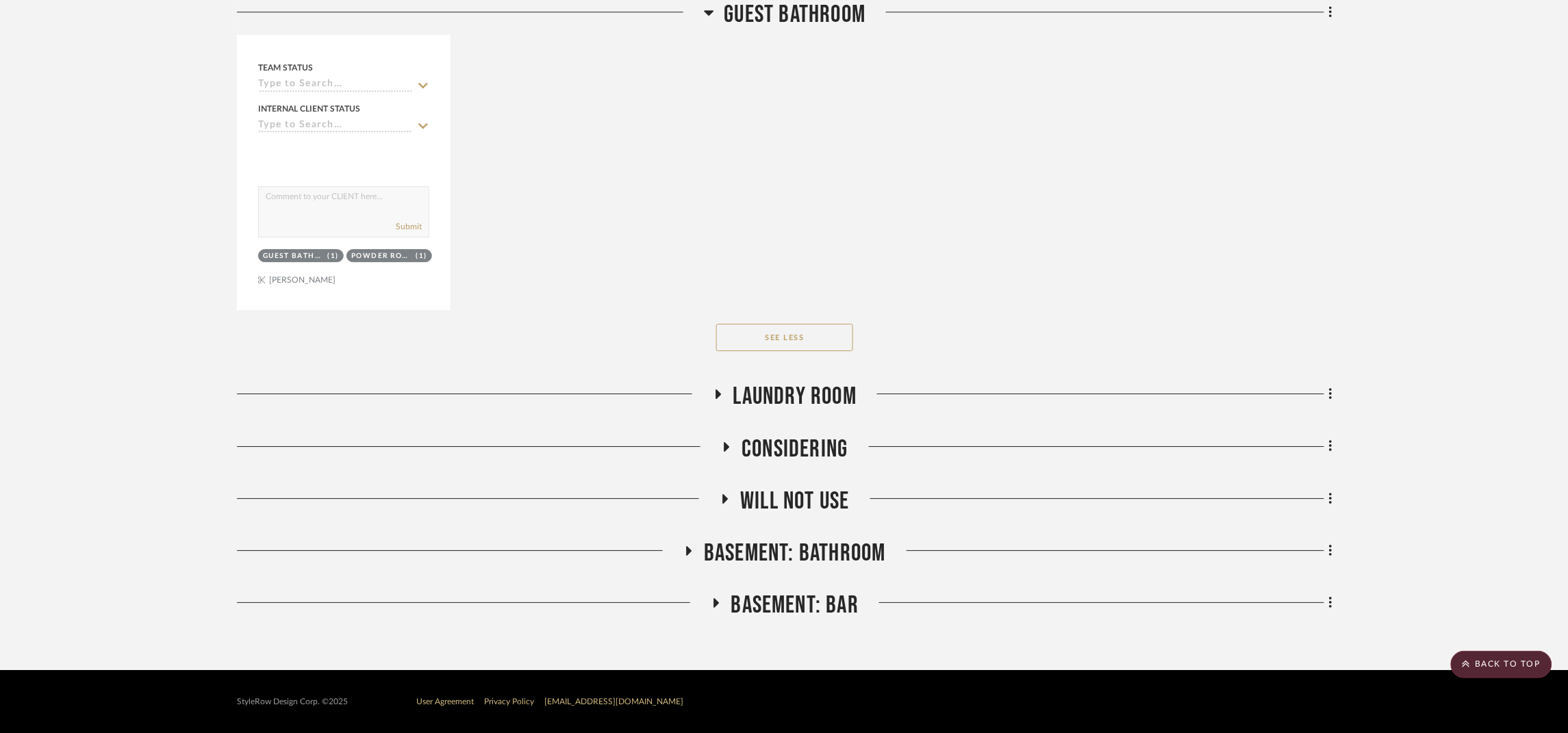
scroll to position [25152, 0]
click at [836, 398] on span "Laundry Room" at bounding box center [795, 396] width 123 height 29
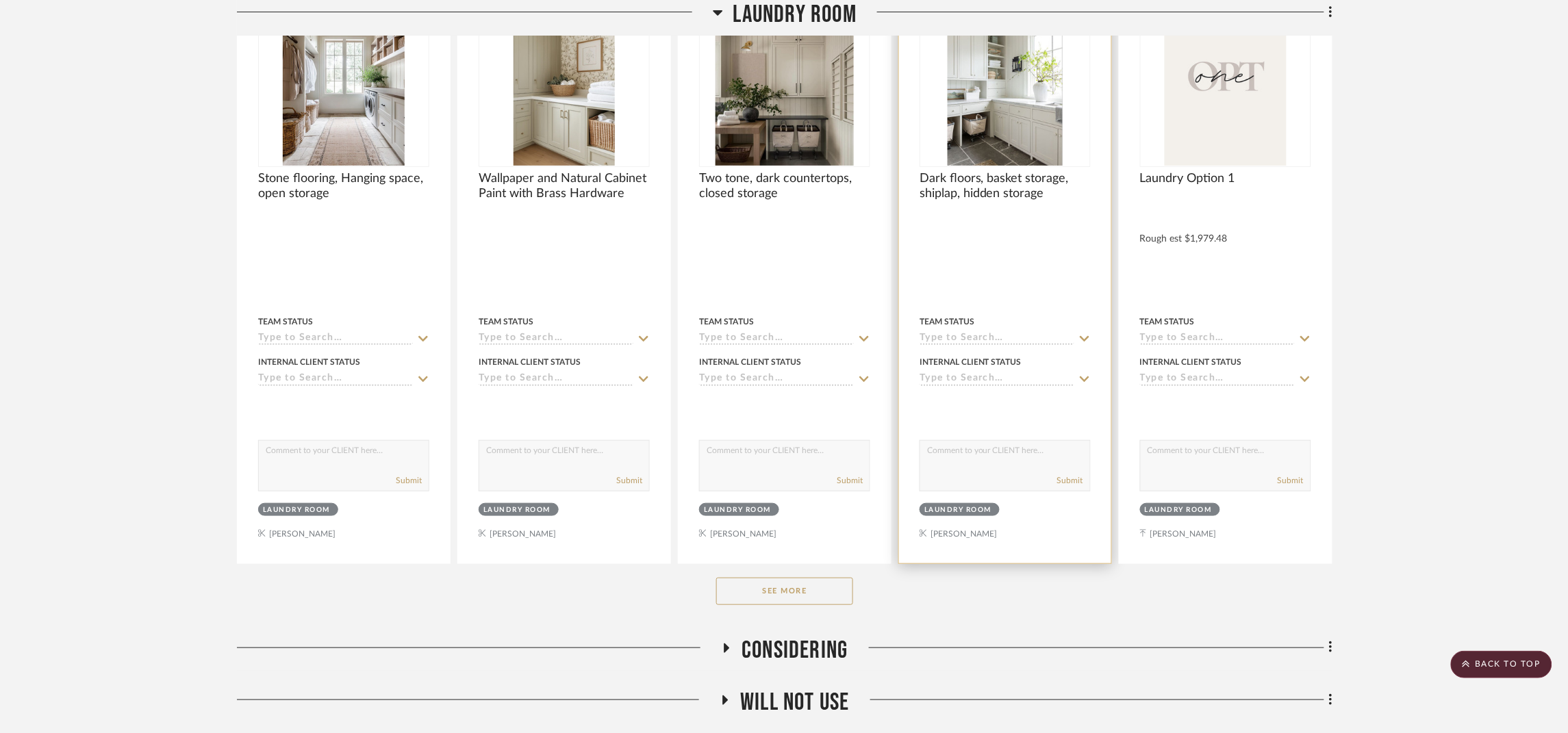
scroll to position [25666, 0]
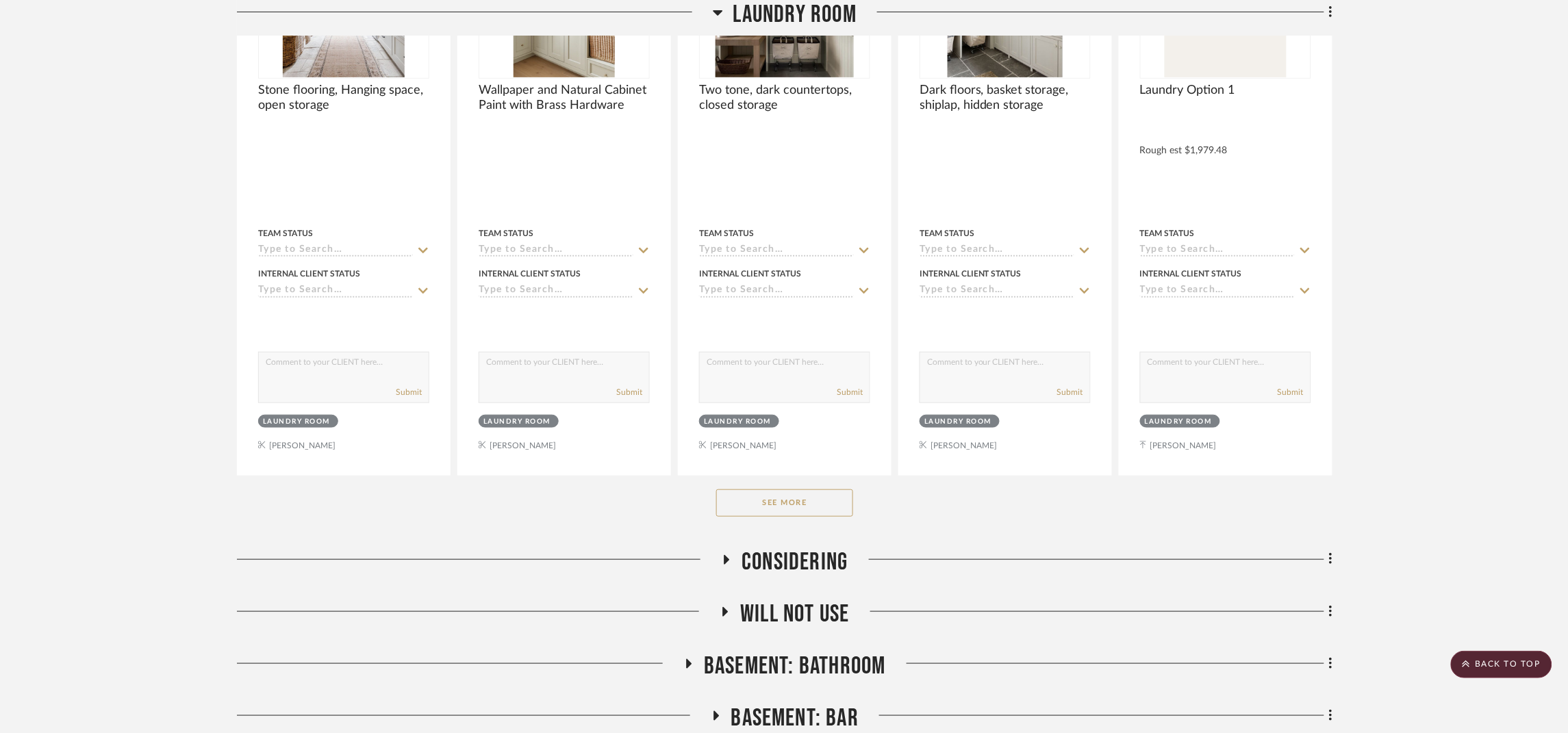
click at [814, 517] on button "See More" at bounding box center [785, 503] width 137 height 27
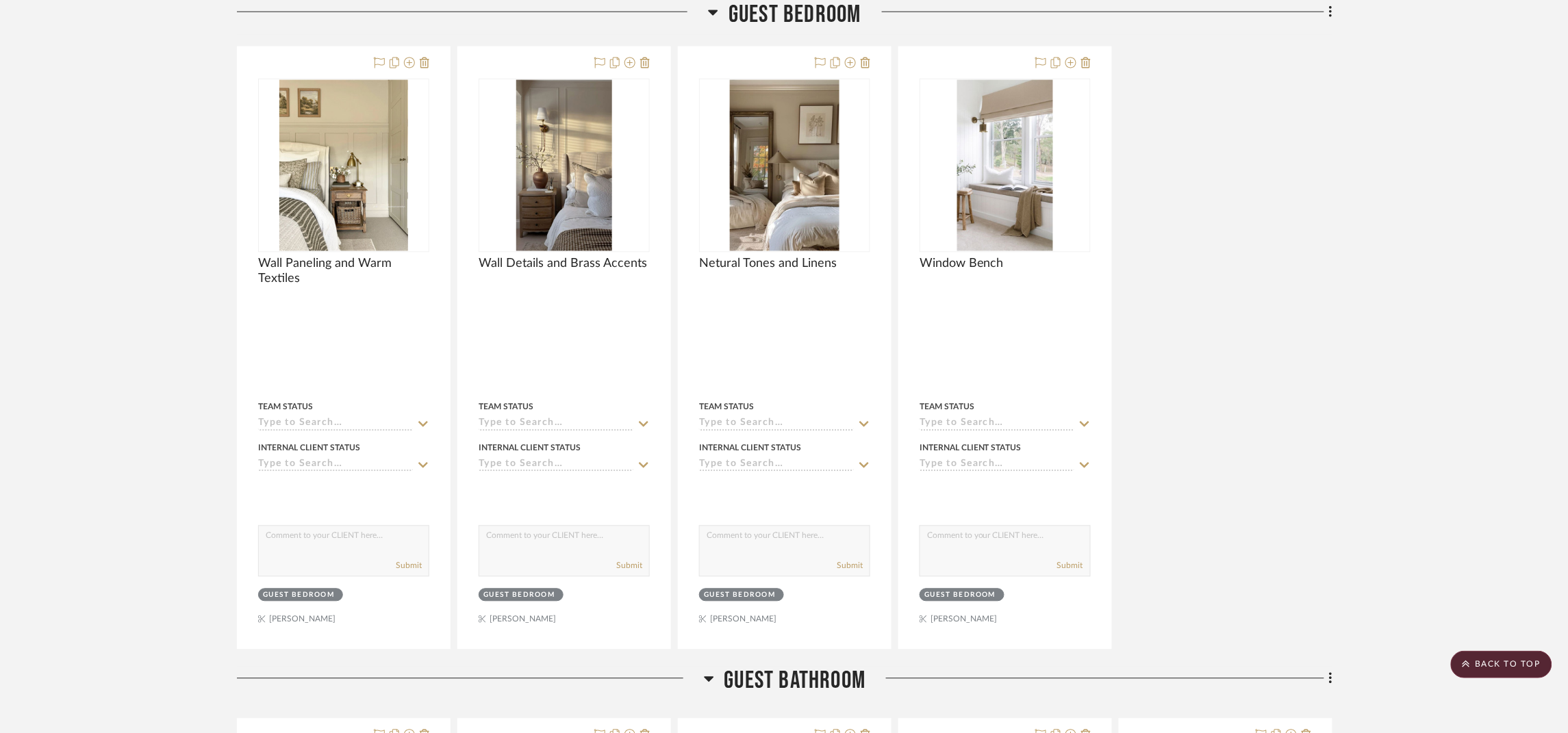
scroll to position [20172, 0]
